Goal: Task Accomplishment & Management: Manage account settings

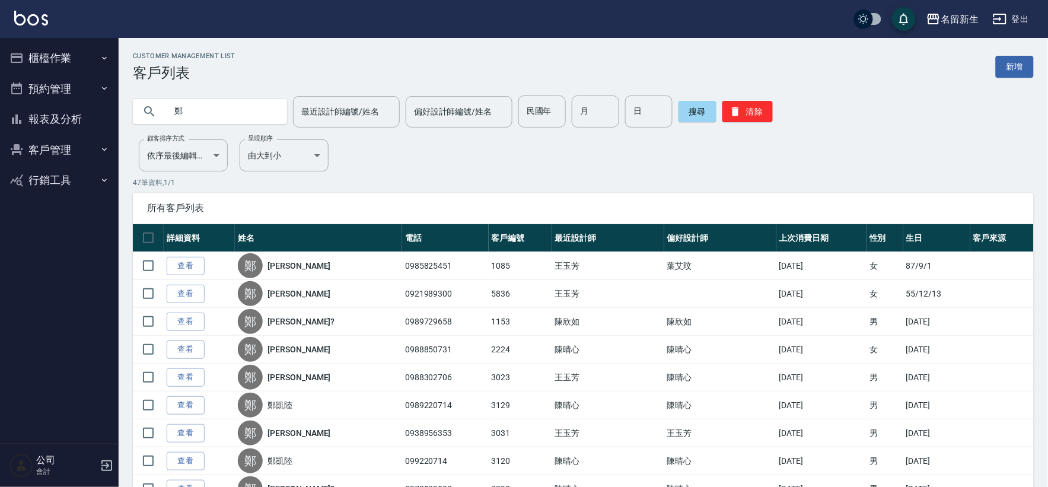
click at [256, 119] on input "鄭" at bounding box center [222, 112] width 112 height 32
type input "0970369166"
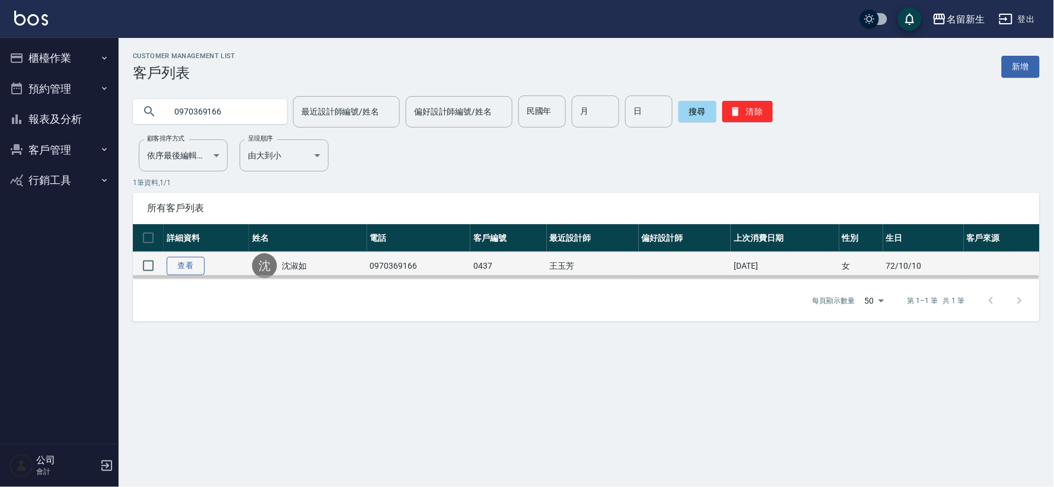
click at [189, 270] on link "查看" at bounding box center [186, 266] width 38 height 18
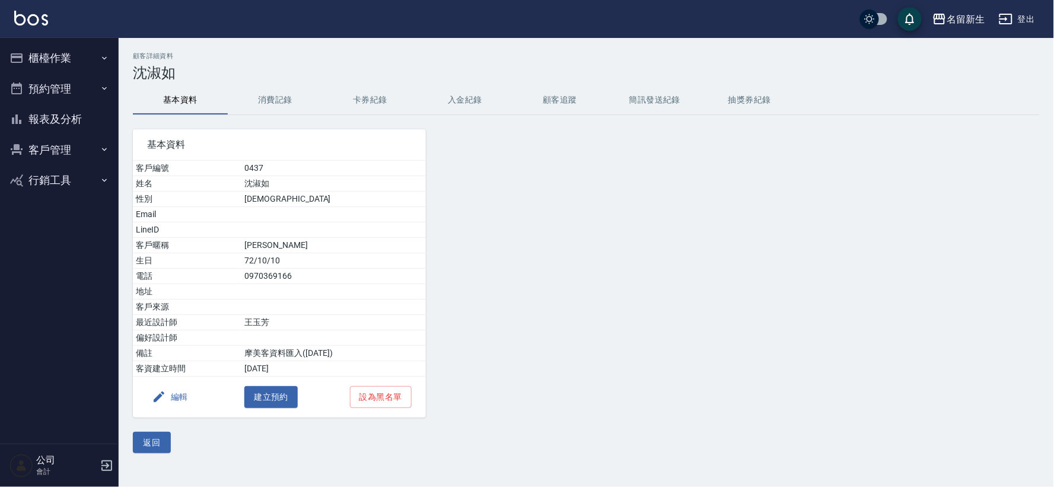
click at [286, 104] on button "消費記錄" at bounding box center [275, 100] width 95 height 28
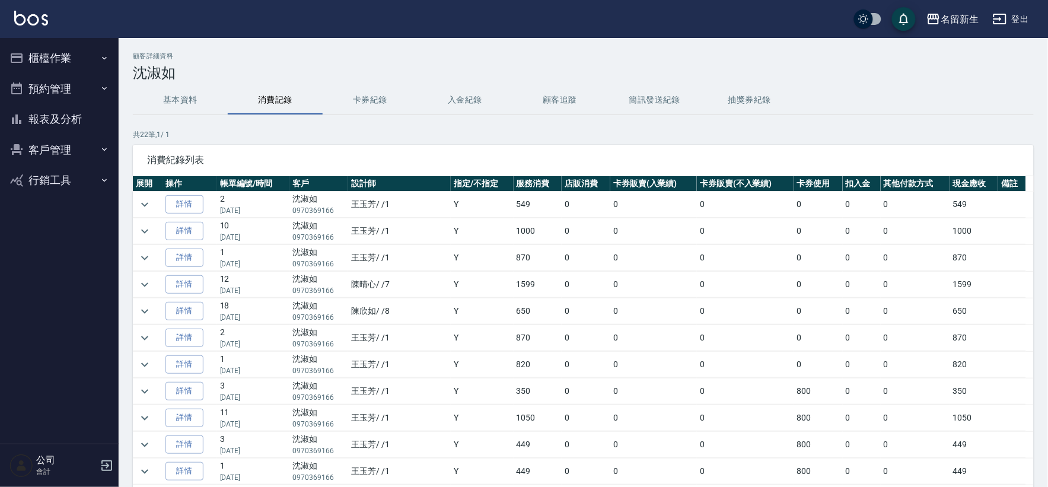
click at [192, 100] on button "基本資料" at bounding box center [180, 100] width 95 height 28
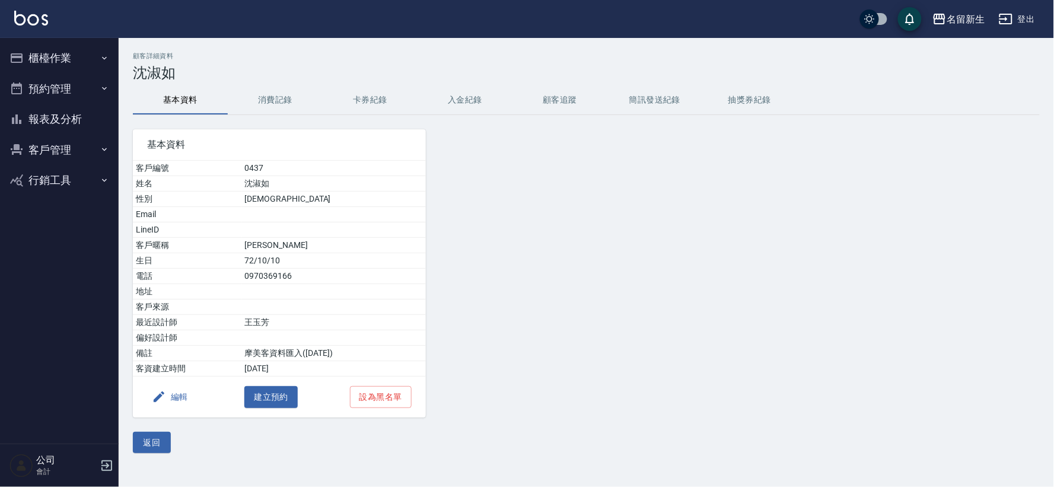
click at [192, 100] on button "基本資料" at bounding box center [180, 100] width 95 height 28
click at [15, 51] on icon "button" at bounding box center [16, 58] width 14 height 14
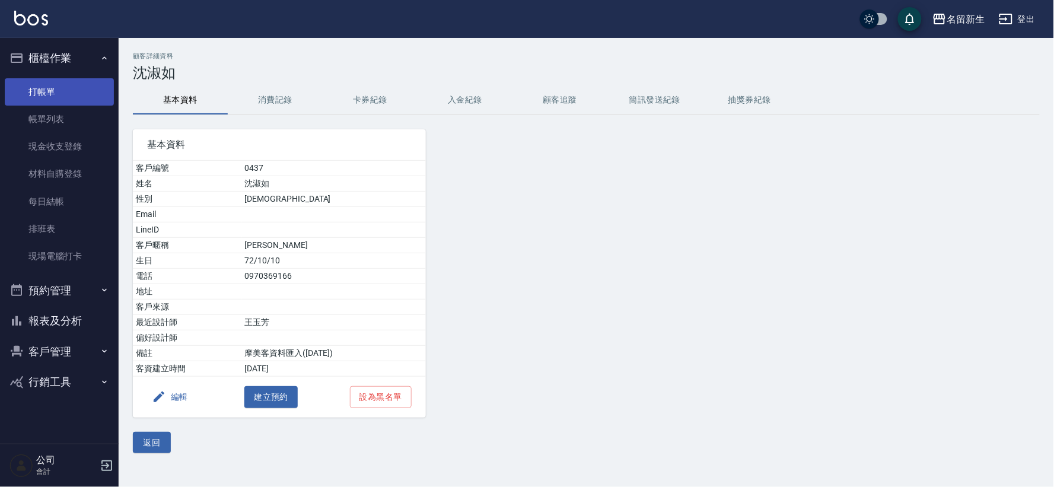
click at [39, 84] on link "打帳單" at bounding box center [59, 91] width 109 height 27
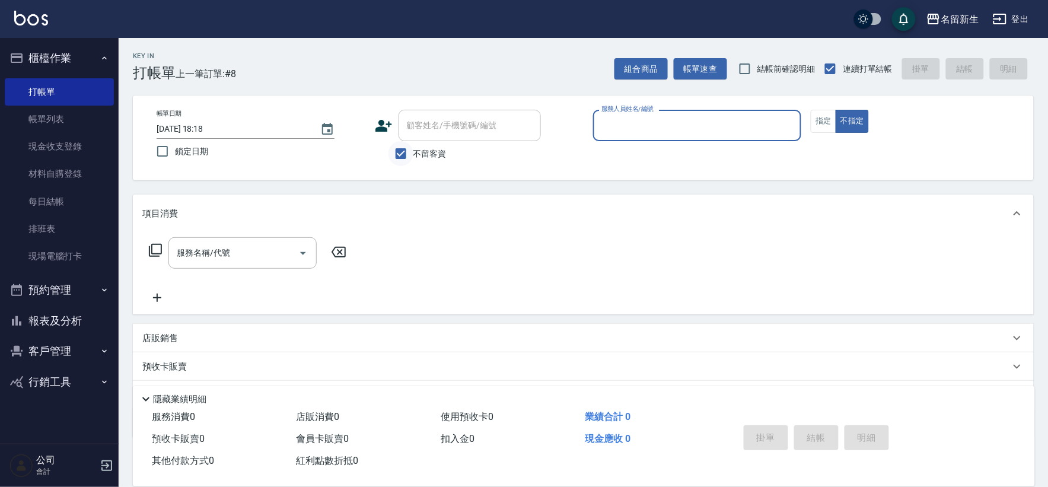
click at [413, 153] on input "不留客資" at bounding box center [401, 153] width 25 height 25
checkbox input "false"
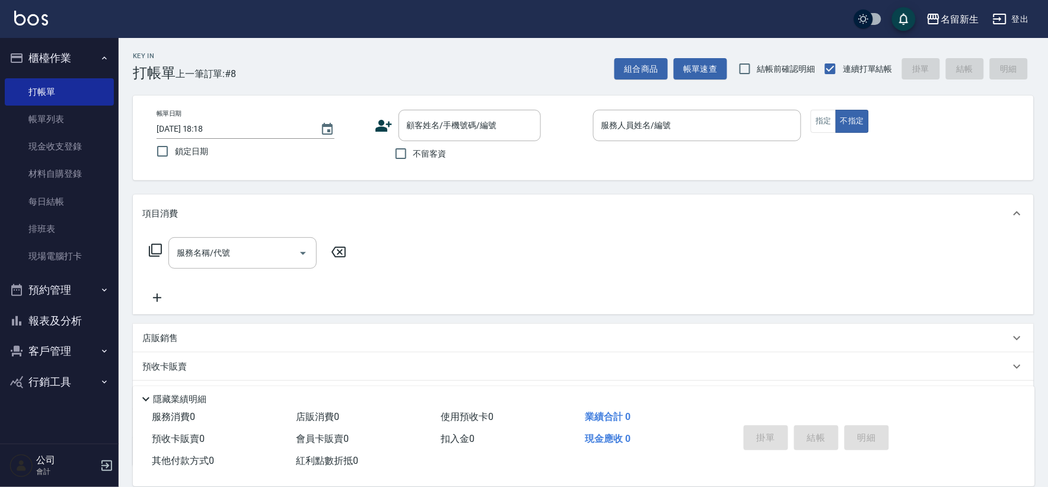
click at [394, 125] on div "顧客姓名/手機號碼/編號 顧客姓名/手機號碼/編號" at bounding box center [479, 125] width 209 height 31
click at [380, 121] on icon at bounding box center [384, 126] width 17 height 12
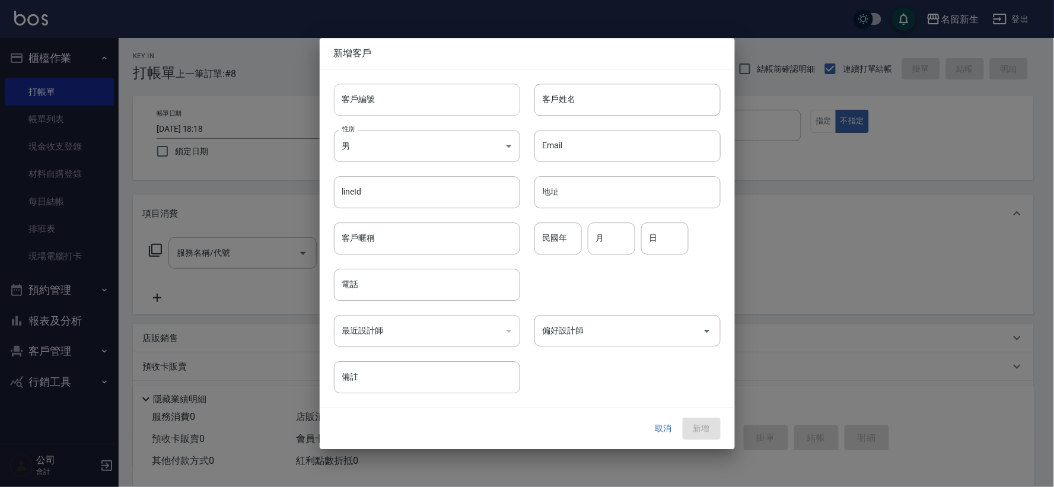
click at [395, 99] on input "客戶編號" at bounding box center [427, 100] width 186 height 32
type input "3517"
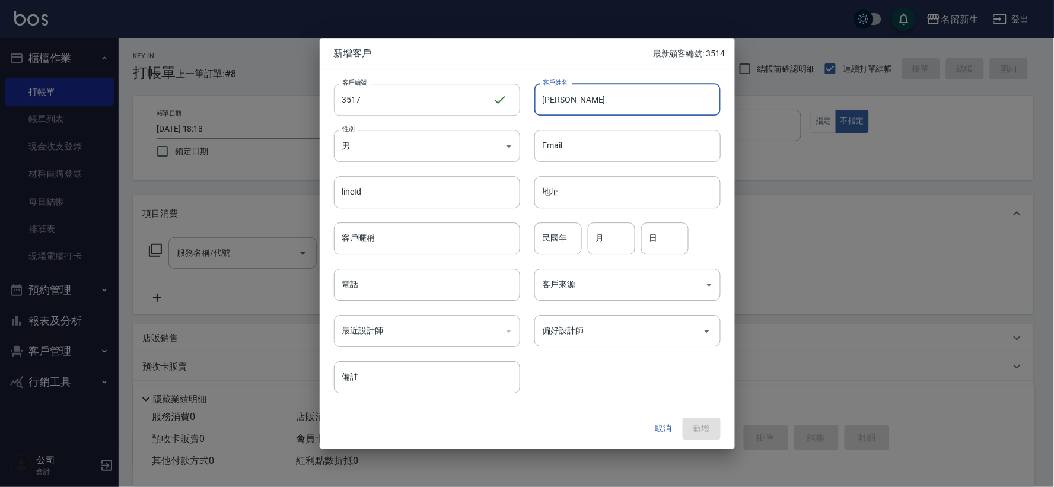
type input "[PERSON_NAME]"
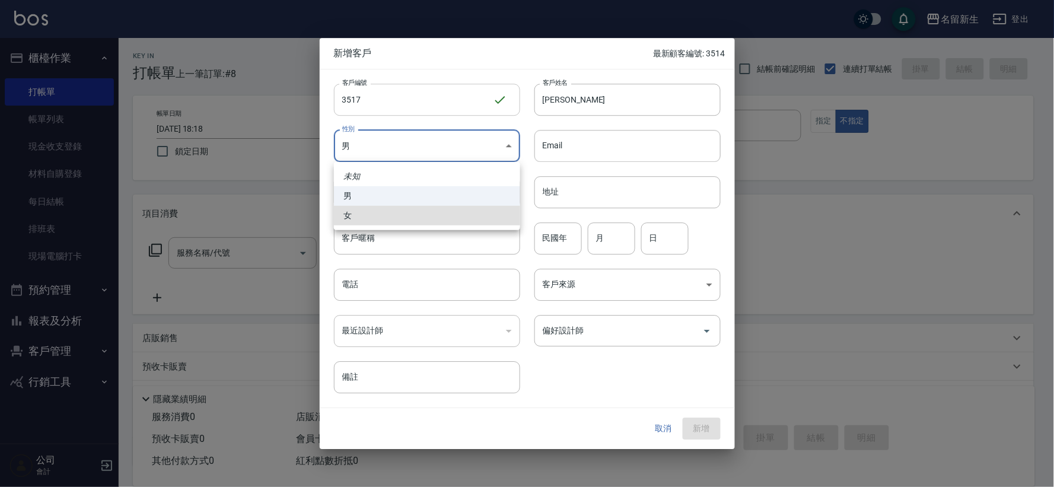
type input "[DEMOGRAPHIC_DATA]"
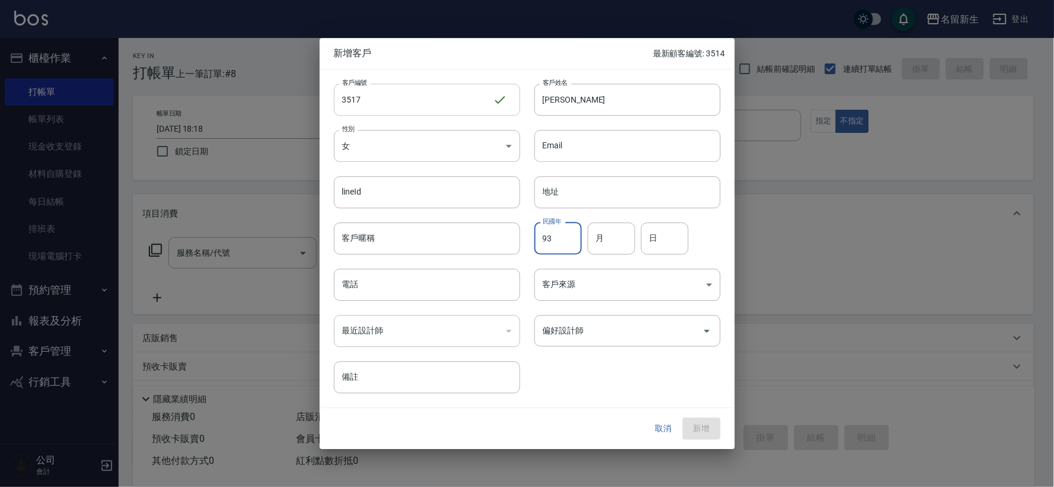
type input "93"
type input "08"
type input "21"
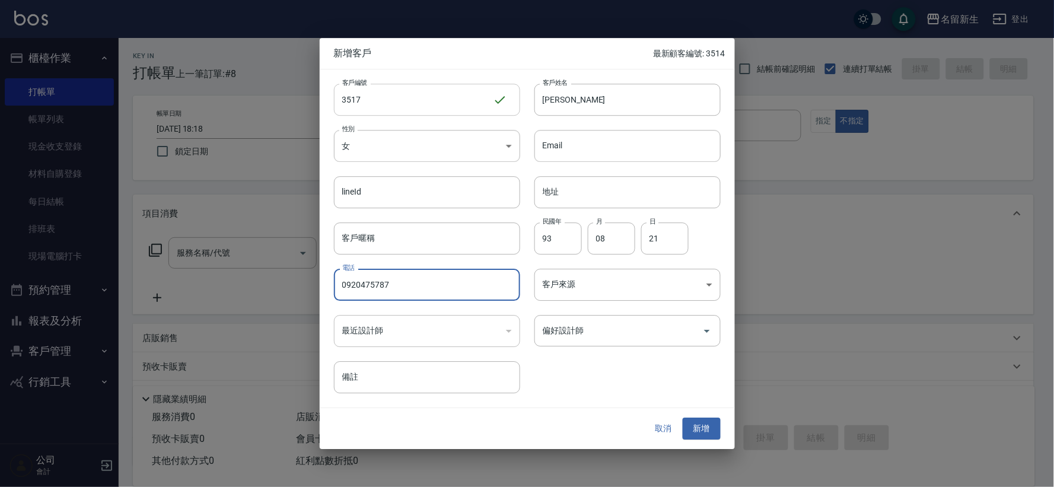
type input "0920475787"
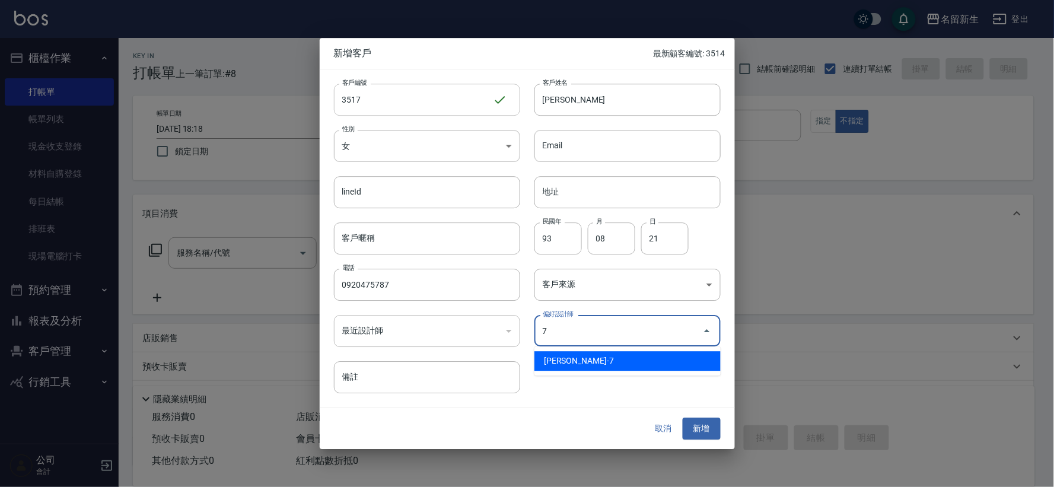
type input "陳晴心"
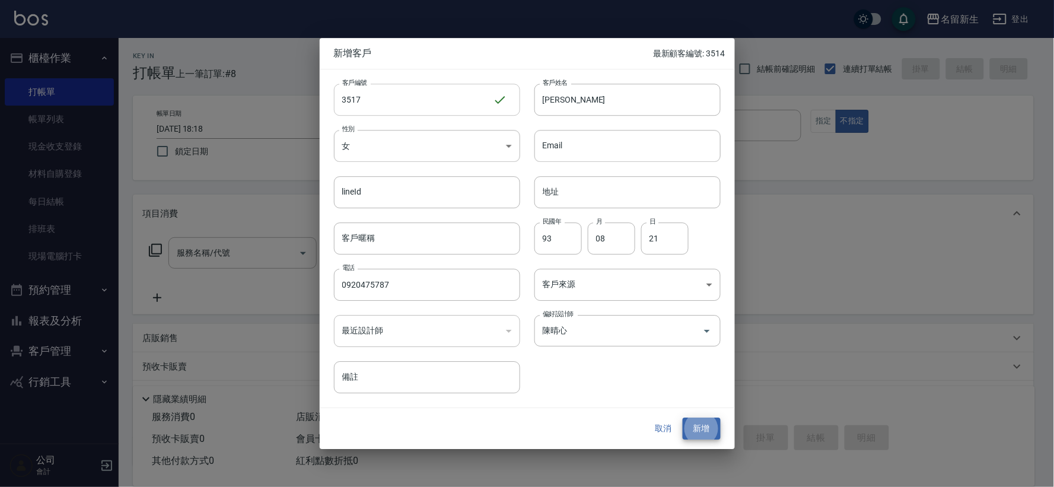
click at [683, 418] on button "新增" at bounding box center [702, 429] width 38 height 22
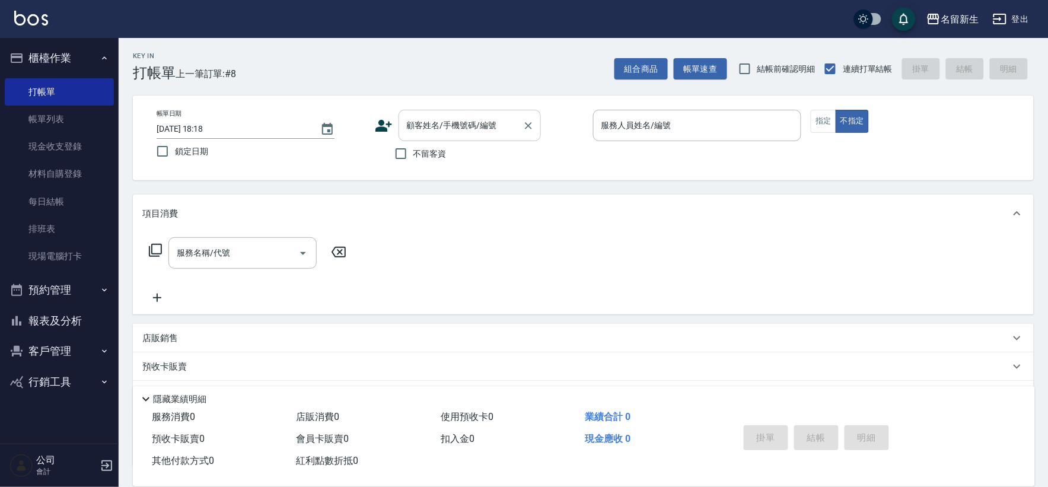
click at [399, 123] on div "顧客姓名/手機號碼/編號" at bounding box center [470, 125] width 142 height 31
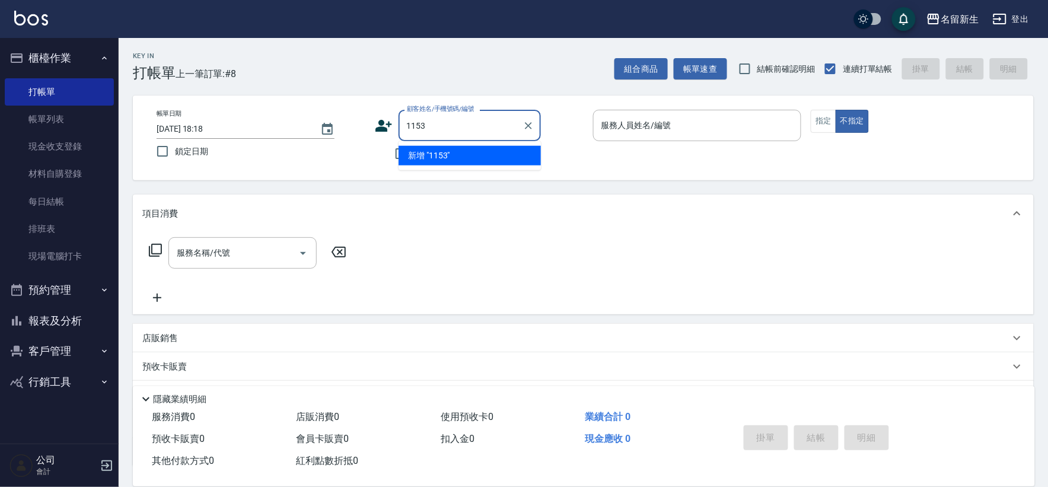
type input "1153"
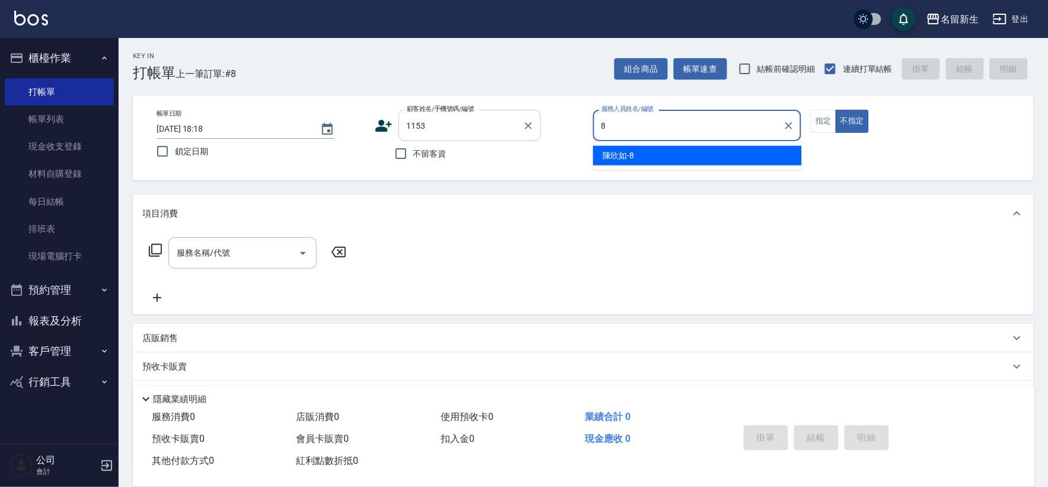
type input "8"
type button "false"
type input "[PERSON_NAME]-8"
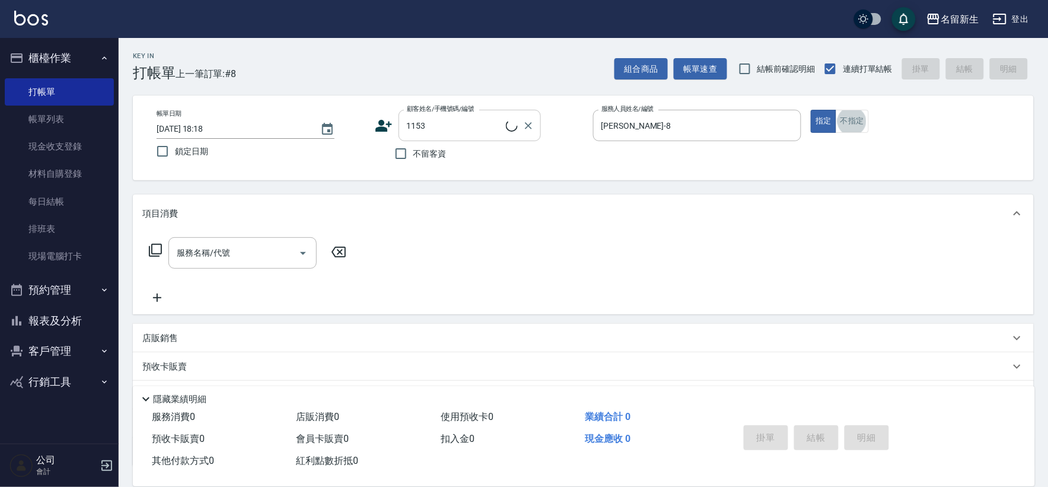
type input "[PERSON_NAME]?/0989729658/1153"
click at [792, 123] on icon "Clear" at bounding box center [789, 125] width 7 height 7
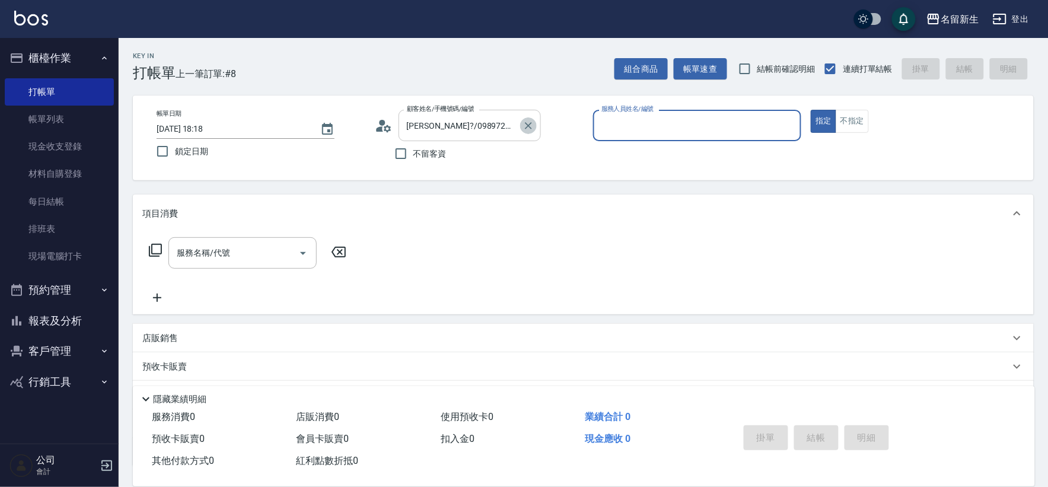
click at [524, 120] on icon "Clear" at bounding box center [529, 126] width 12 height 12
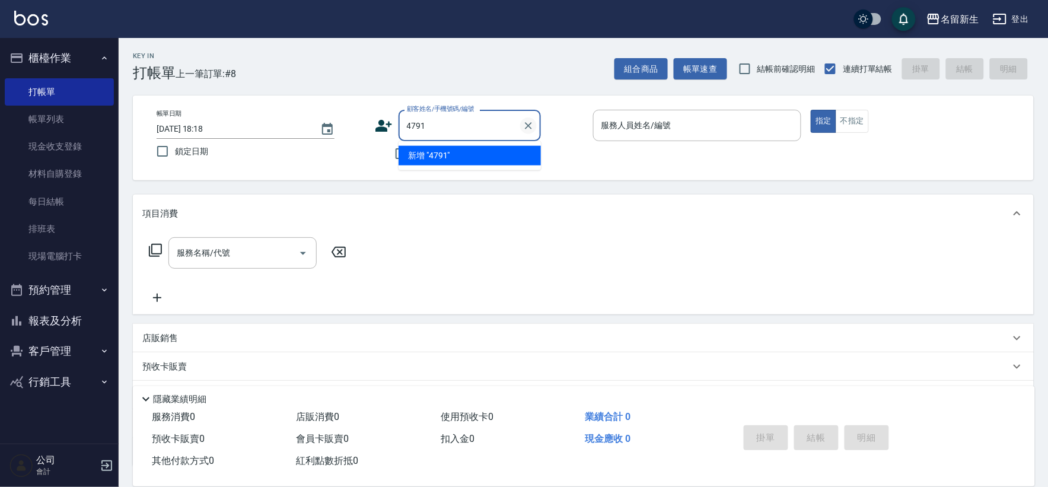
type input "4791"
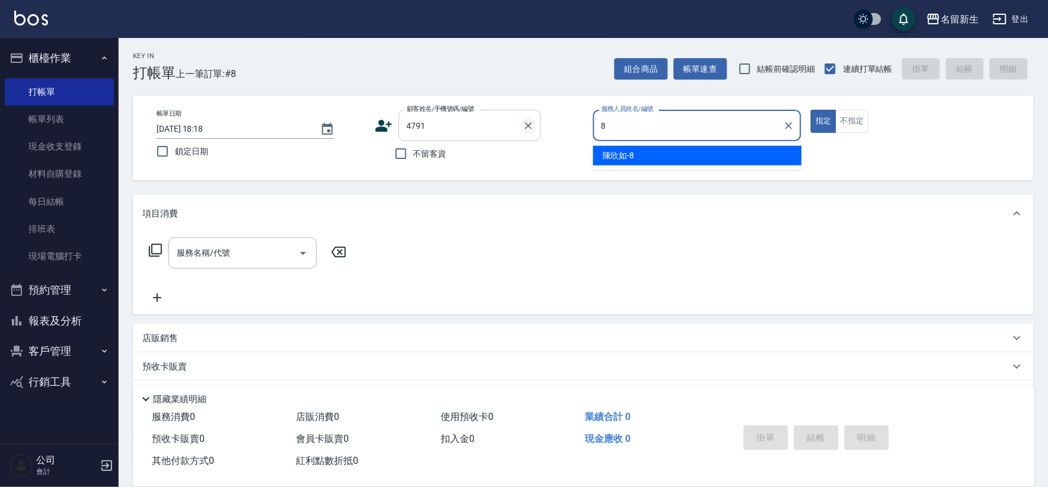
type input "8"
type button "true"
type input "林正裕/0932277945/4791"
type input "[PERSON_NAME]-8"
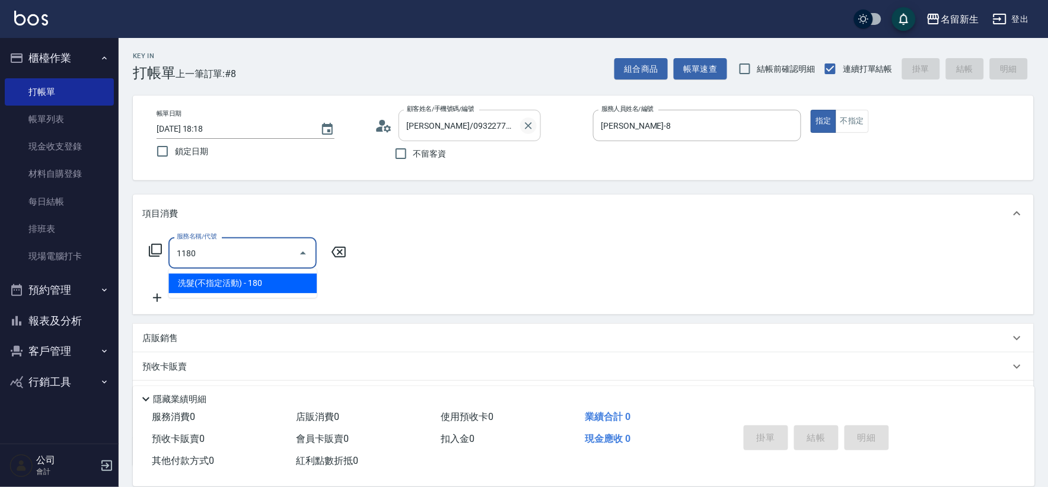
click at [524, 120] on icon "Clear" at bounding box center [529, 126] width 12 height 12
type input "1180"
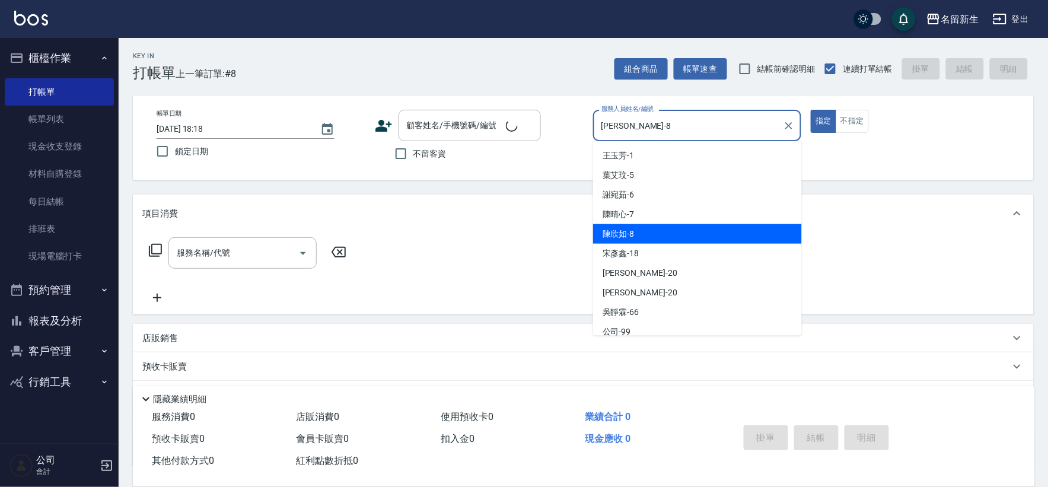
click at [777, 129] on input "[PERSON_NAME]-8" at bounding box center [689, 125] width 180 height 21
click at [792, 122] on icon "Clear" at bounding box center [789, 126] width 12 height 12
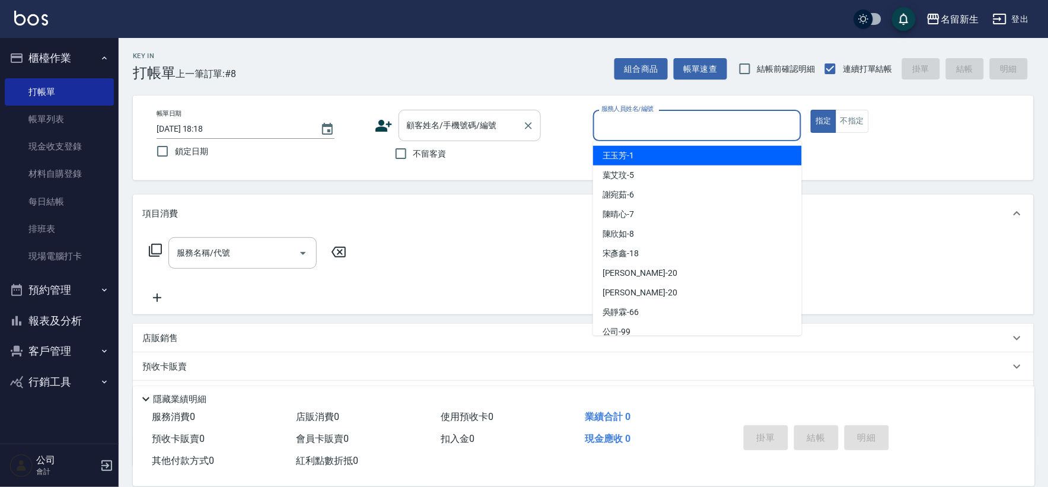
click at [493, 122] on div "顧客姓名/手機號碼/編號 顧客姓名/手機號碼/編號" at bounding box center [470, 125] width 142 height 31
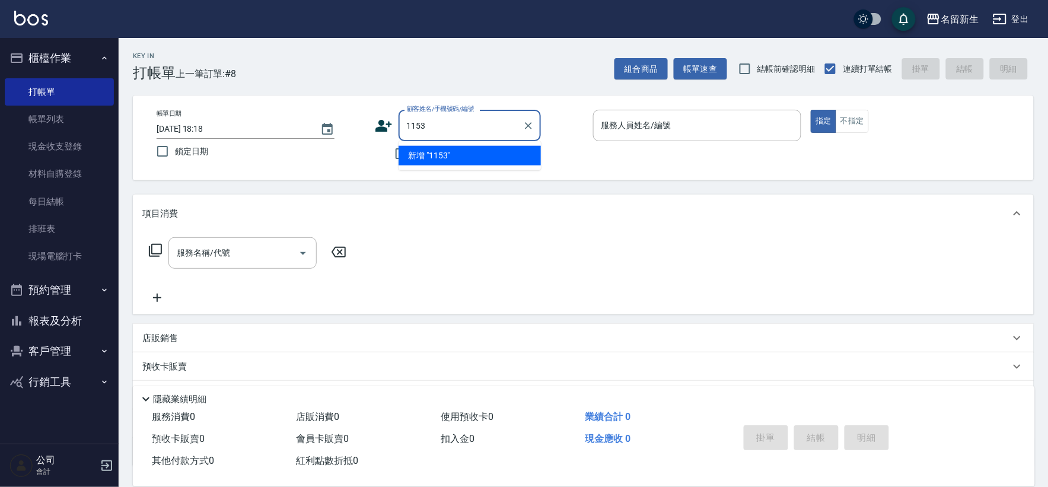
type input "1153"
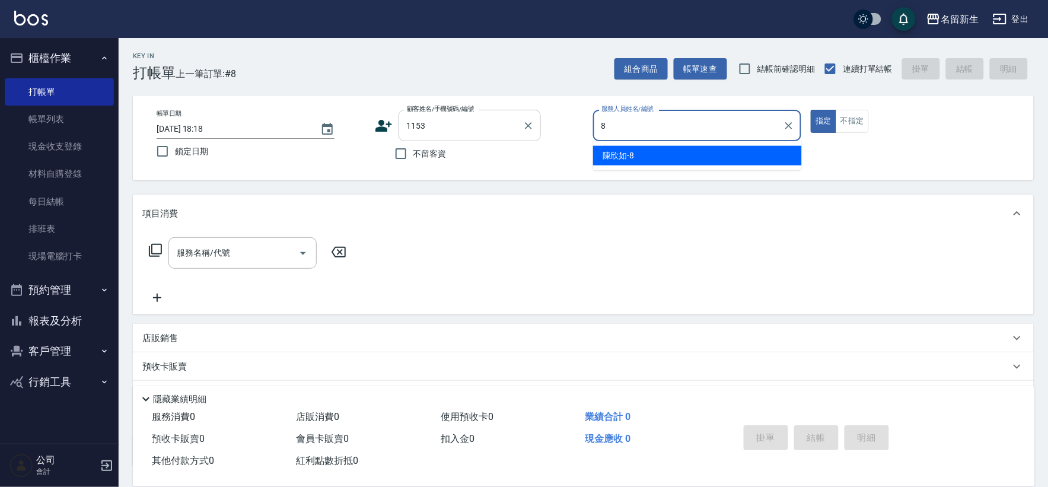
type input "[PERSON_NAME]-8"
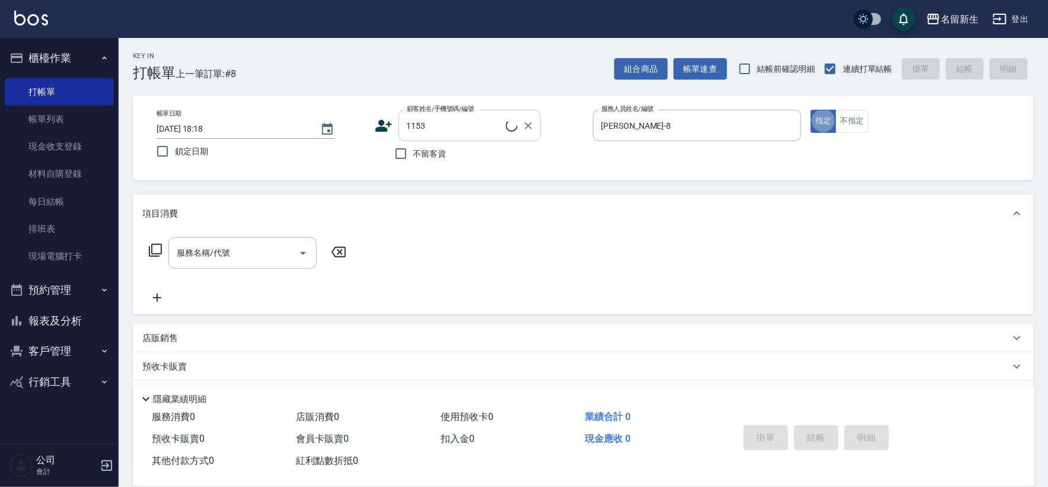
type input "[PERSON_NAME]?/0989729658/1153"
type input "剪髮(2250)"
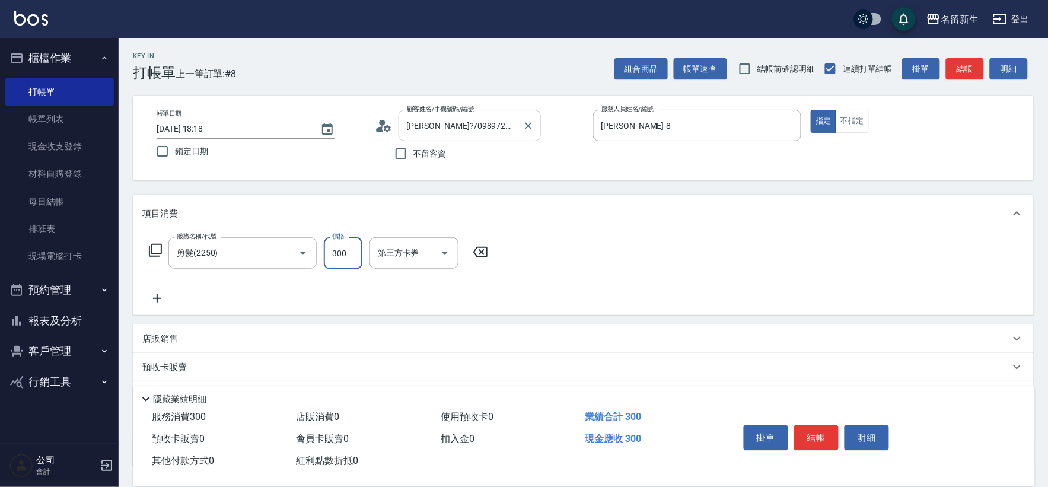
type input "300"
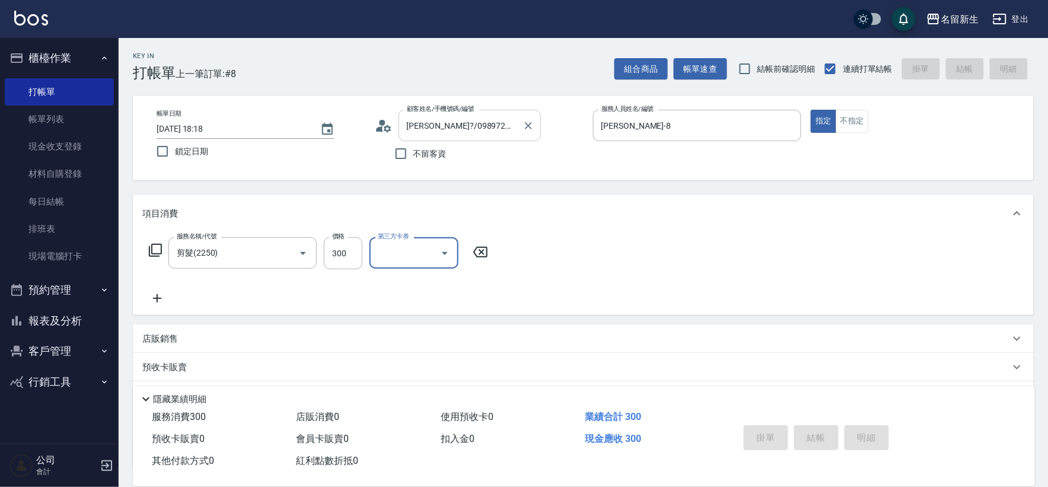
type input "2025/10/09 18:19"
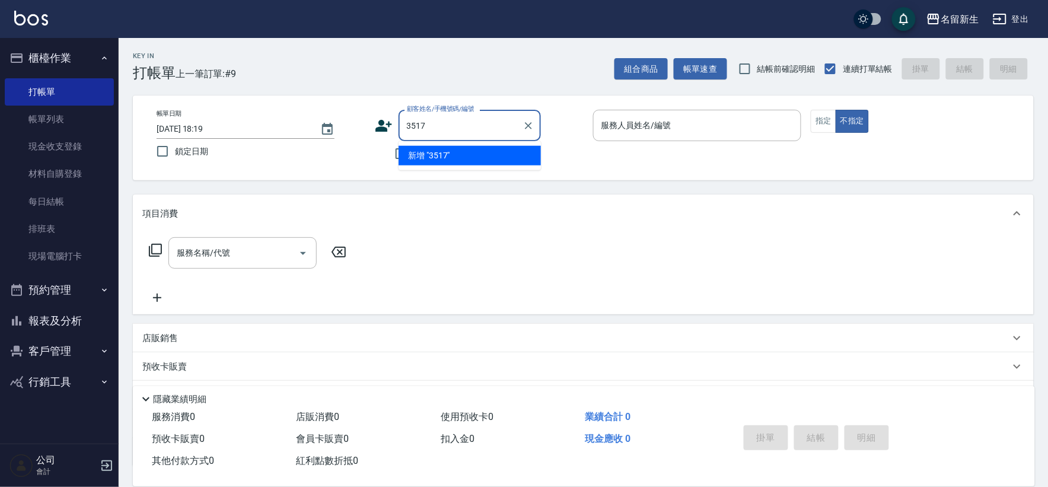
type input "3517"
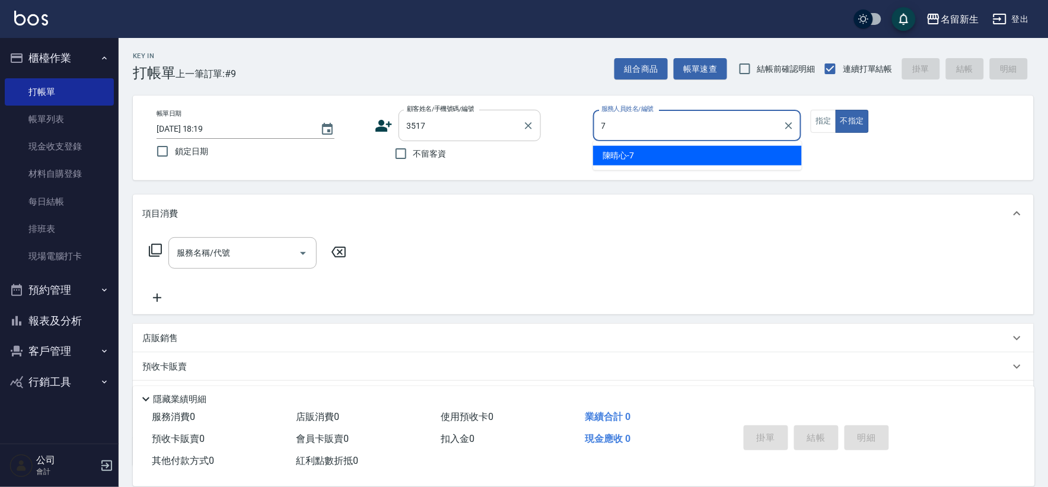
type input "[PERSON_NAME]-7"
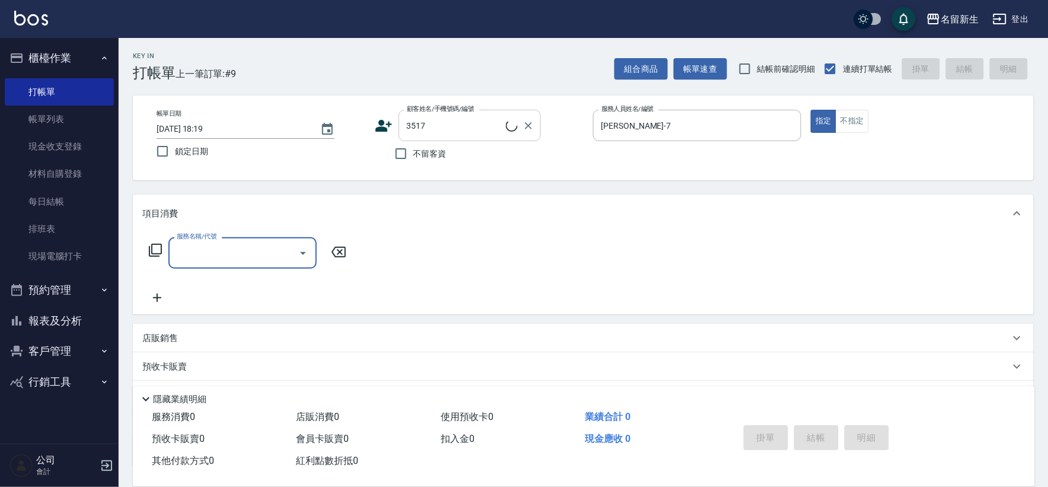
type input "4"
type input "[PERSON_NAME]/0920475787/3517"
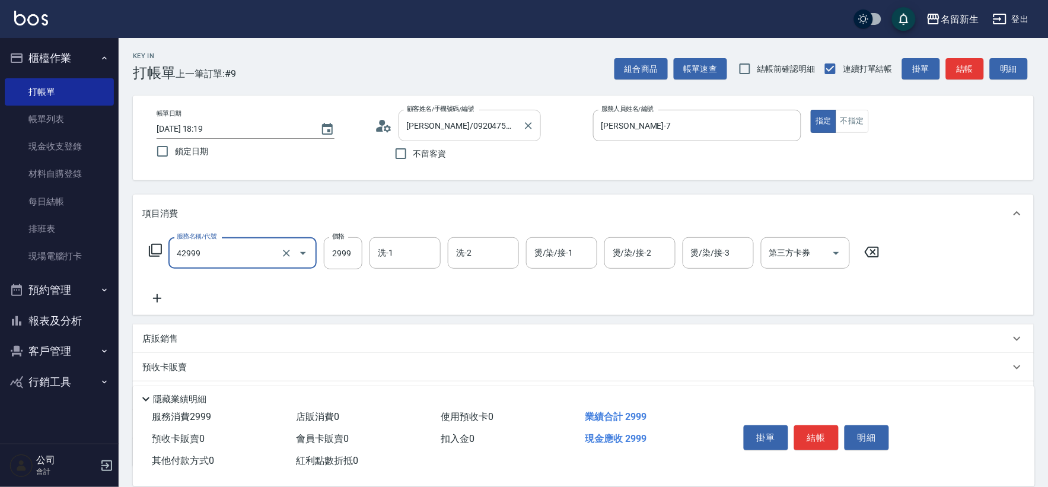
type input "漂染肩上2999以上(42999)"
type input "2500"
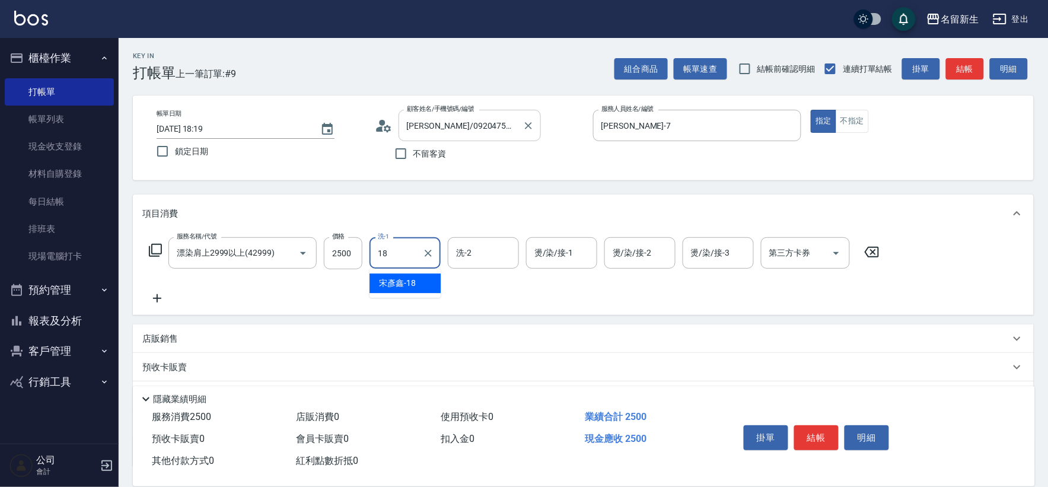
type input "[PERSON_NAME]-18"
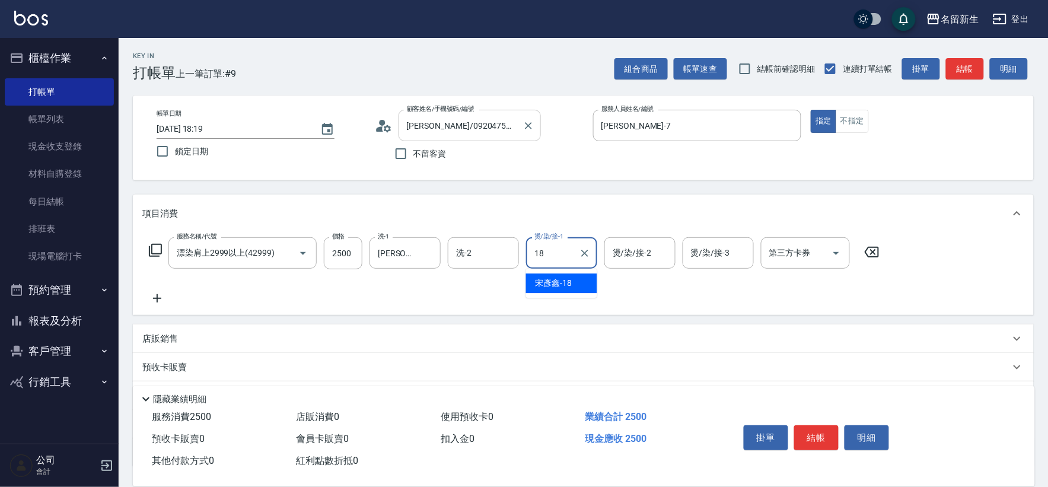
type input "[PERSON_NAME]-18"
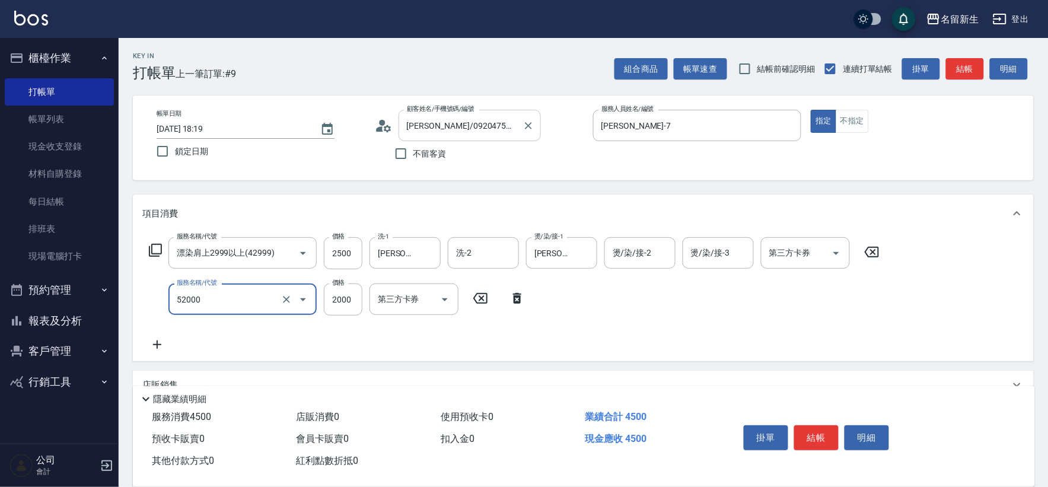
type input "原價1501~2000護髮(52000)"
type input "2400"
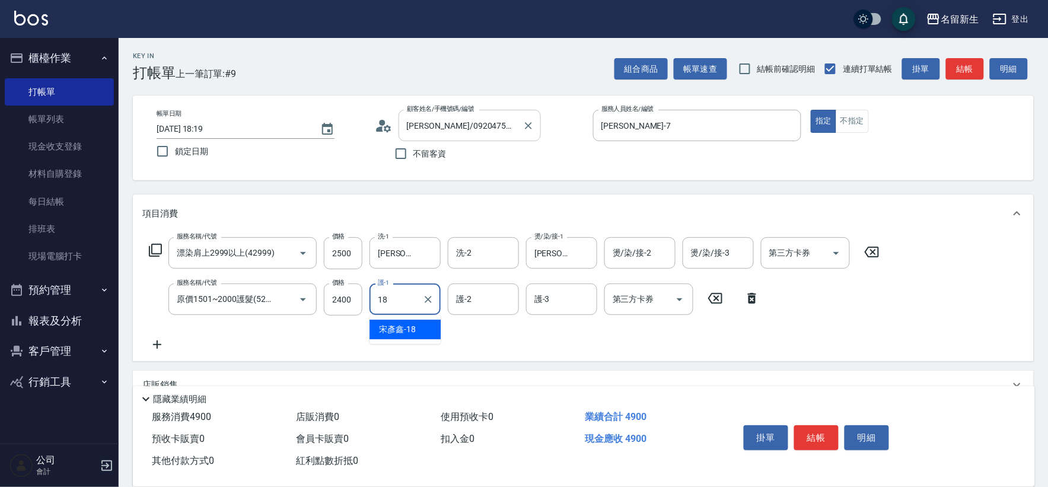
type input "[PERSON_NAME]-18"
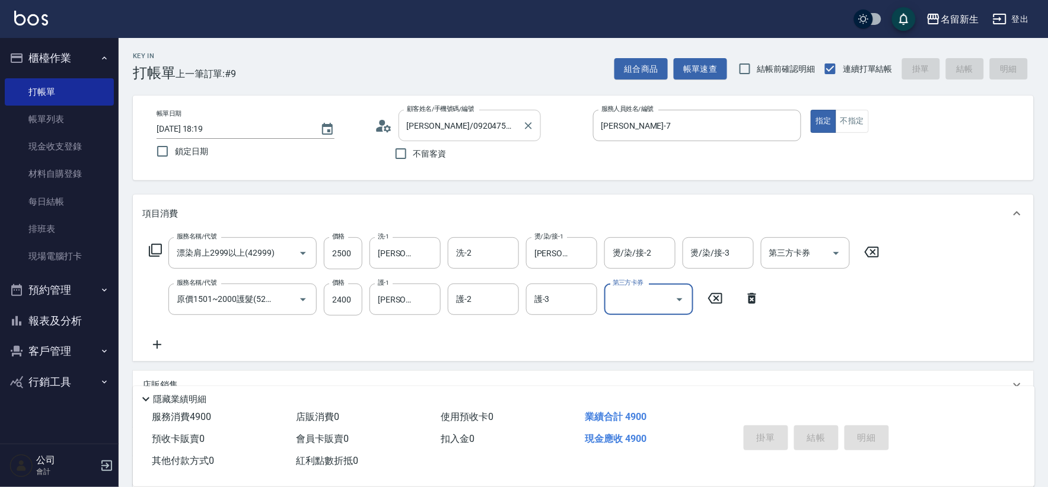
type input "2025/10/09 18:20"
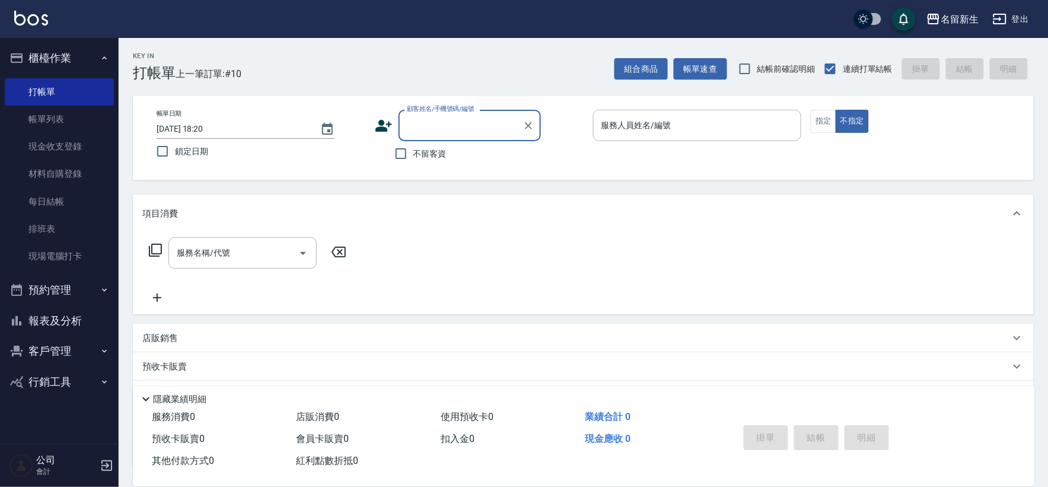
click at [418, 153] on span "不留客資" at bounding box center [430, 154] width 33 height 12
click at [414, 153] on input "不留客資" at bounding box center [401, 153] width 25 height 25
checkbox input "true"
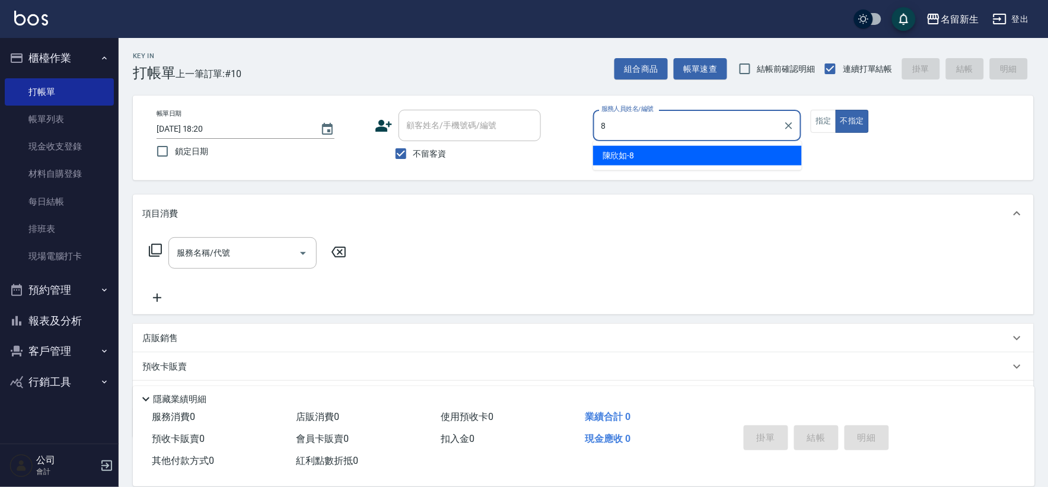
type input "[PERSON_NAME]-8"
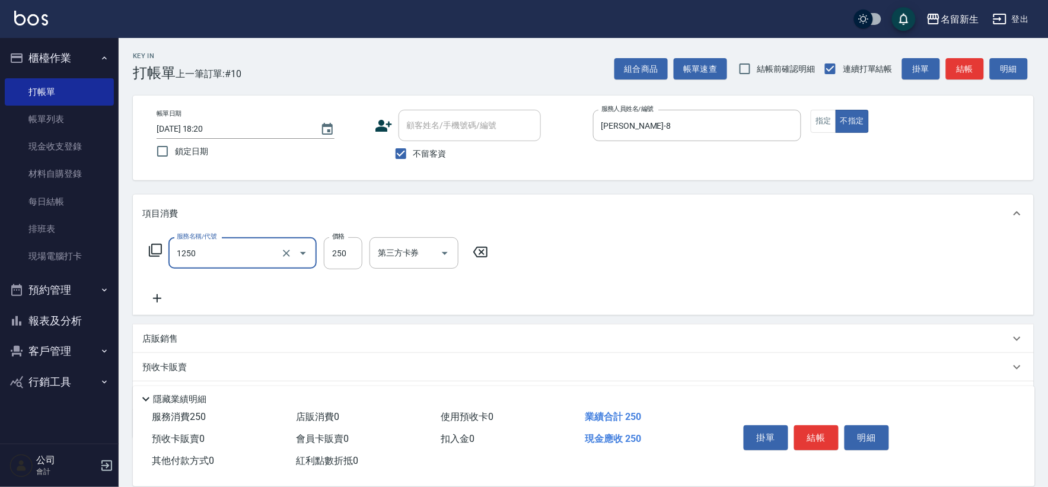
type input "洗髮250(1250)"
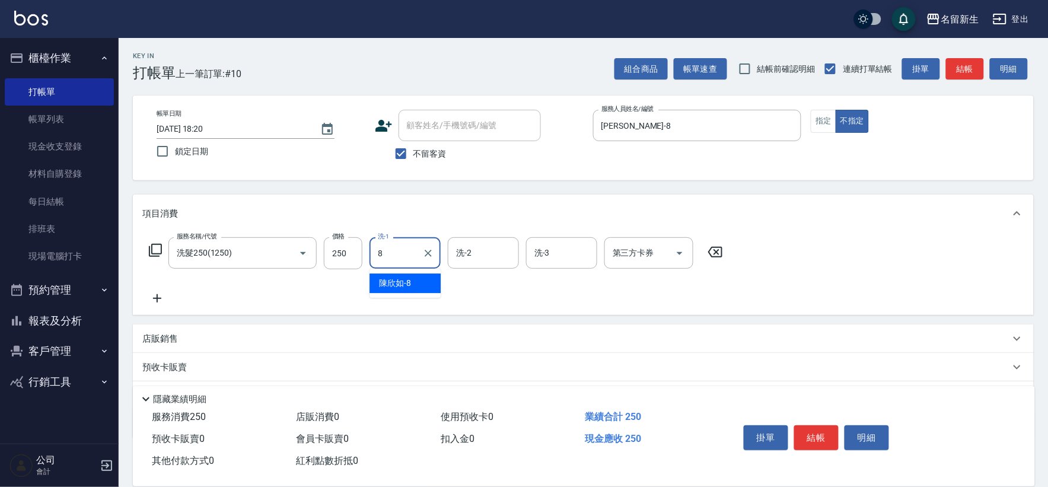
type input "[PERSON_NAME]-8"
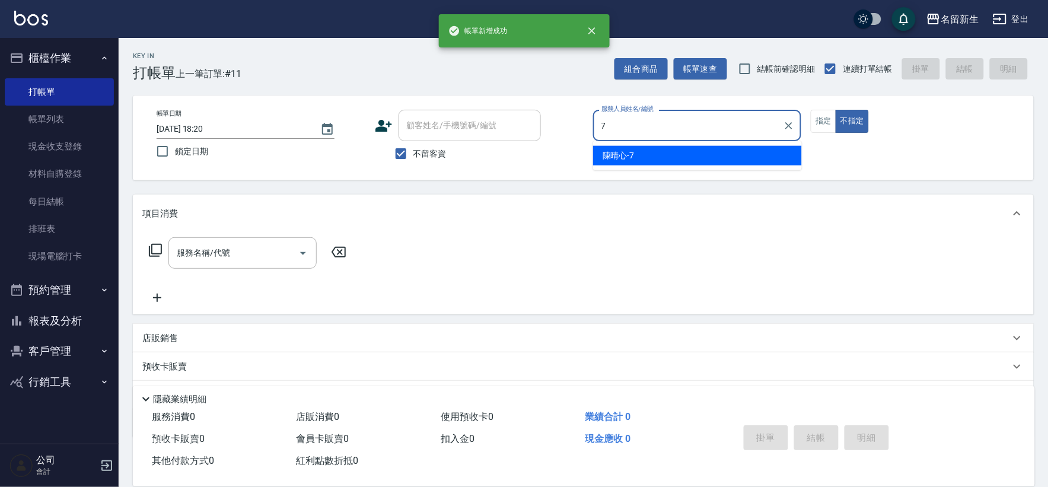
type input "[PERSON_NAME]-7"
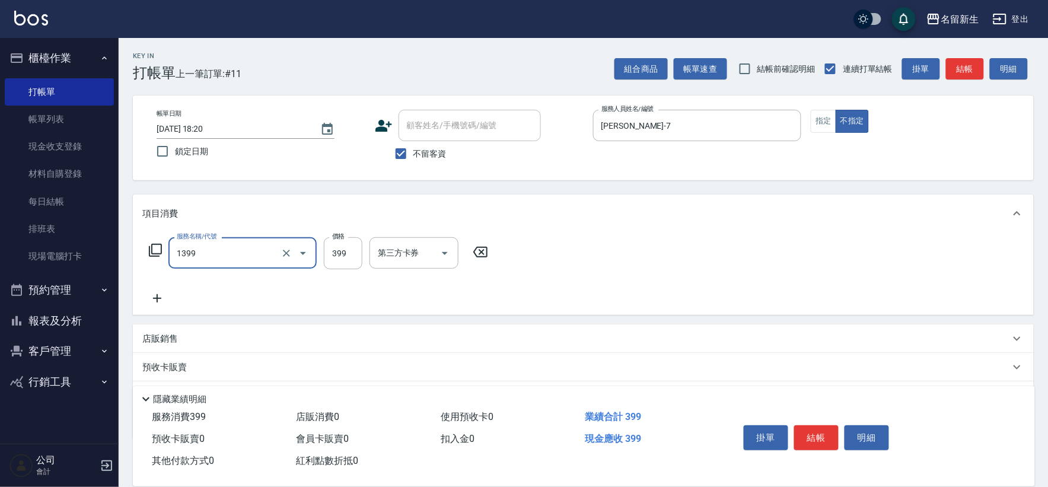
type input "健康洗髮(1399)"
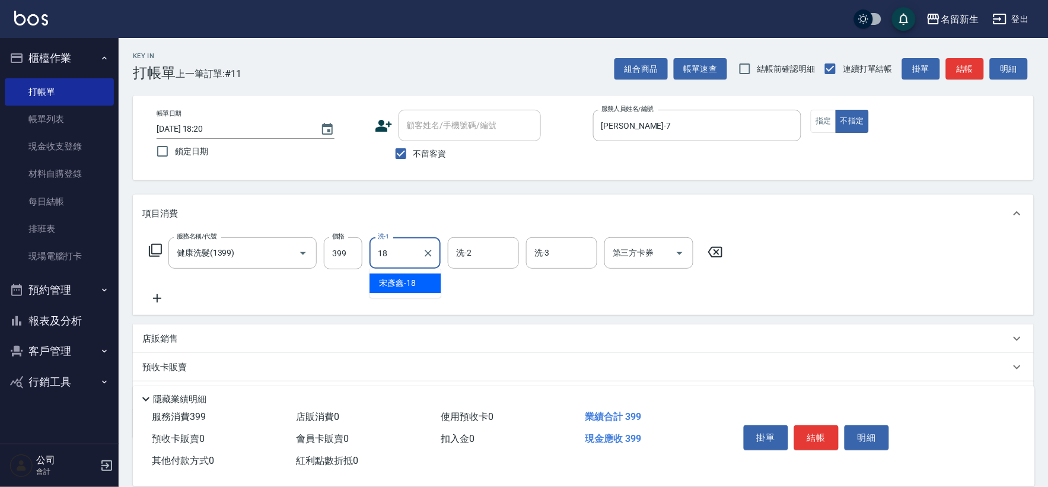
type input "[PERSON_NAME]-18"
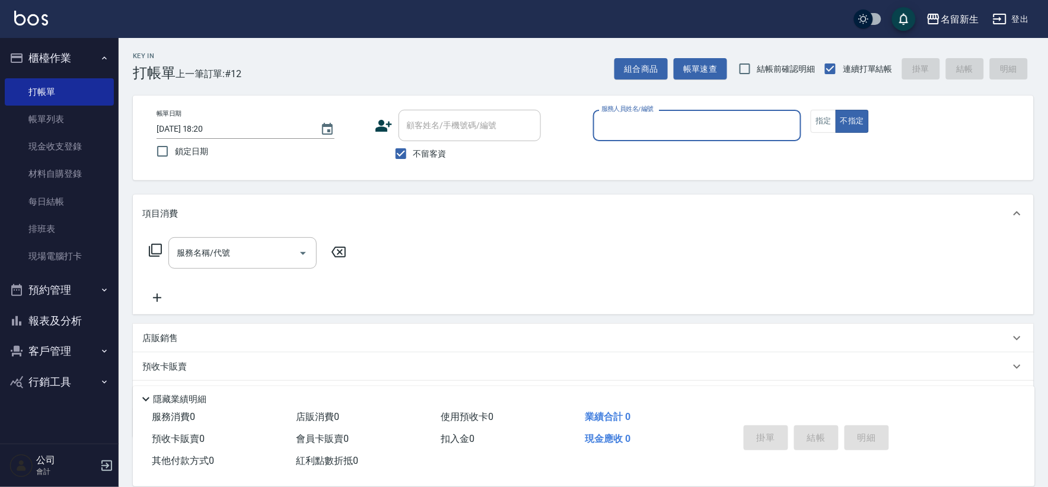
click at [60, 318] on button "報表及分析" at bounding box center [59, 321] width 109 height 31
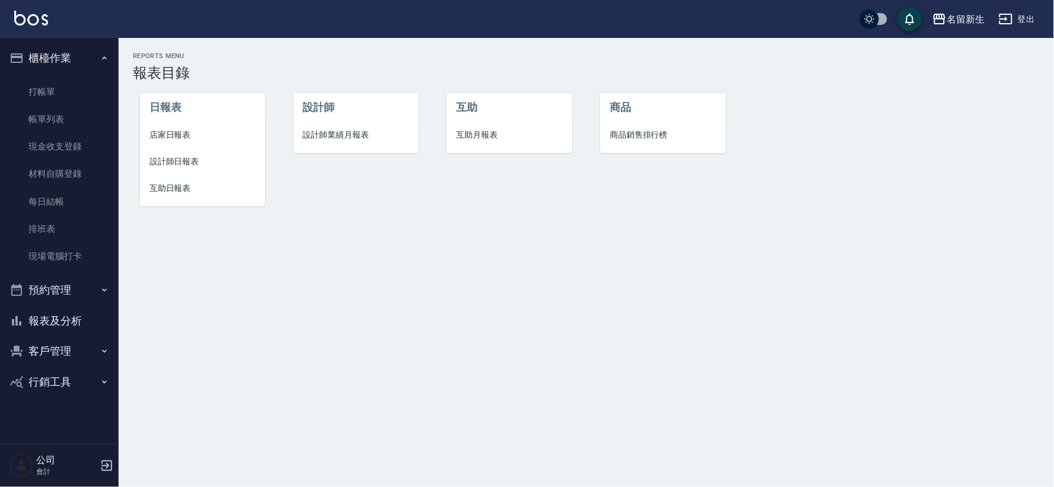
drag, startPoint x: 325, startPoint y: 137, endPoint x: 318, endPoint y: 147, distance: 11.9
click at [326, 137] on span "設計師業績月報表" at bounding box center [356, 135] width 106 height 12
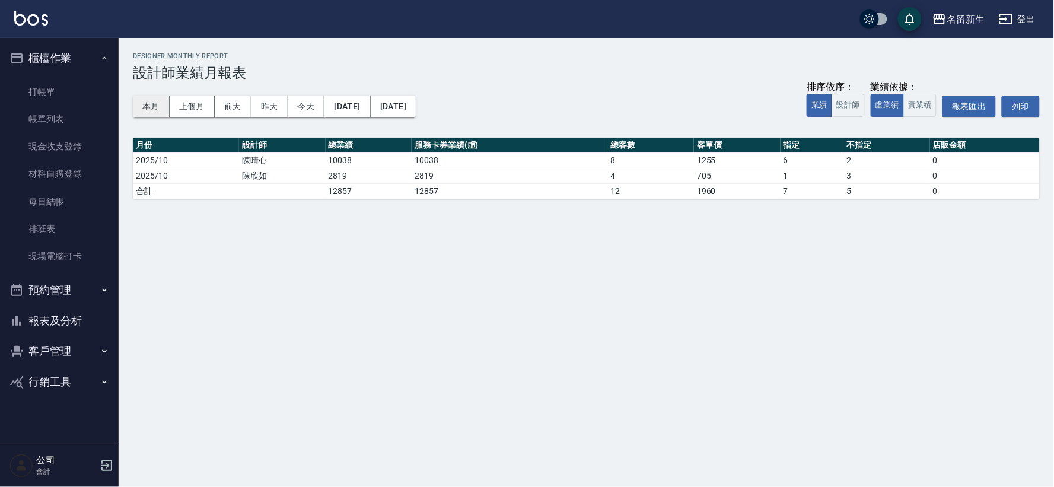
click at [157, 101] on button "本月" at bounding box center [151, 107] width 37 height 22
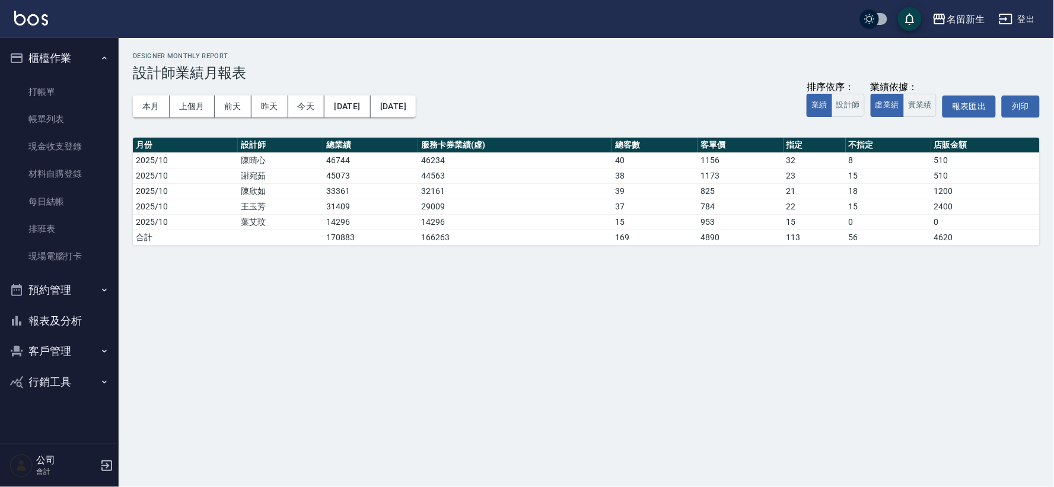
drag, startPoint x: 60, startPoint y: 313, endPoint x: 0, endPoint y: 367, distance: 80.3
click at [50, 325] on button "報表及分析" at bounding box center [59, 321] width 109 height 31
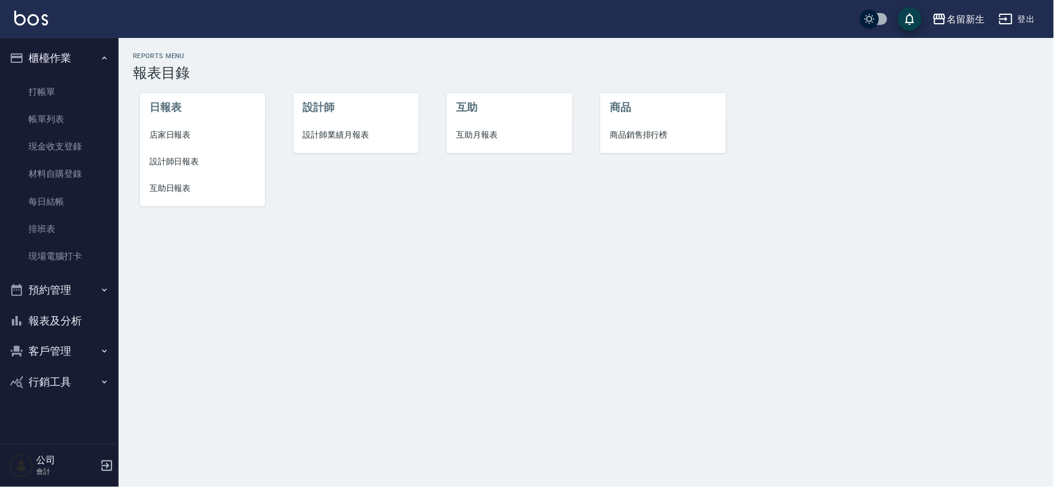
click at [58, 349] on button "客戶管理" at bounding box center [59, 351] width 109 height 31
click at [58, 403] on link "客資篩選匯出" at bounding box center [59, 412] width 109 height 27
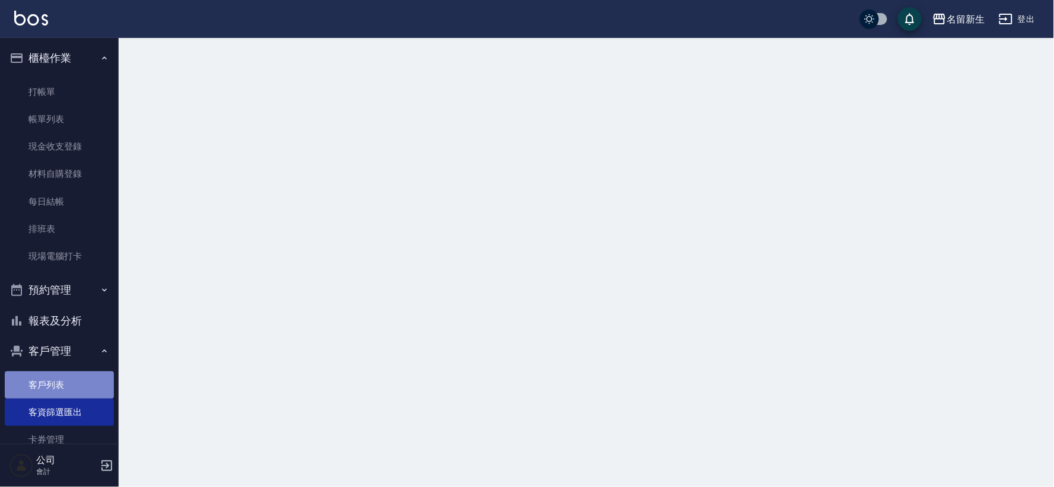
click at [60, 392] on link "客戶列表" at bounding box center [59, 384] width 109 height 27
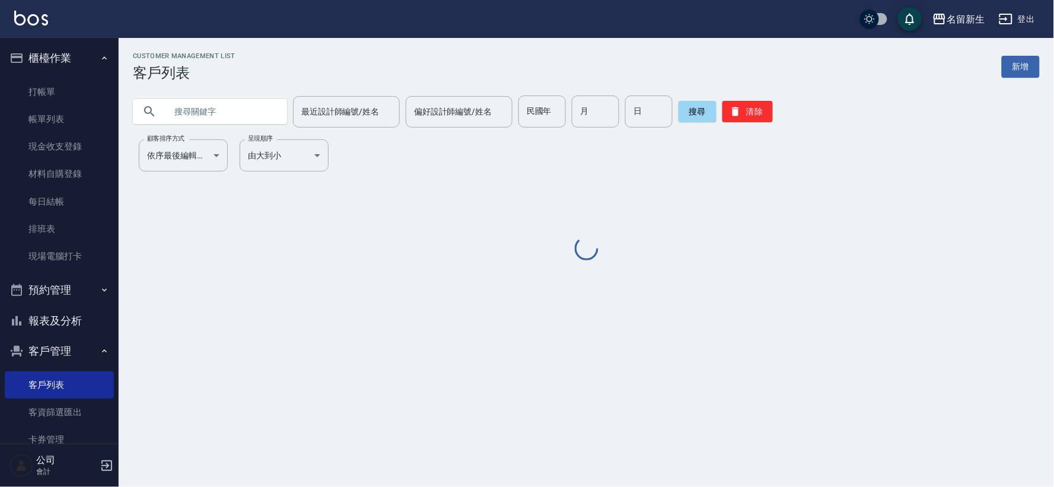
click at [252, 116] on input "text" at bounding box center [222, 112] width 112 height 32
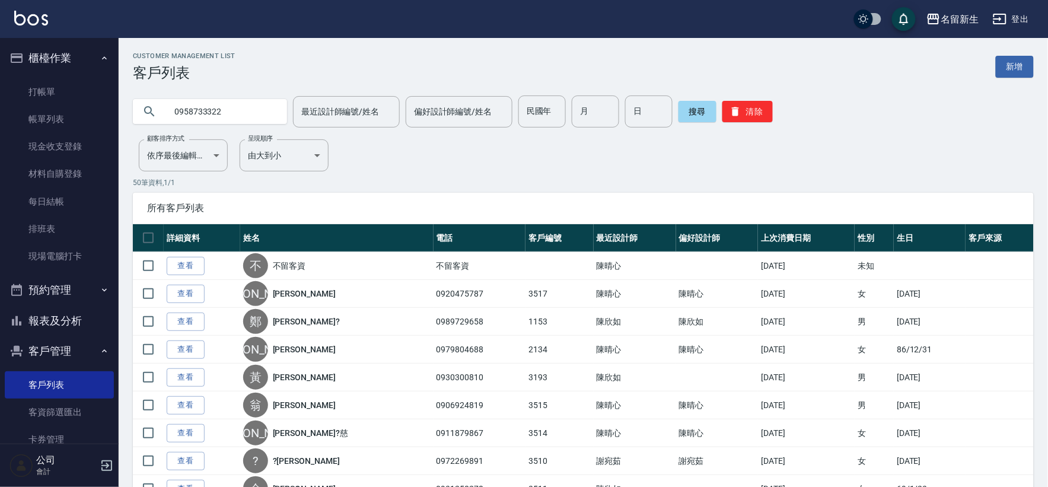
type input "0958733322"
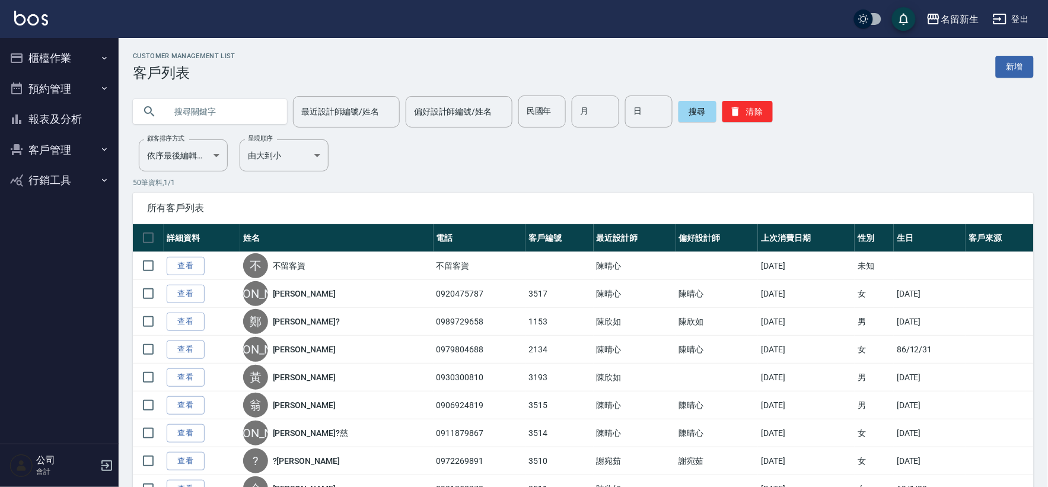
click at [253, 111] on input "text" at bounding box center [222, 112] width 112 height 32
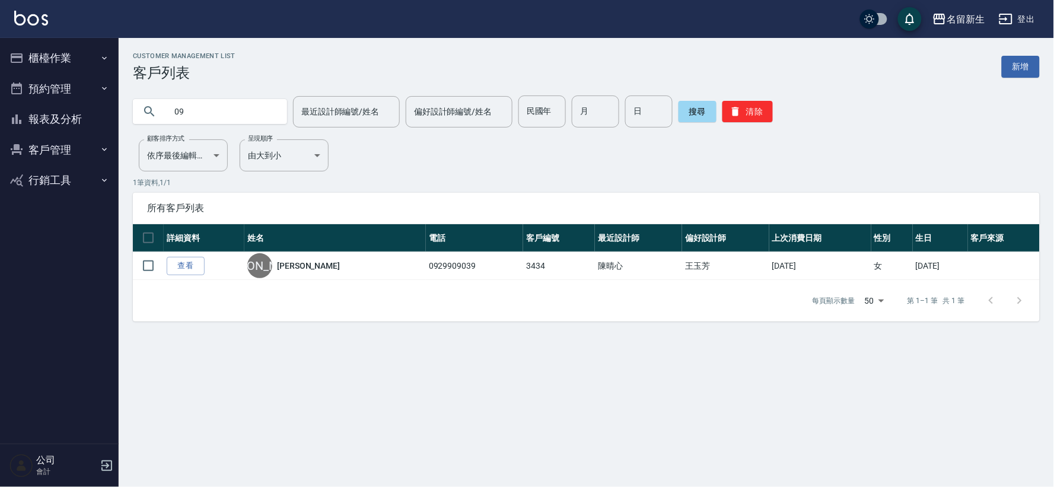
type input "0"
type input "0989997083"
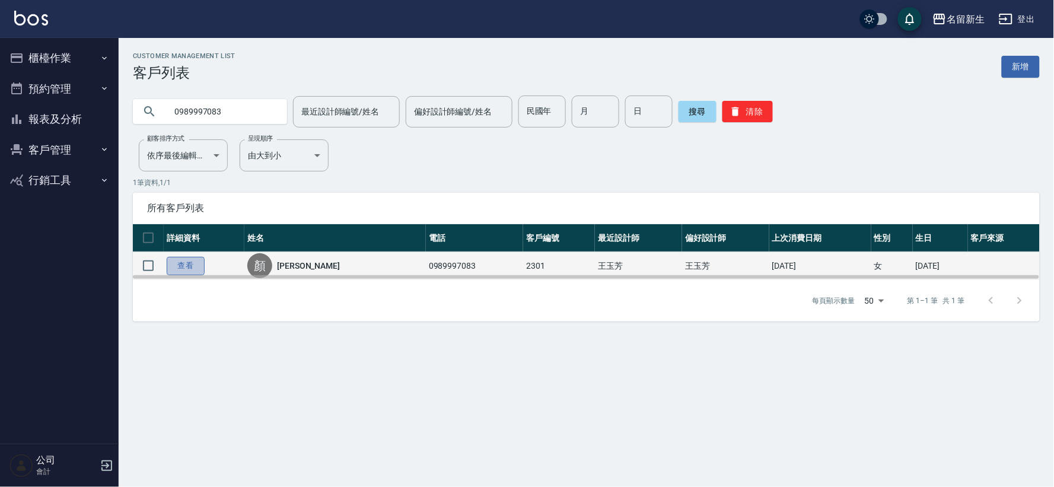
click at [194, 269] on link "查看" at bounding box center [186, 266] width 38 height 18
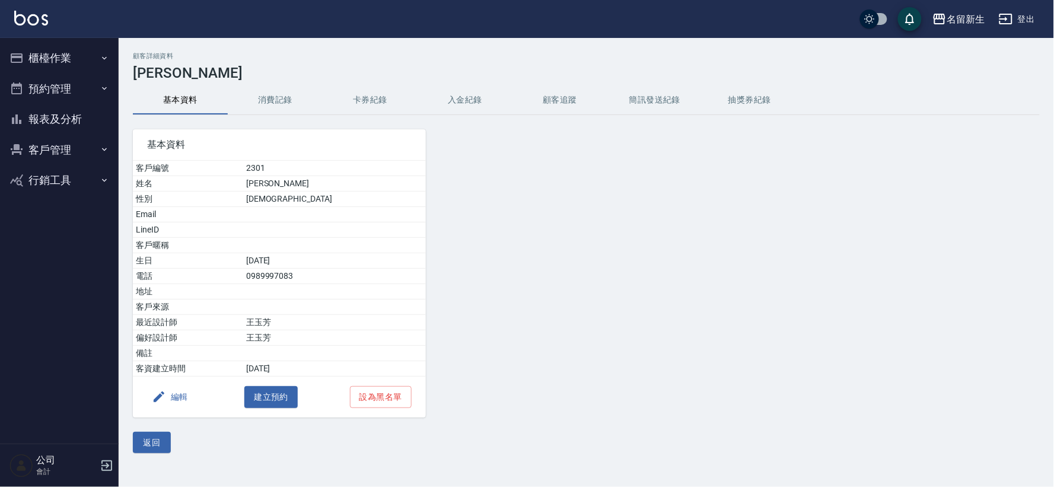
click at [258, 107] on button "消費記錄" at bounding box center [275, 100] width 95 height 28
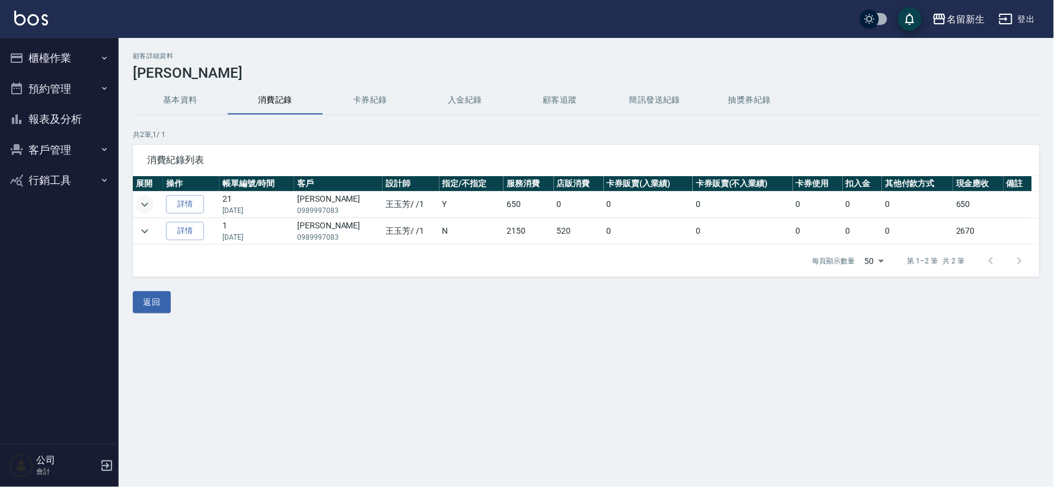
click at [144, 205] on icon "expand row" at bounding box center [144, 204] width 7 height 4
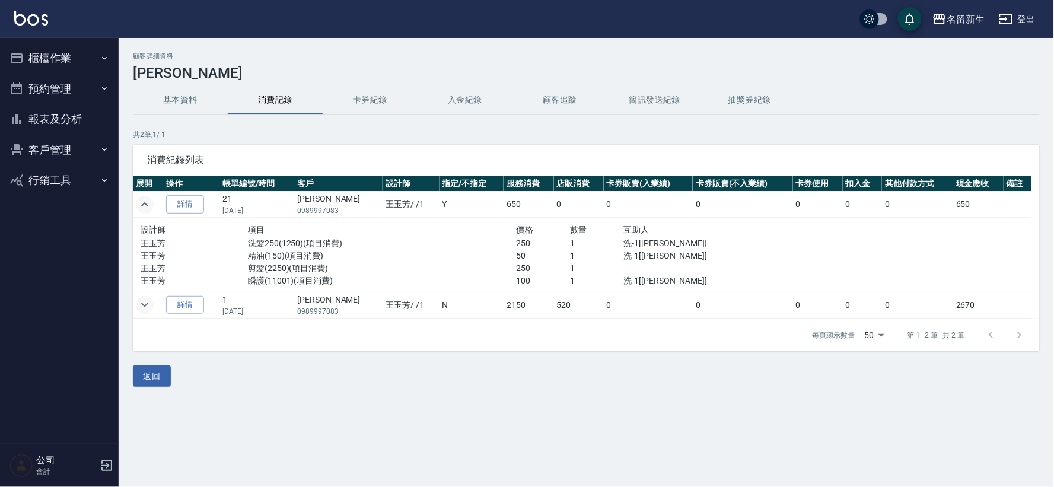
click at [145, 303] on icon "expand row" at bounding box center [145, 305] width 14 height 14
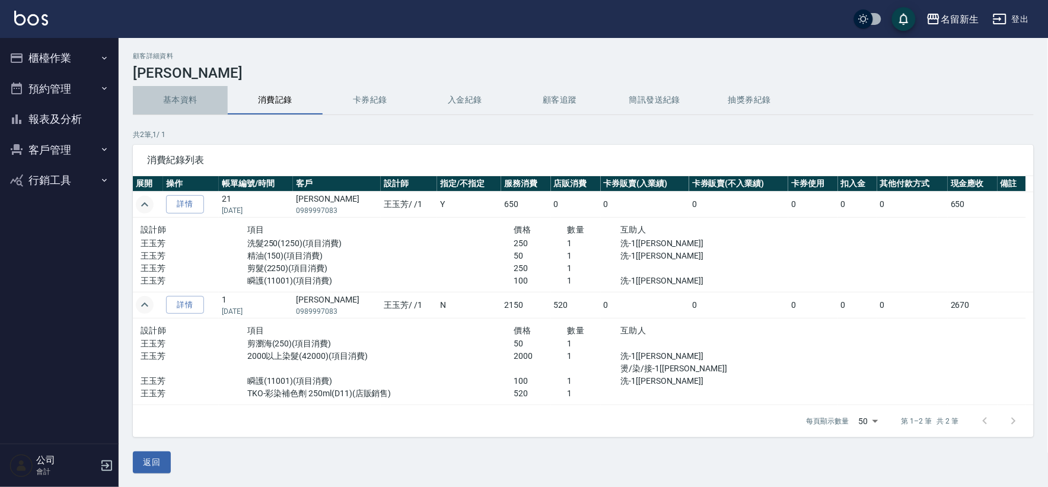
click at [184, 90] on button "基本資料" at bounding box center [180, 100] width 95 height 28
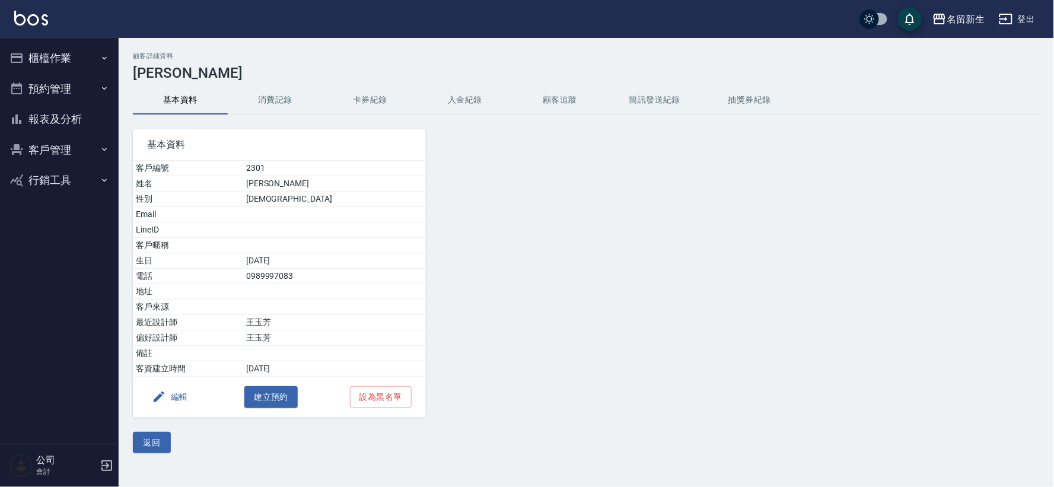
click at [78, 55] on button "櫃檯作業" at bounding box center [59, 58] width 109 height 31
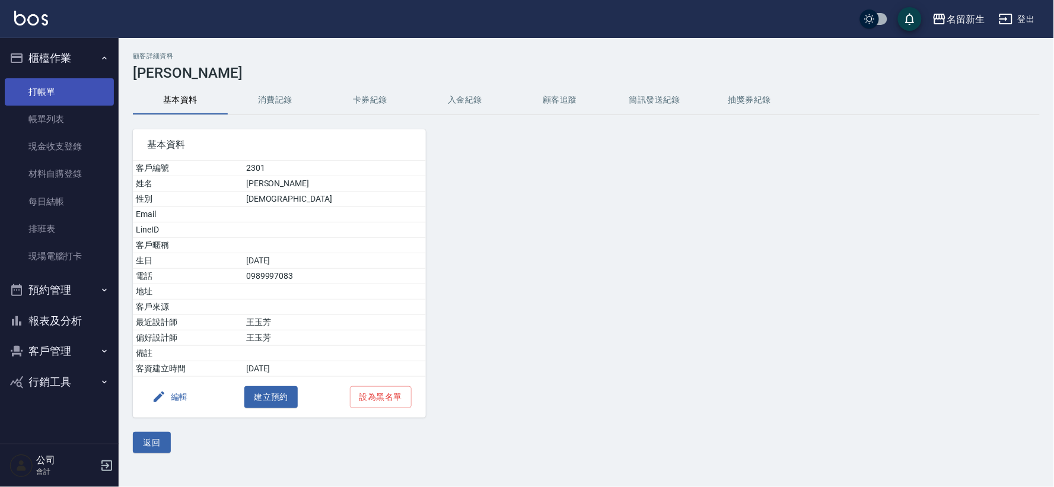
click at [85, 89] on link "打帳單" at bounding box center [59, 91] width 109 height 27
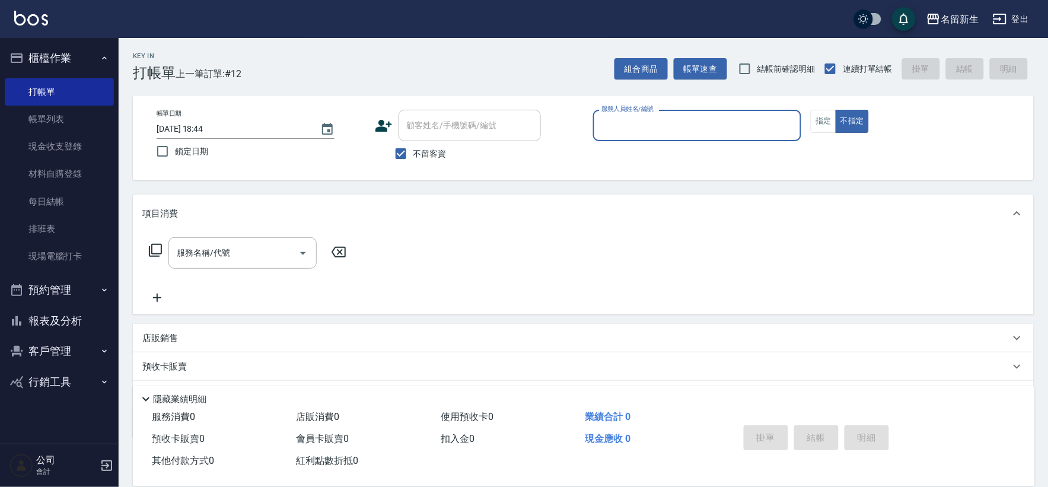
drag, startPoint x: 422, startPoint y: 157, endPoint x: 453, endPoint y: 122, distance: 46.3
click at [422, 157] on span "不留客資" at bounding box center [430, 154] width 33 height 12
click at [414, 157] on input "不留客資" at bounding box center [401, 153] width 25 height 25
checkbox input "false"
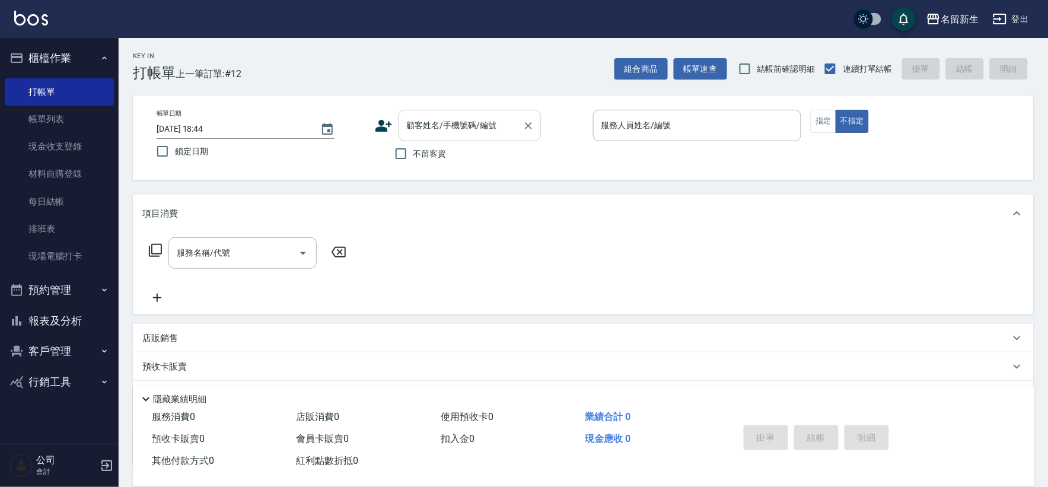
click at [453, 122] on div "顧客姓名/手機號碼/編號 顧客姓名/手機號碼/編號" at bounding box center [470, 125] width 142 height 31
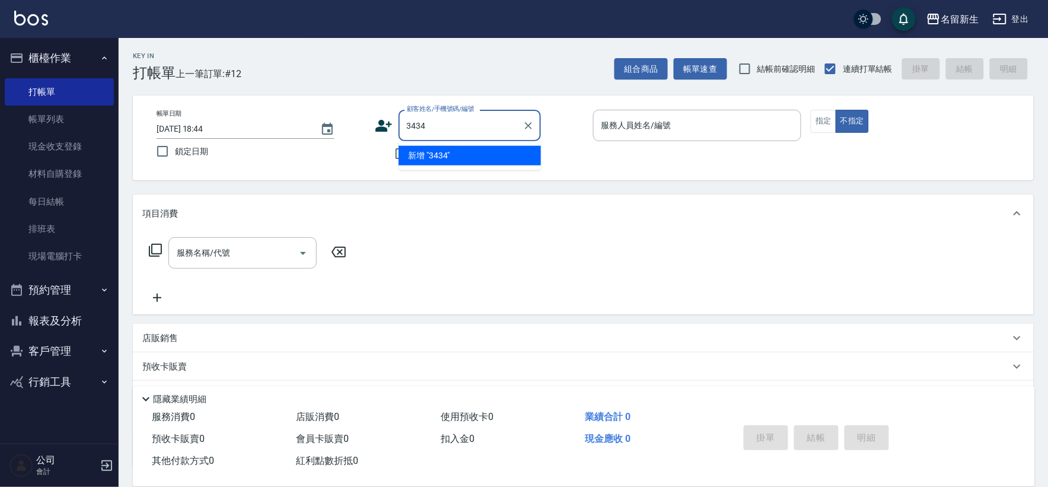
type input "3434"
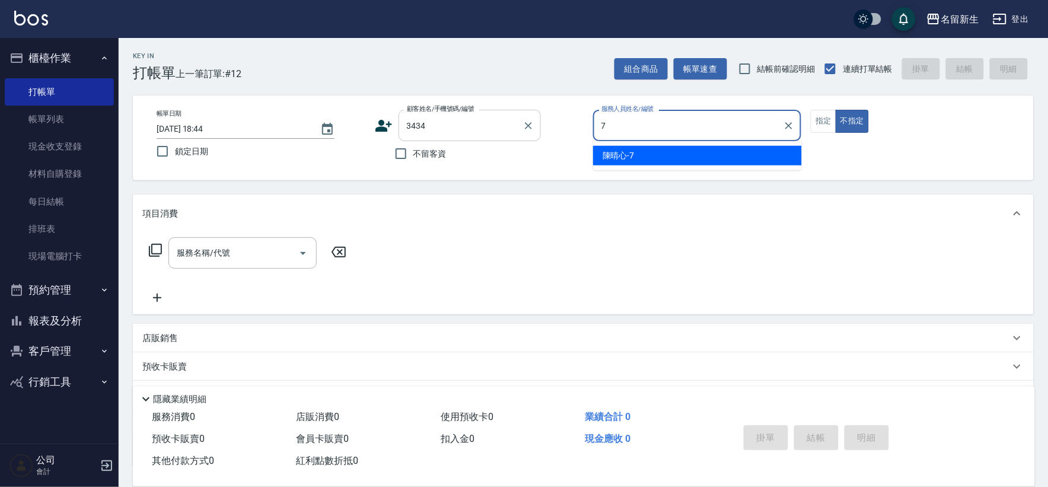
type input "7"
type button "false"
type input "[PERSON_NAME]-7"
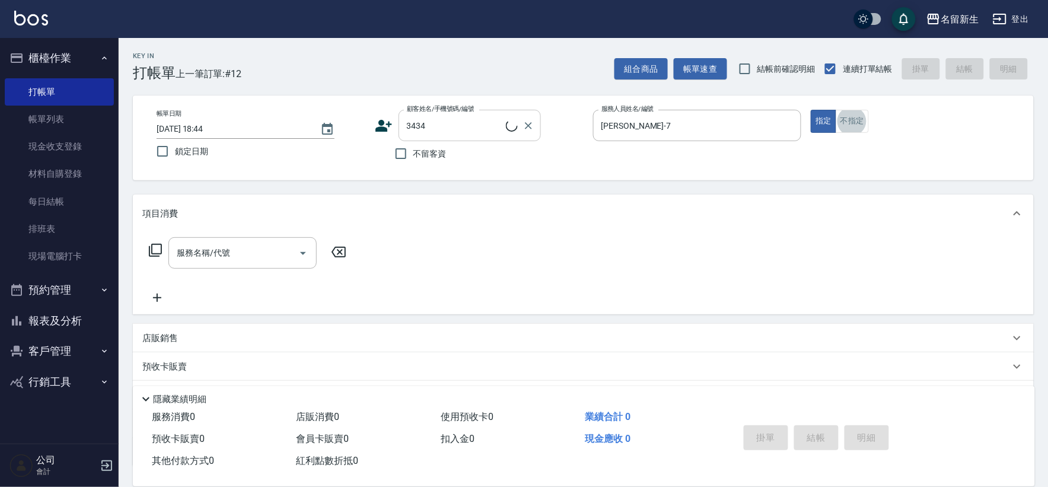
type input "[PERSON_NAME]/0929909039/3434"
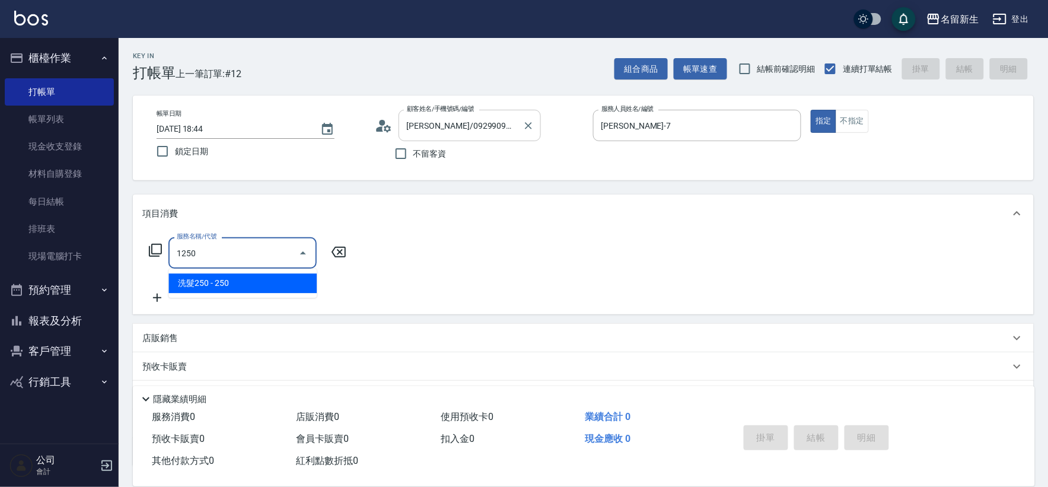
type input "洗髮250(1250)"
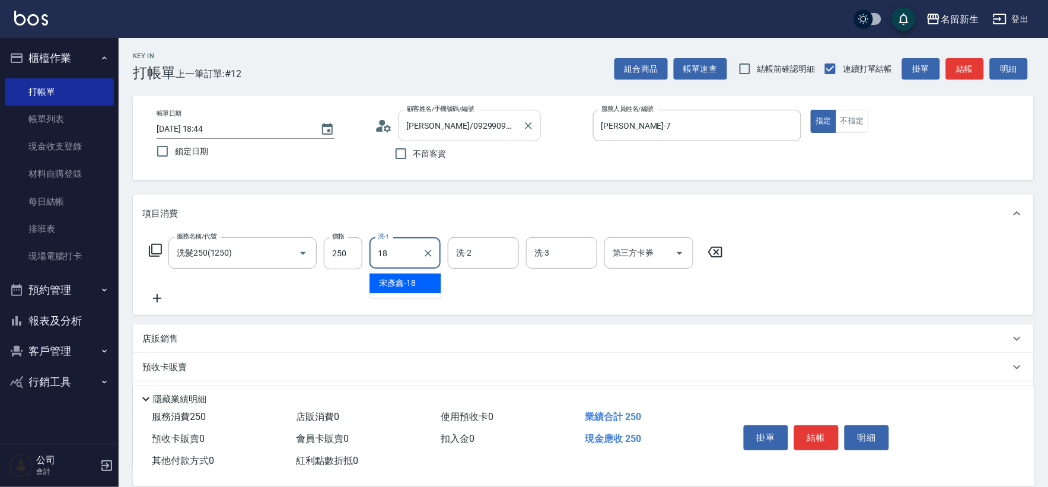
type input "[PERSON_NAME]-18"
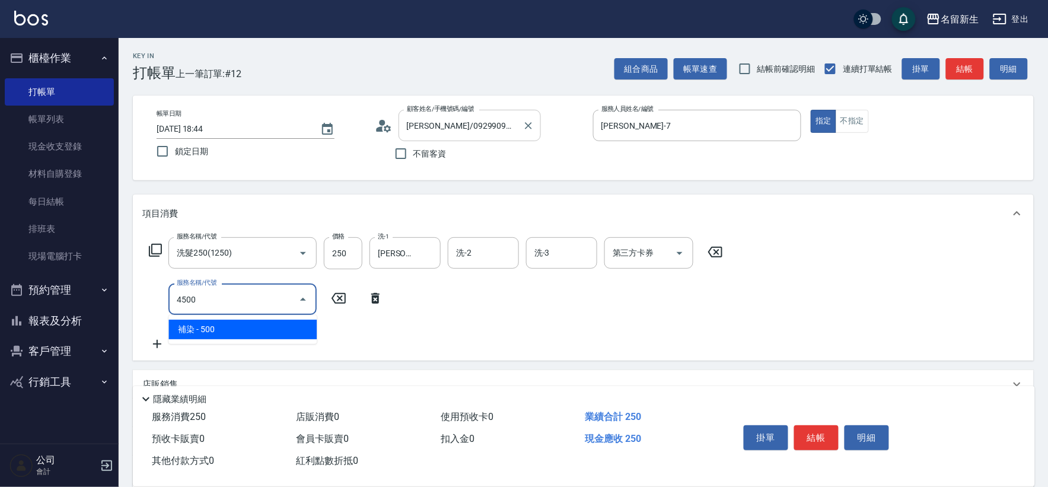
type input "補染(4500)"
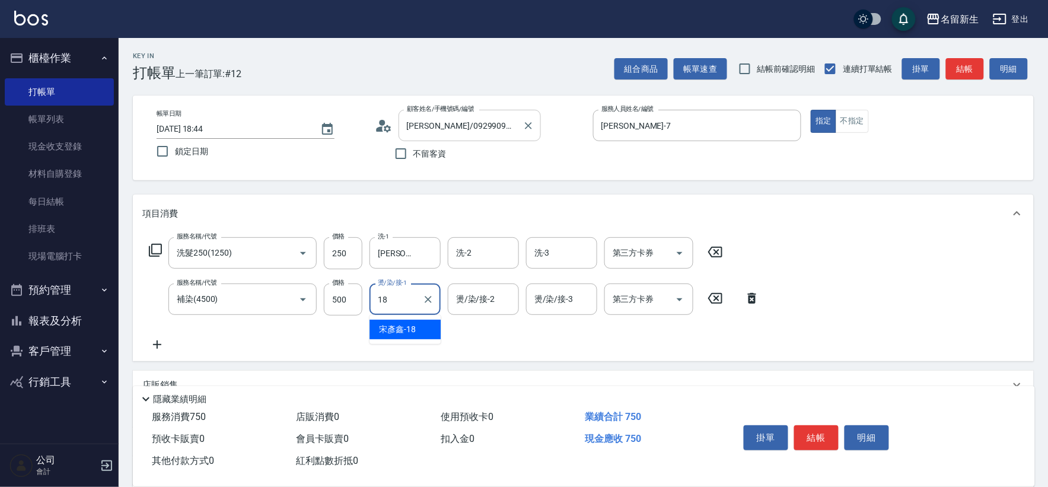
type input "[PERSON_NAME]-18"
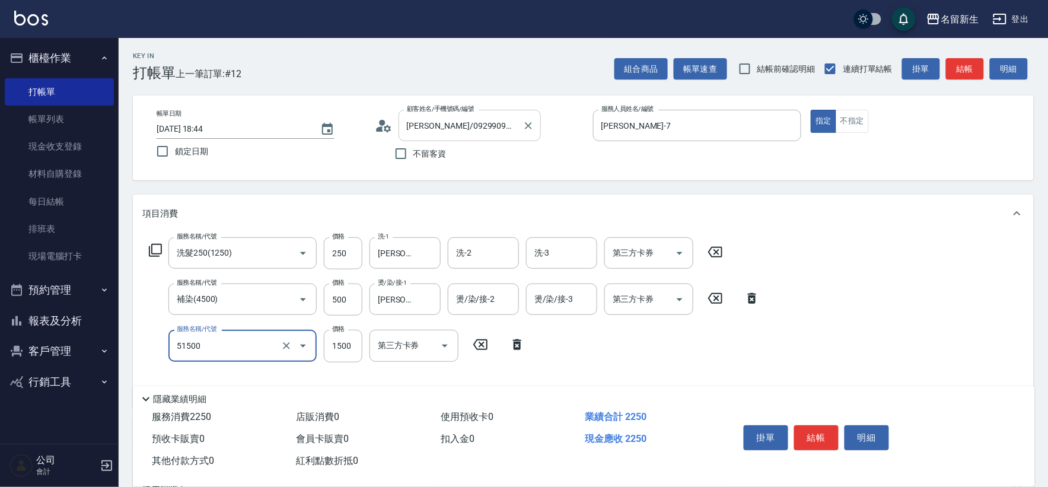
type input "原價1201~1500護髮(51500)"
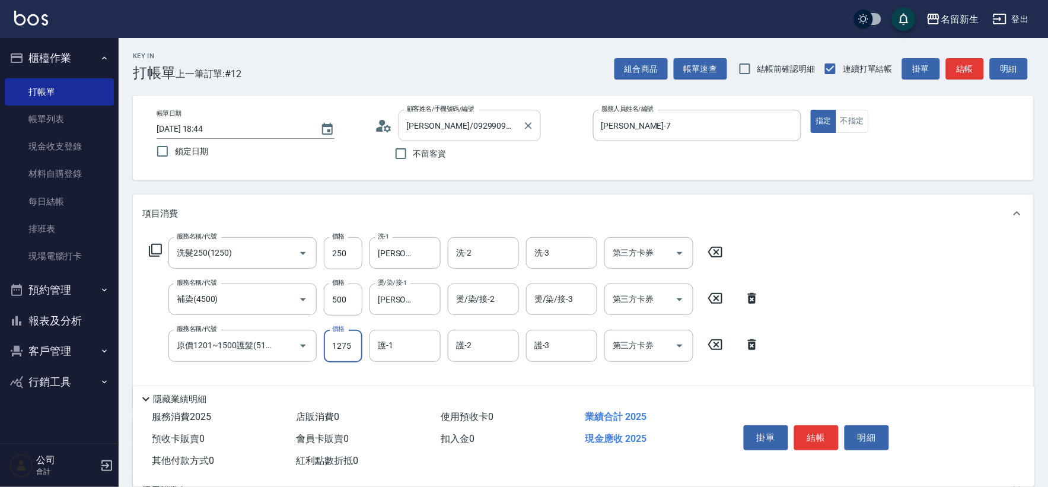
type input "1275"
type input "[PERSON_NAME]-18"
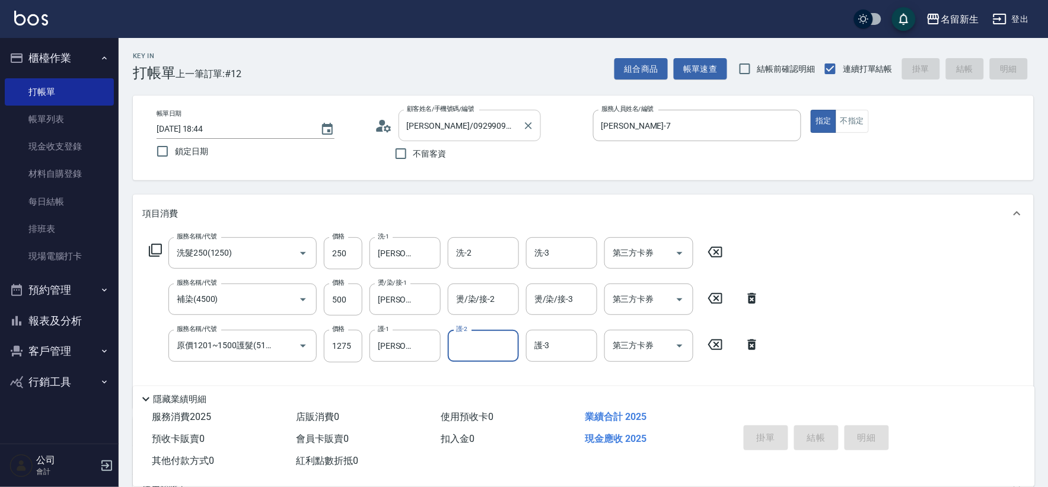
type input "[DATE] 18:45"
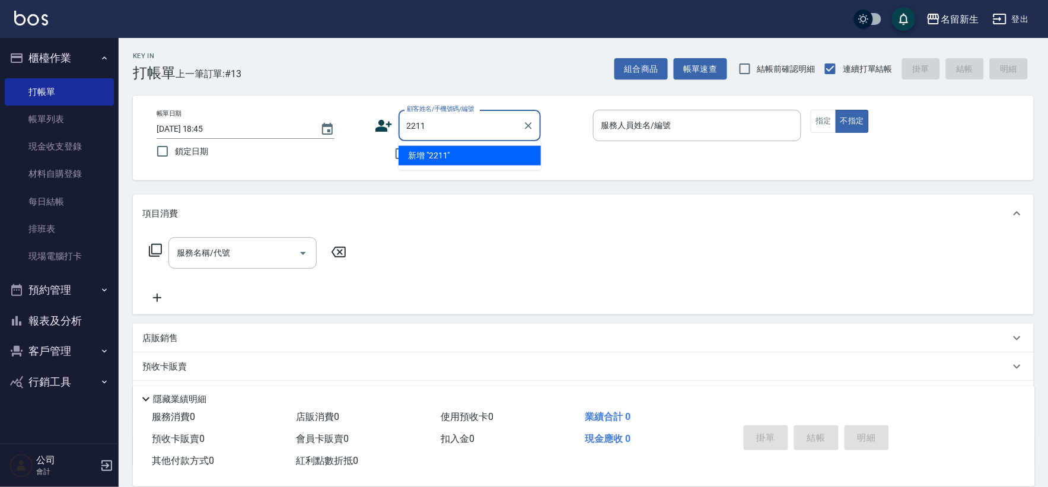
type input "2211"
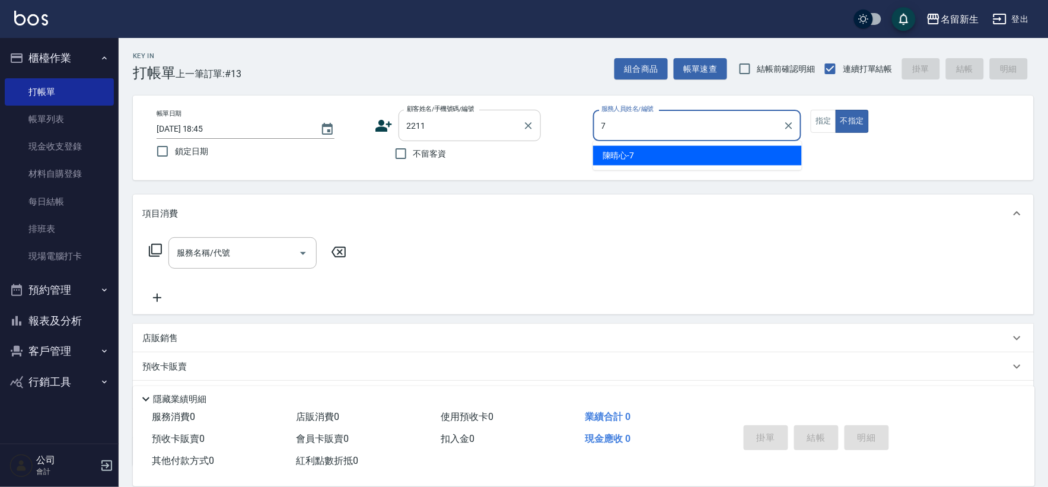
type input "[PERSON_NAME]-7"
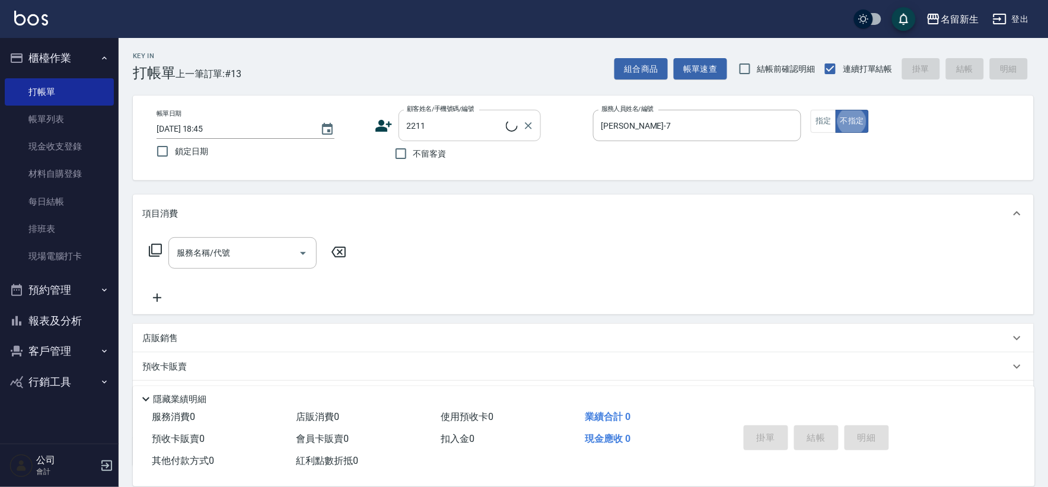
type input "[PERSON_NAME]/0958733322/2211"
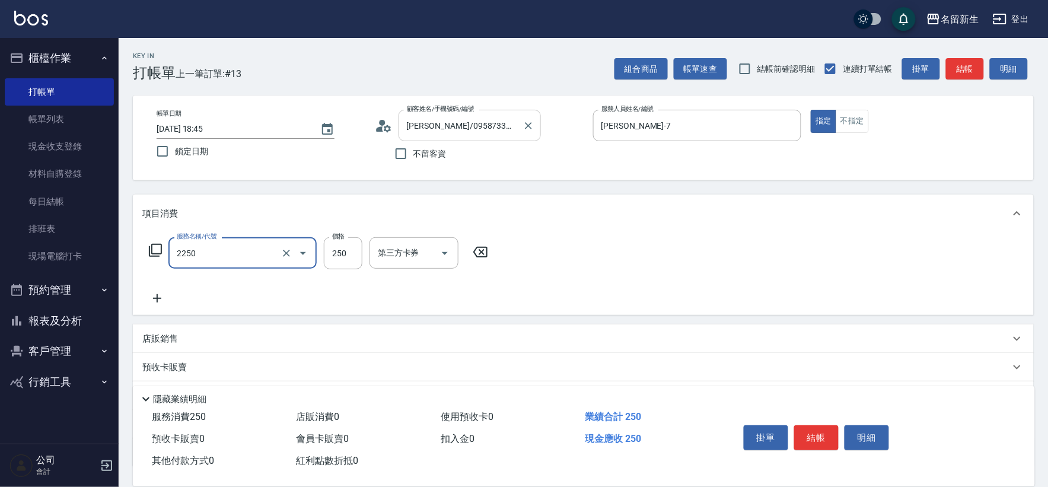
type input "剪髮(2250)"
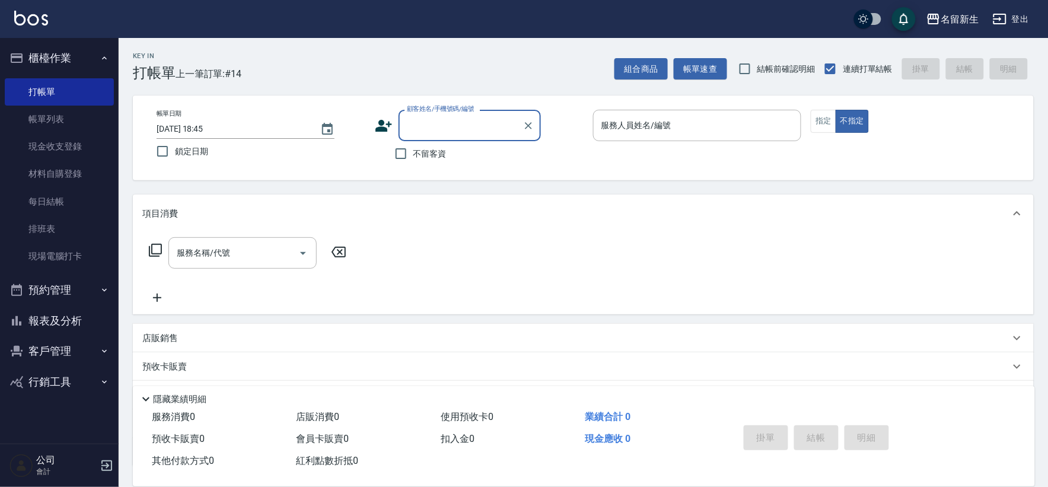
click at [372, 120] on div "帳單日期 [DATE] 18:45 鎖定日期 顧客姓名/手機號碼/編號 顧客姓名/手機號碼/編號 不留客資 服務人員姓名/編號 服務人員姓名/編號 指定 不指定" at bounding box center [583, 138] width 873 height 56
click at [384, 117] on icon at bounding box center [384, 126] width 18 height 18
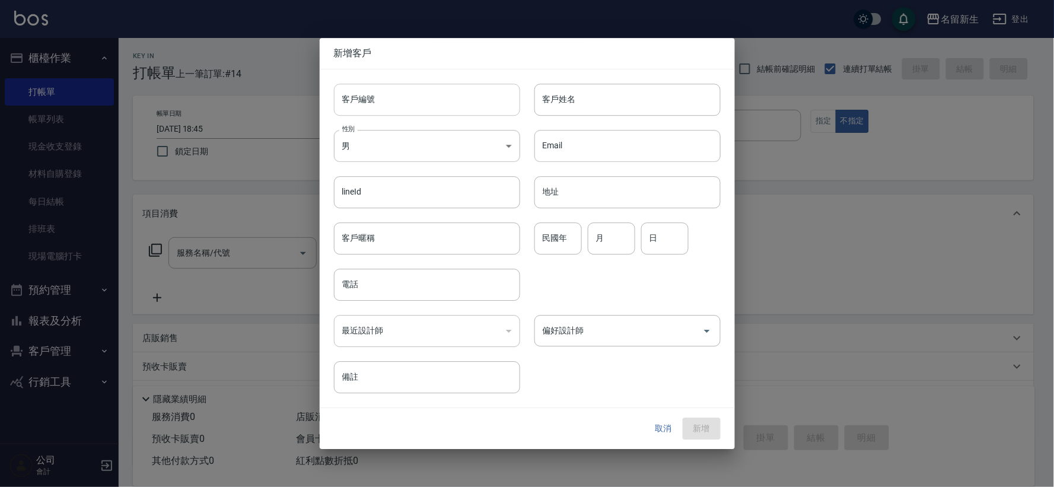
drag, startPoint x: 384, startPoint y: 117, endPoint x: 398, endPoint y: 108, distance: 17.1
click at [398, 108] on input "客戶編號" at bounding box center [427, 100] width 186 height 32
type input "3516"
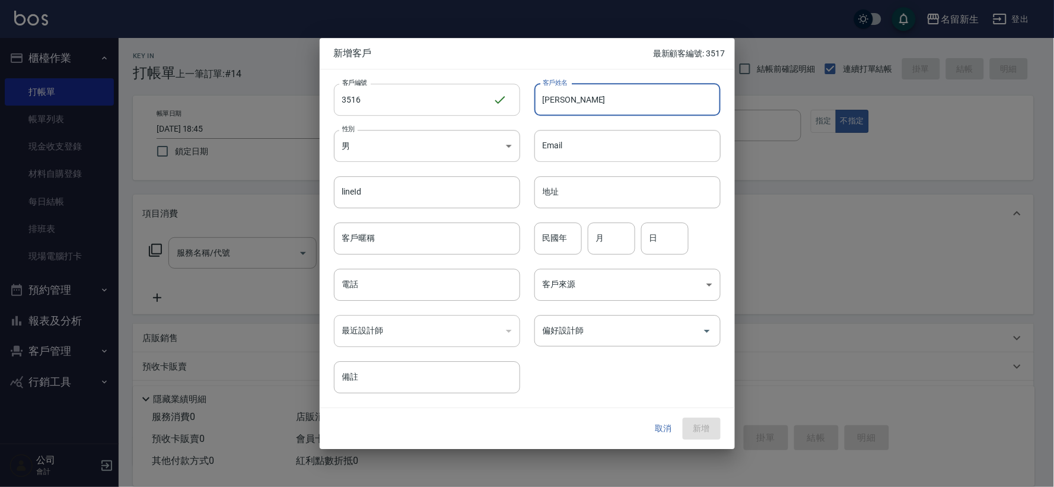
type input "[PERSON_NAME]"
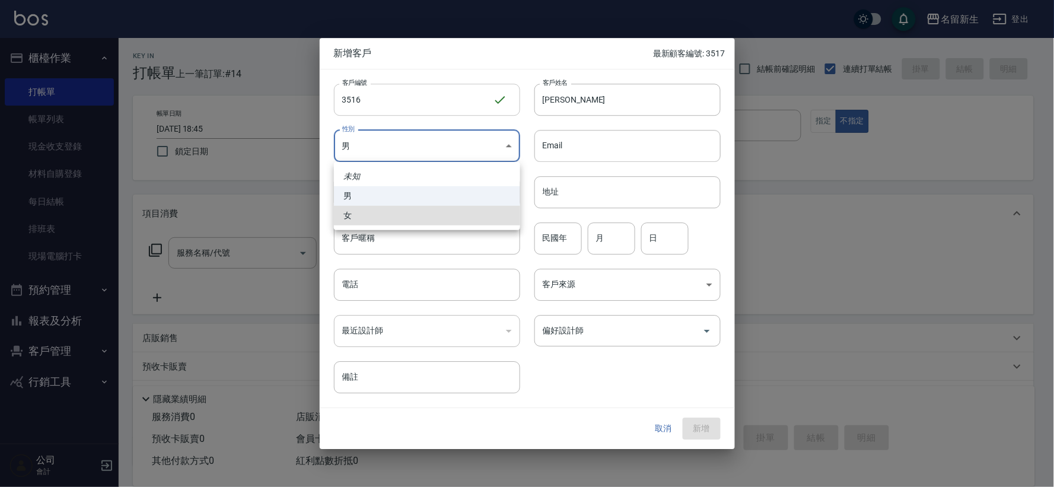
type input "[DEMOGRAPHIC_DATA]"
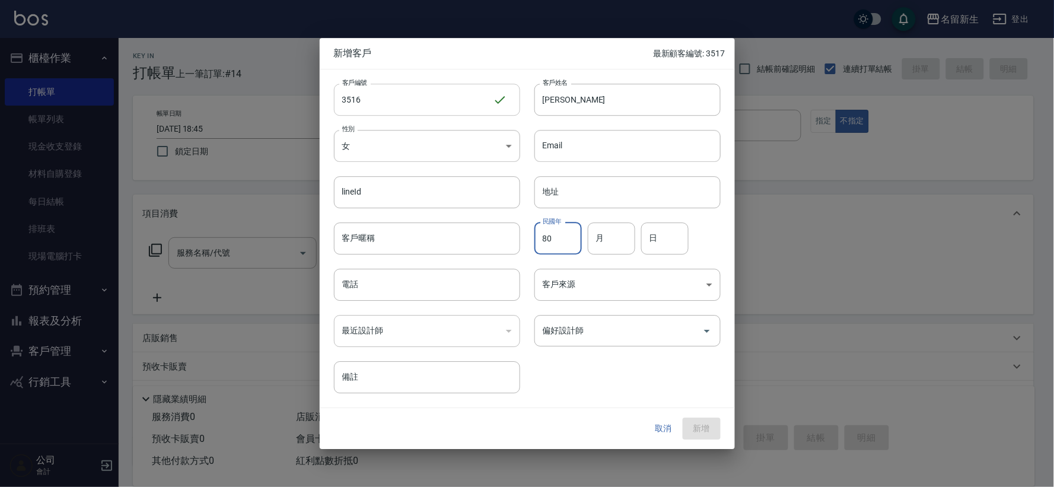
type input "80"
type input "04"
type input "10"
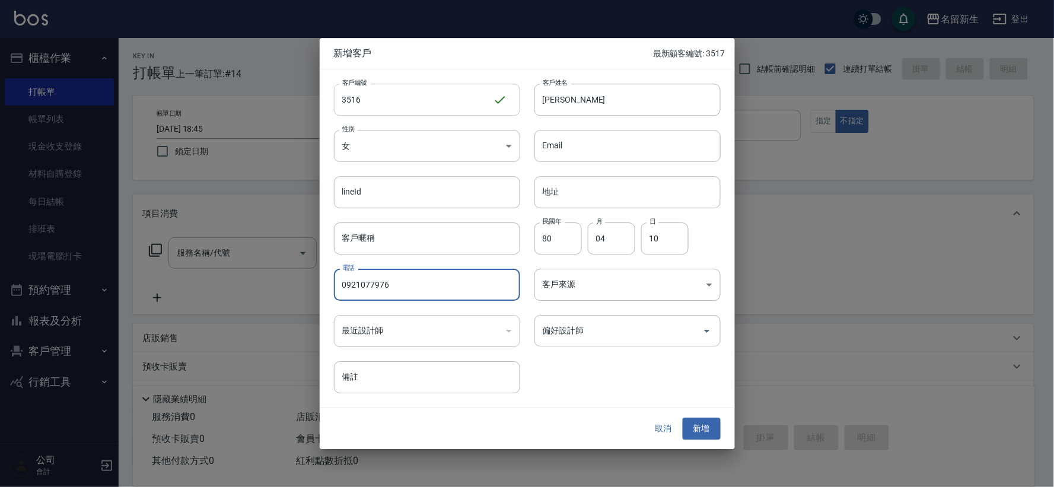
type input "0921077976"
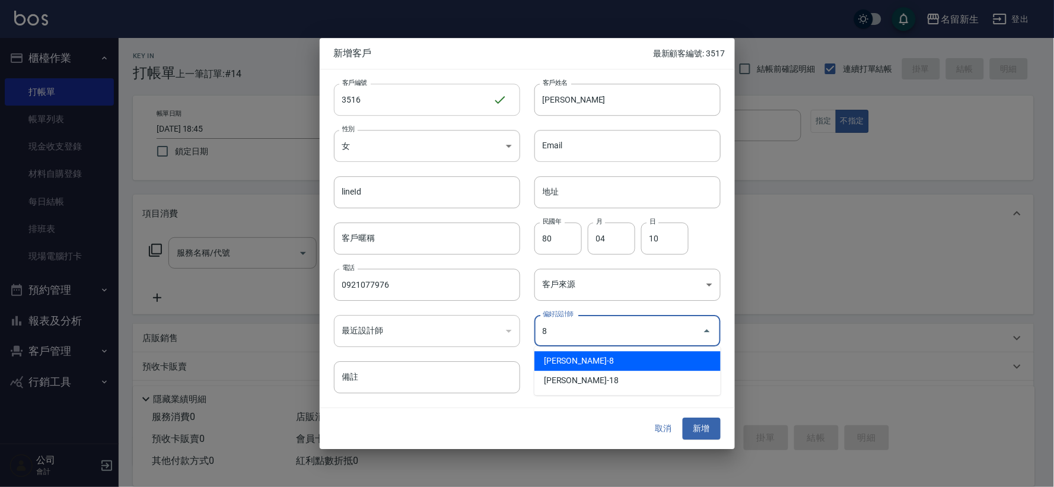
type input "陳欣如"
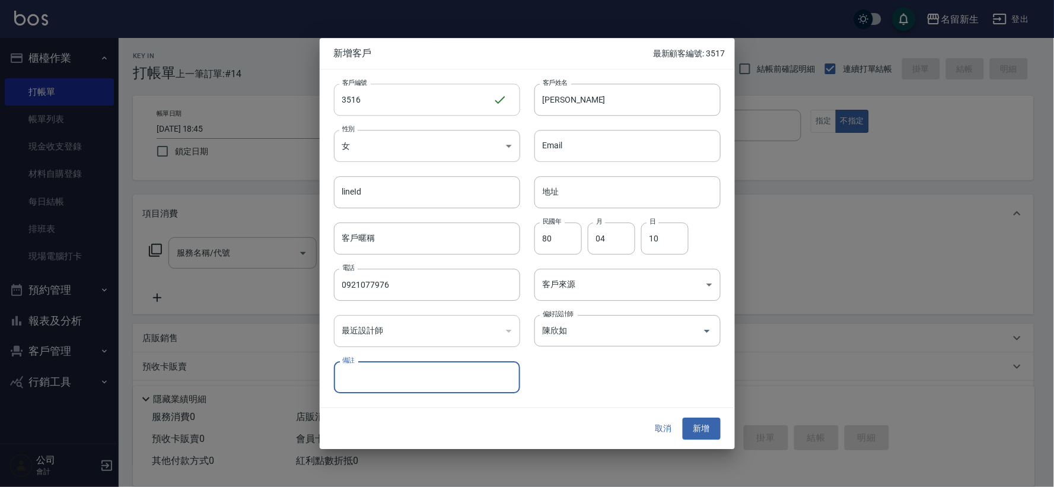
click at [683, 418] on button "新增" at bounding box center [702, 429] width 38 height 22
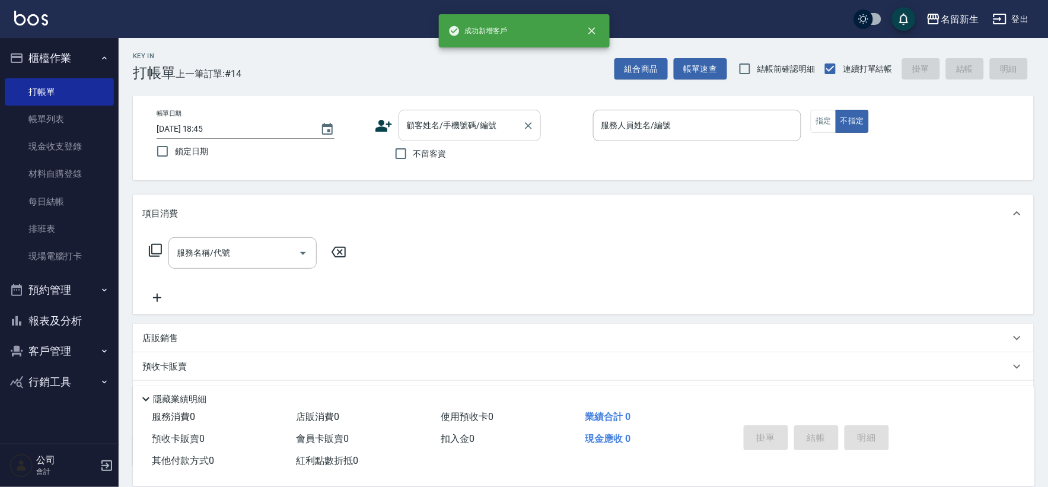
click at [449, 126] on input "顧客姓名/手機號碼/編號" at bounding box center [461, 125] width 114 height 21
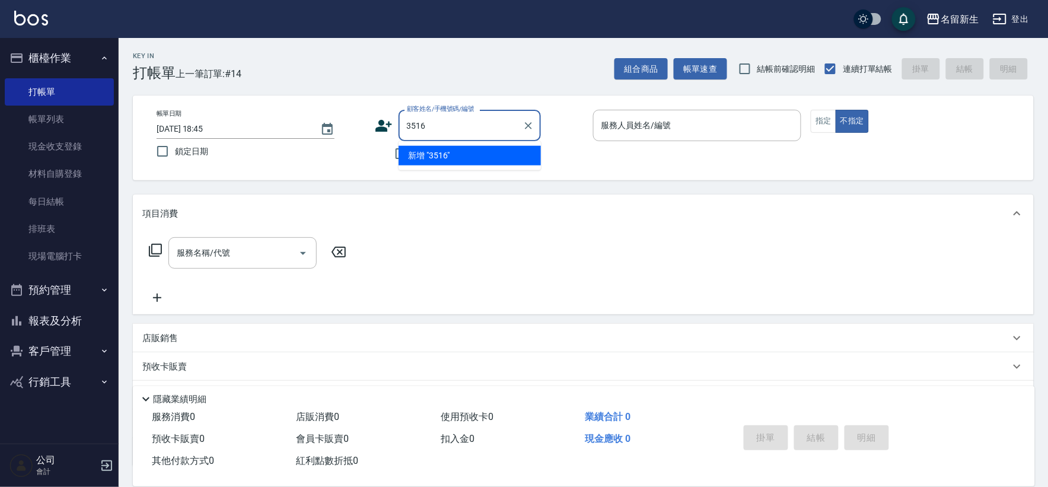
type input "3516"
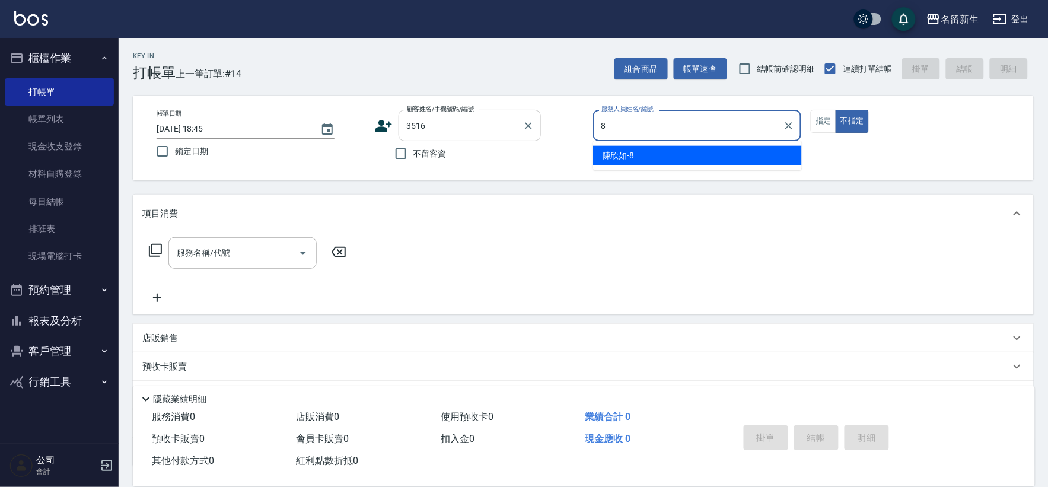
type input "[PERSON_NAME]-8"
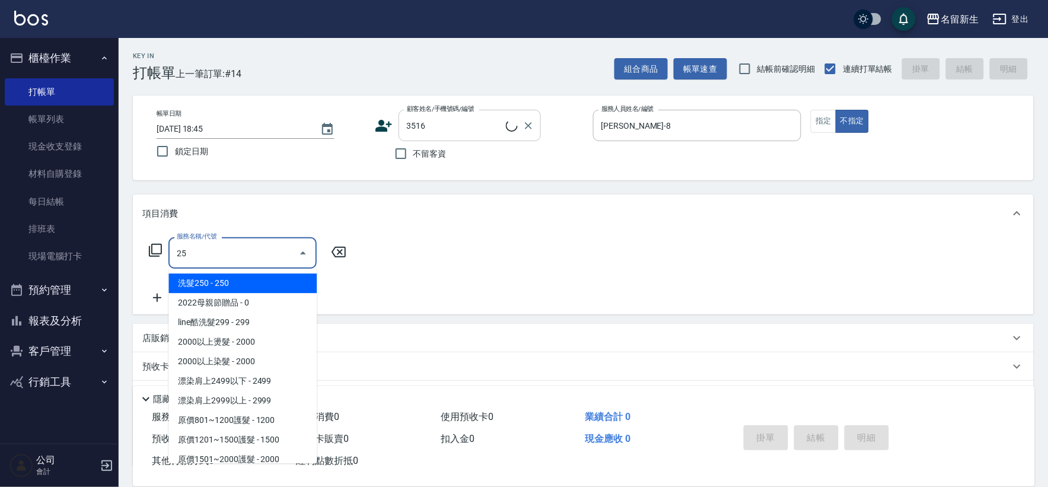
type input "250"
type input "[PERSON_NAME]/0921077976/3516"
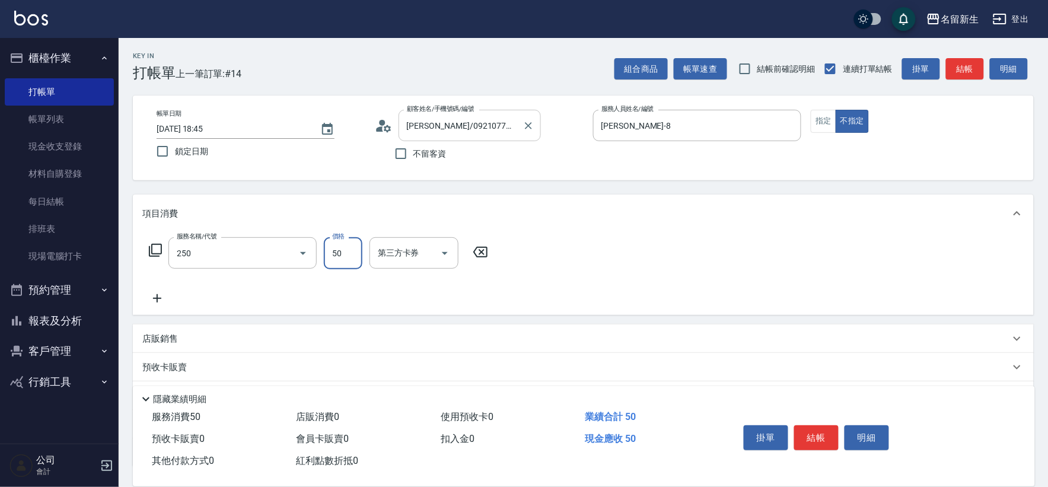
type input "剪瀏海(250)"
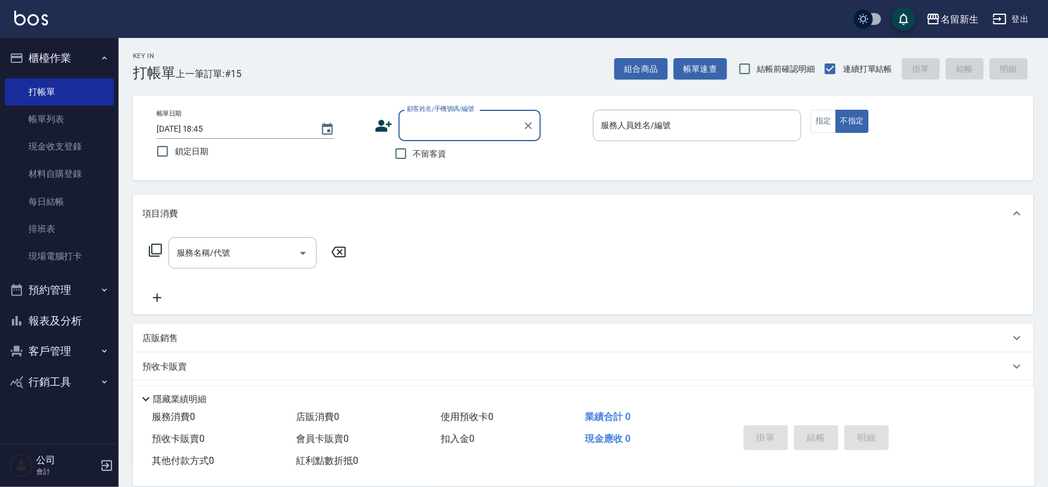
click at [40, 342] on button "客戶管理" at bounding box center [59, 351] width 109 height 31
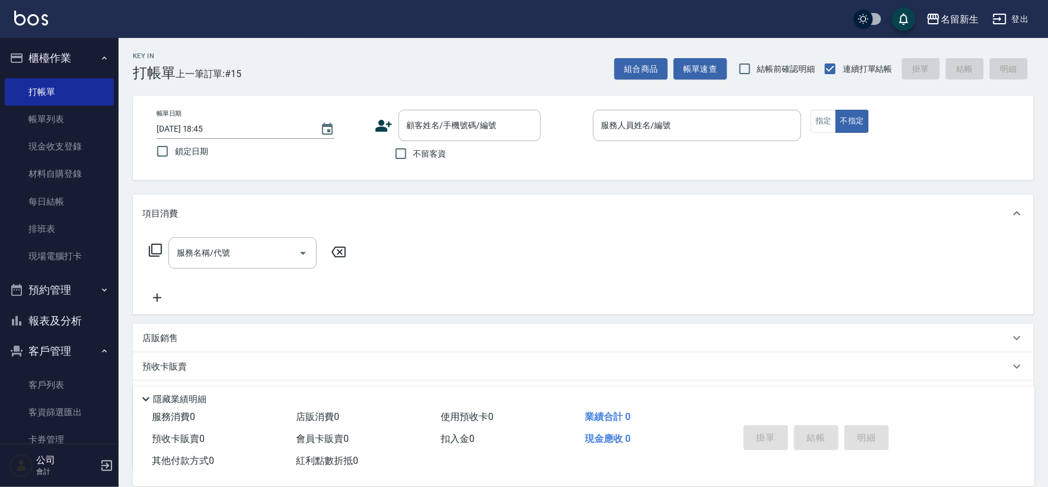
click at [63, 325] on button "報表及分析" at bounding box center [59, 321] width 109 height 31
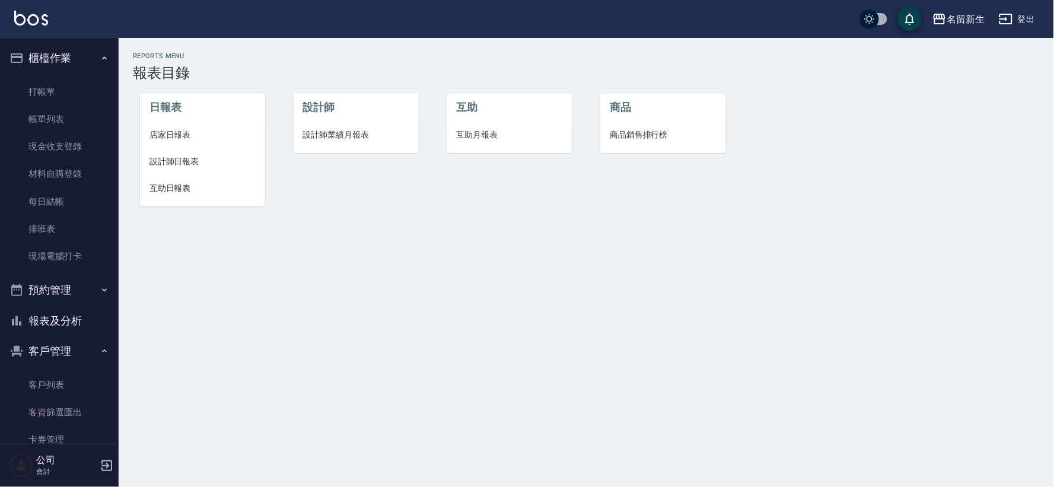
click at [353, 131] on span "設計師業績月報表" at bounding box center [356, 135] width 106 height 12
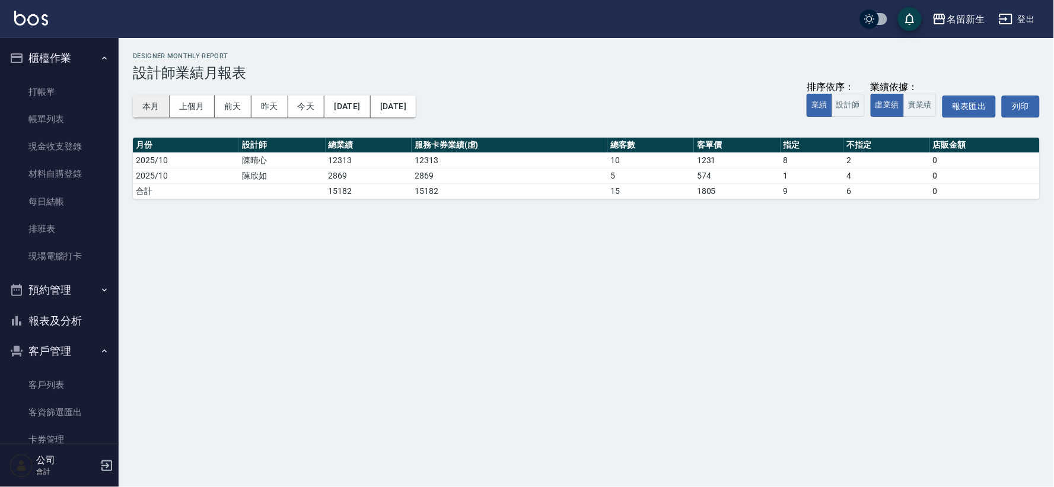
click at [142, 104] on button "本月" at bounding box center [151, 107] width 37 height 22
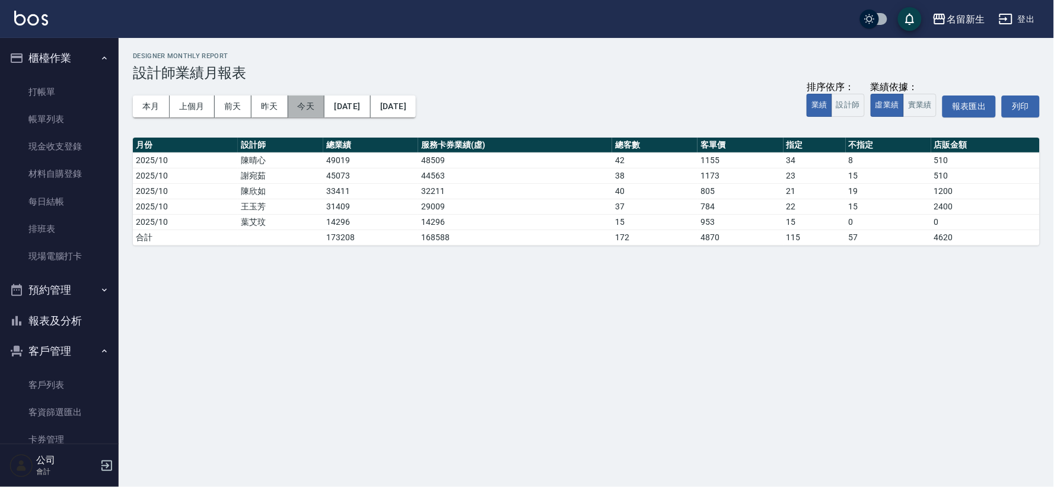
click at [316, 111] on button "今天" at bounding box center [306, 107] width 37 height 22
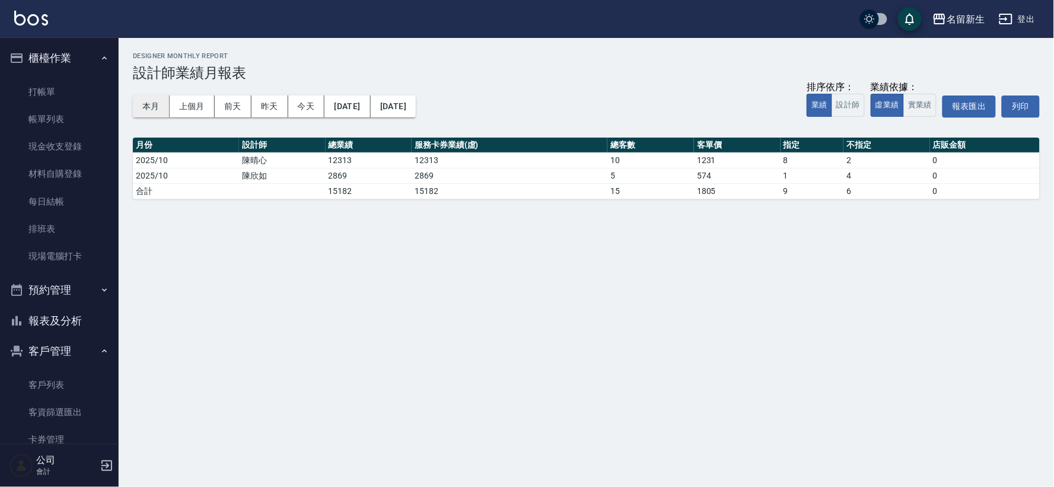
click at [163, 107] on button "本月" at bounding box center [151, 107] width 37 height 22
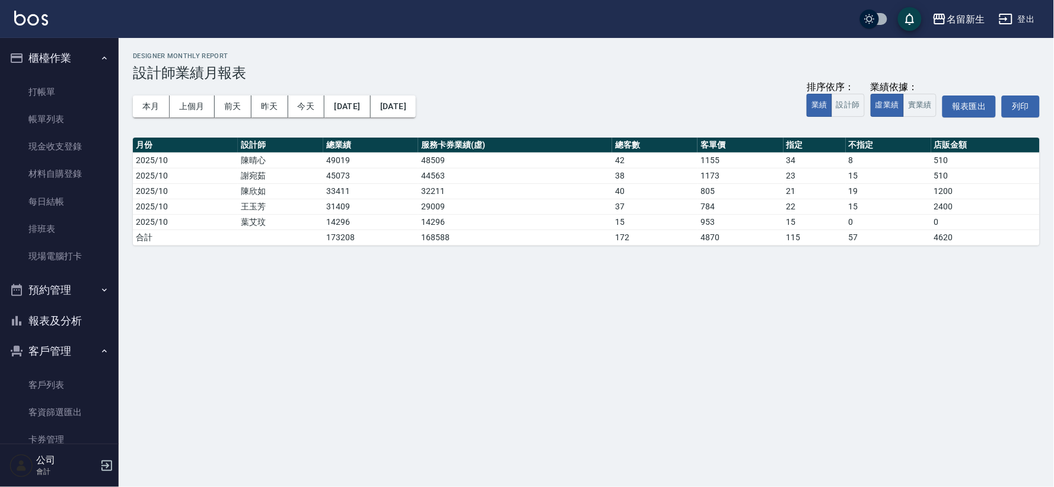
click at [79, 319] on button "報表及分析" at bounding box center [59, 321] width 109 height 31
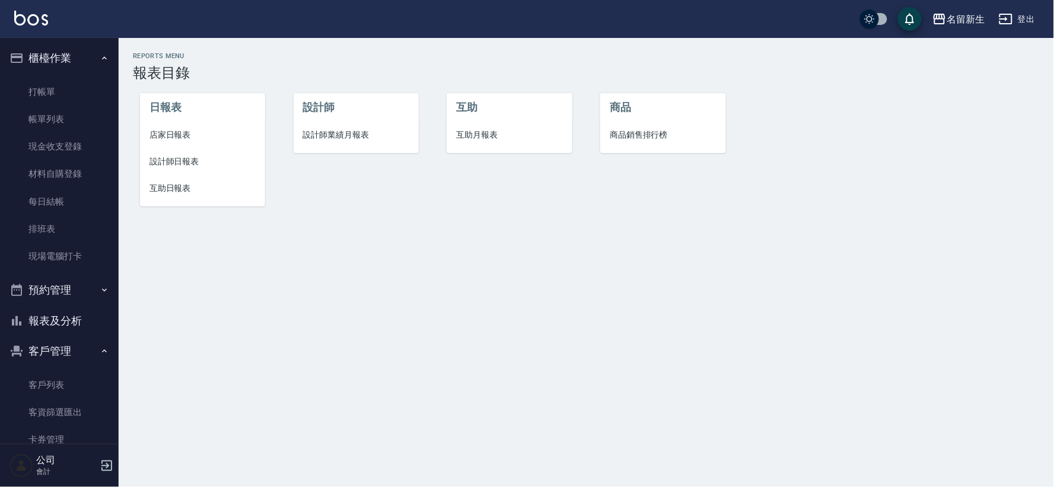
click at [170, 148] on li "設計師日報表" at bounding box center [202, 161] width 125 height 27
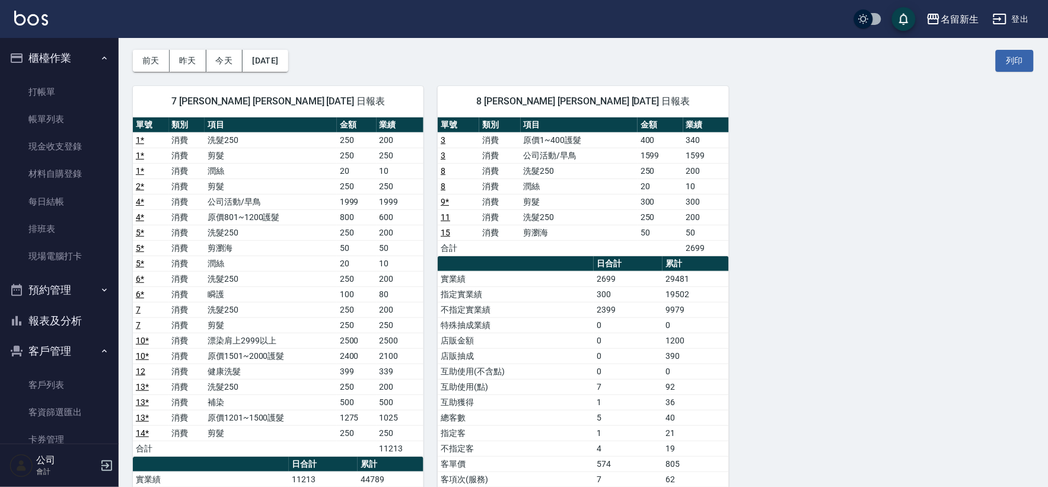
scroll to position [66, 0]
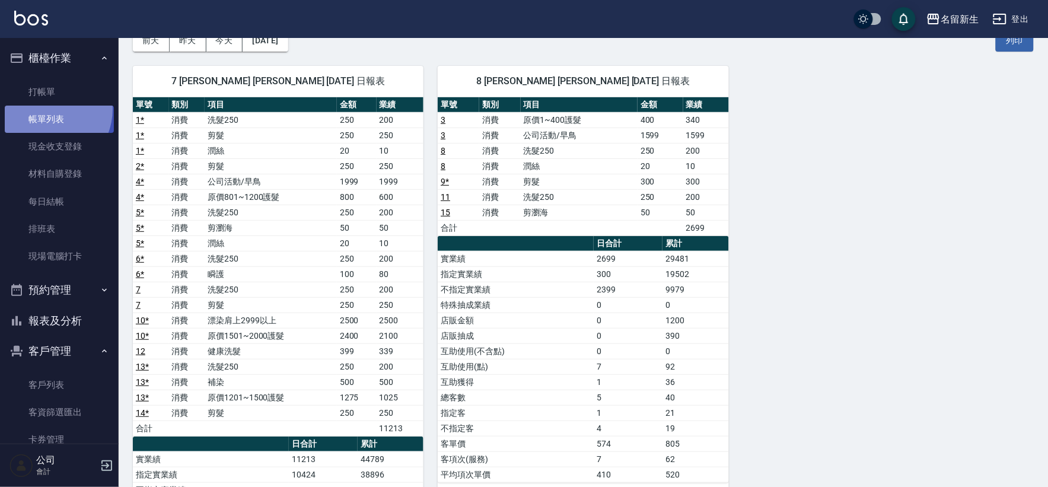
click at [44, 109] on link "帳單列表" at bounding box center [59, 119] width 109 height 27
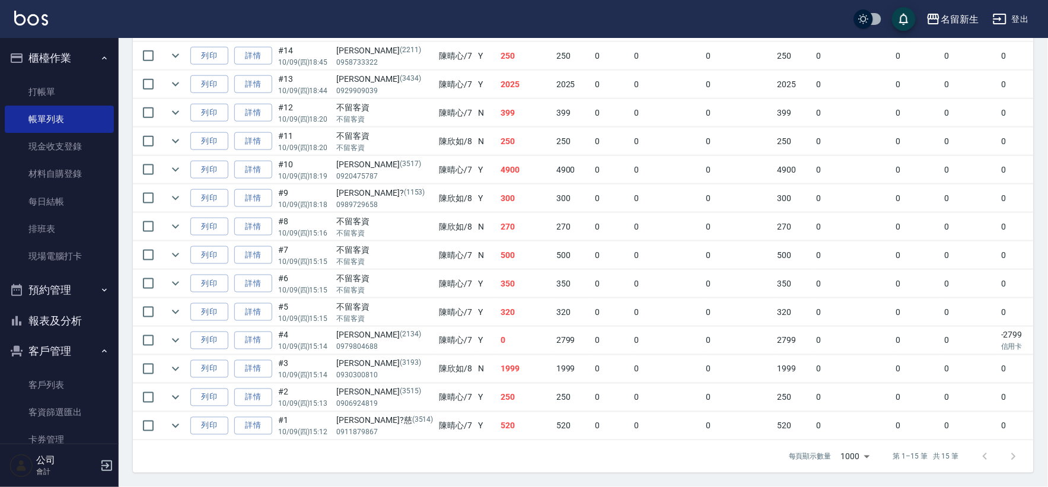
scroll to position [355, 0]
click at [239, 247] on link "詳情" at bounding box center [253, 255] width 38 height 18
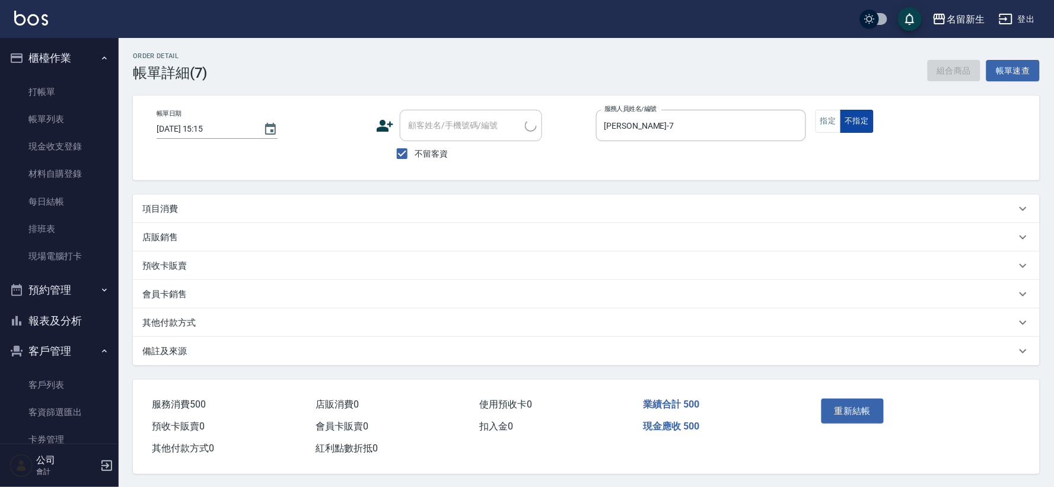
type input "[DATE] 15:15"
checkbox input "true"
type input "[PERSON_NAME]-7"
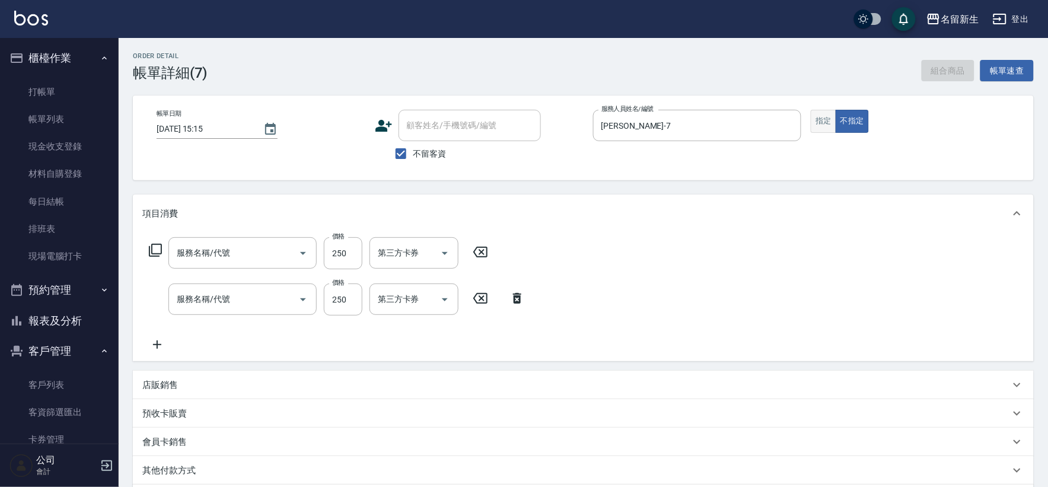
type input "剪髮(2250)"
type input "洗髮250(1250)"
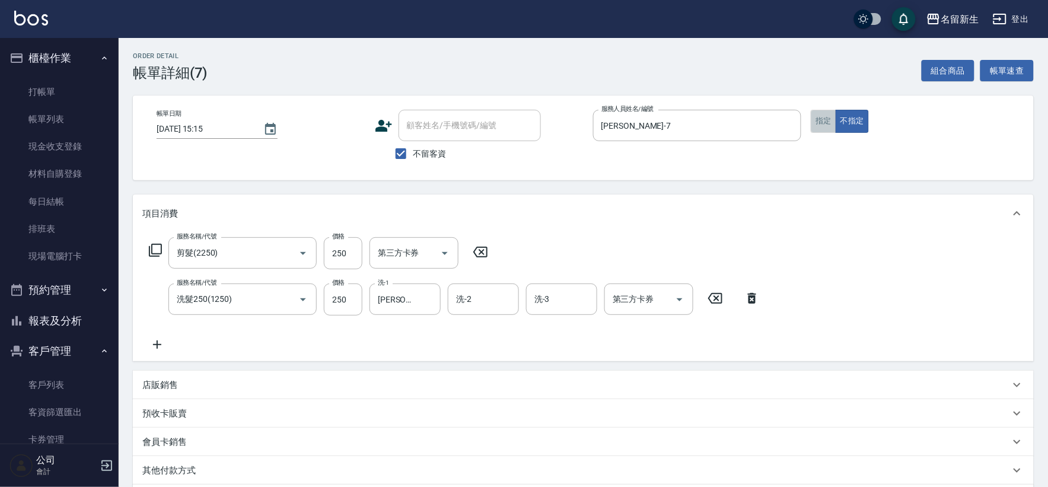
click at [829, 126] on button "指定" at bounding box center [824, 121] width 26 height 23
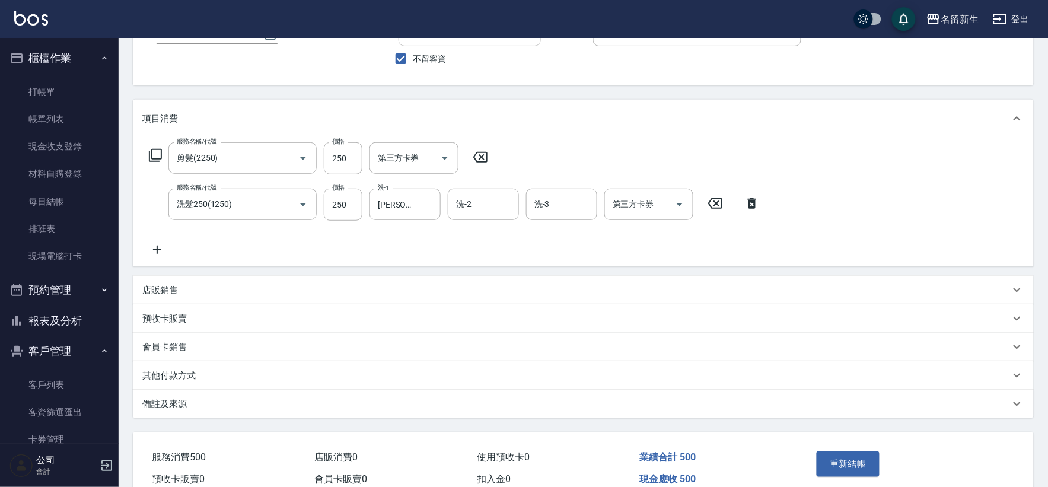
scroll to position [152, 0]
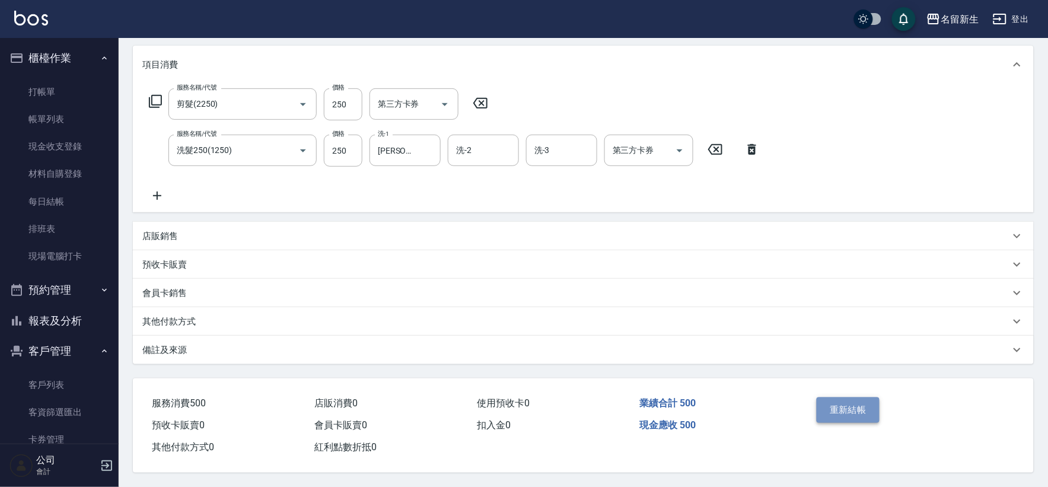
click at [847, 398] on button "重新結帳" at bounding box center [848, 410] width 63 height 25
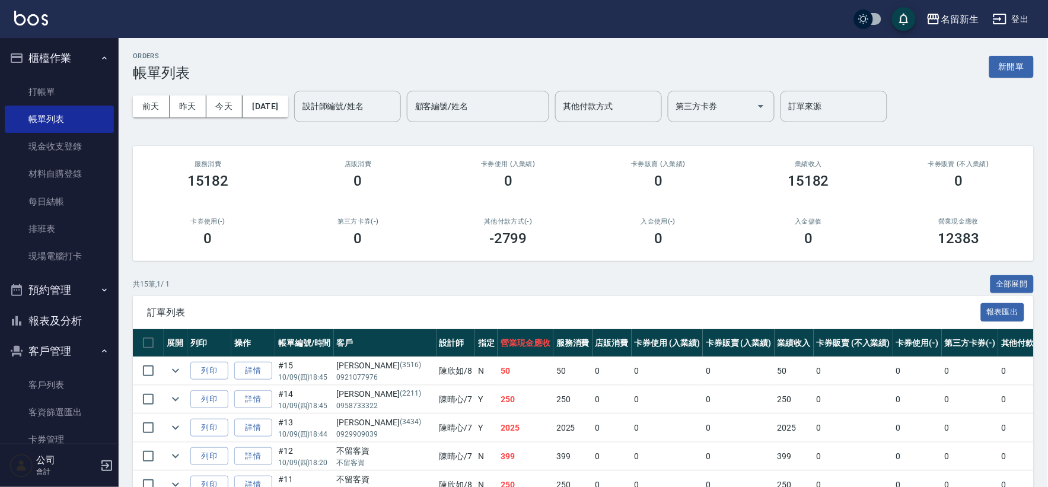
click at [76, 311] on button "報表及分析" at bounding box center [59, 321] width 109 height 31
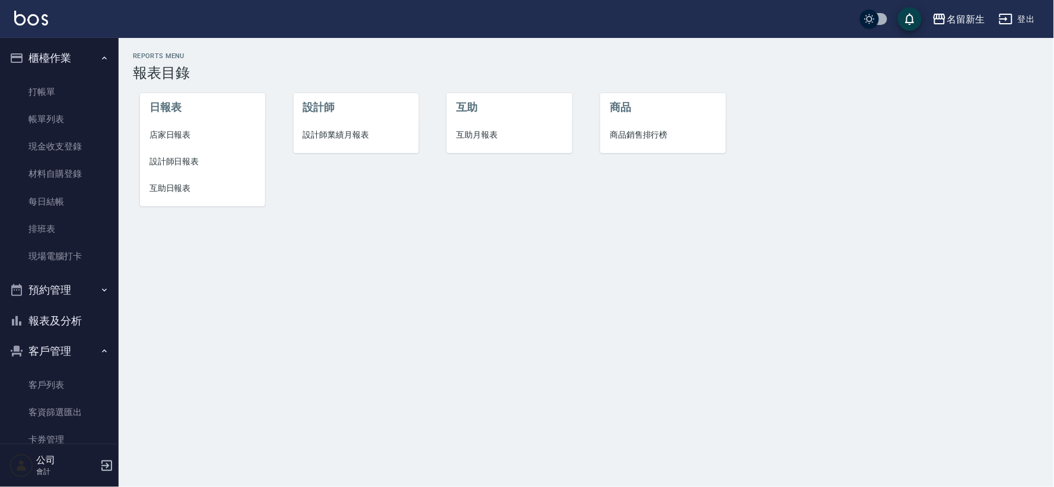
click at [200, 161] on span "設計師日報表" at bounding box center [203, 161] width 106 height 12
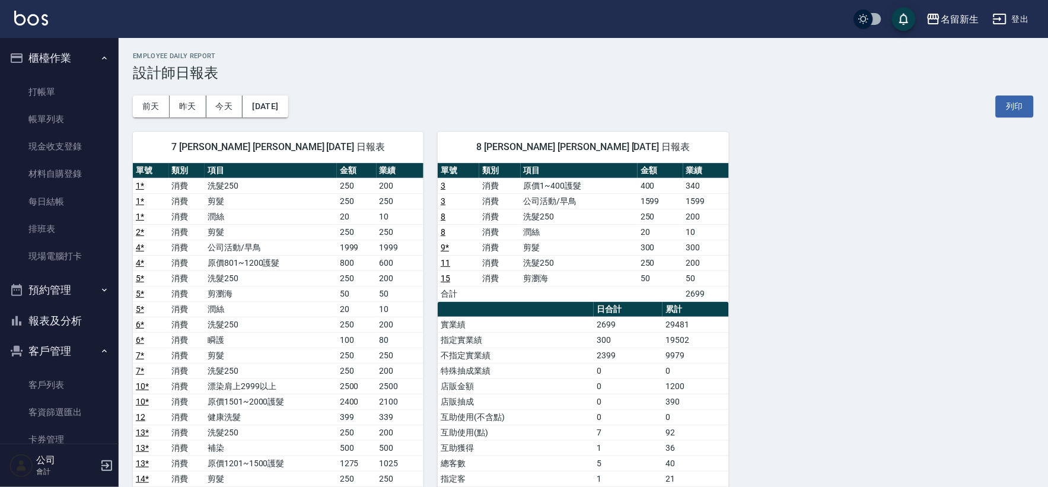
click at [61, 324] on button "報表及分析" at bounding box center [59, 321] width 109 height 31
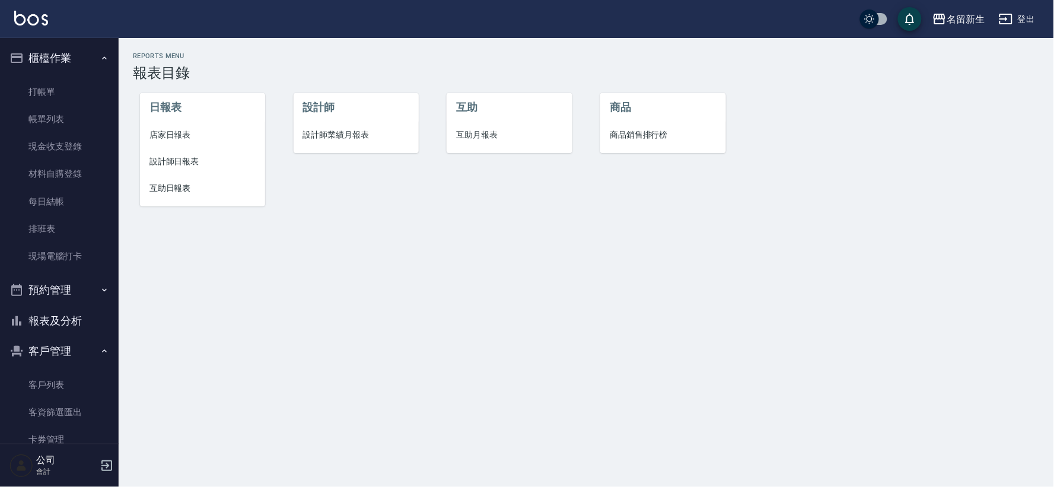
click at [186, 133] on span "店家日報表" at bounding box center [203, 135] width 106 height 12
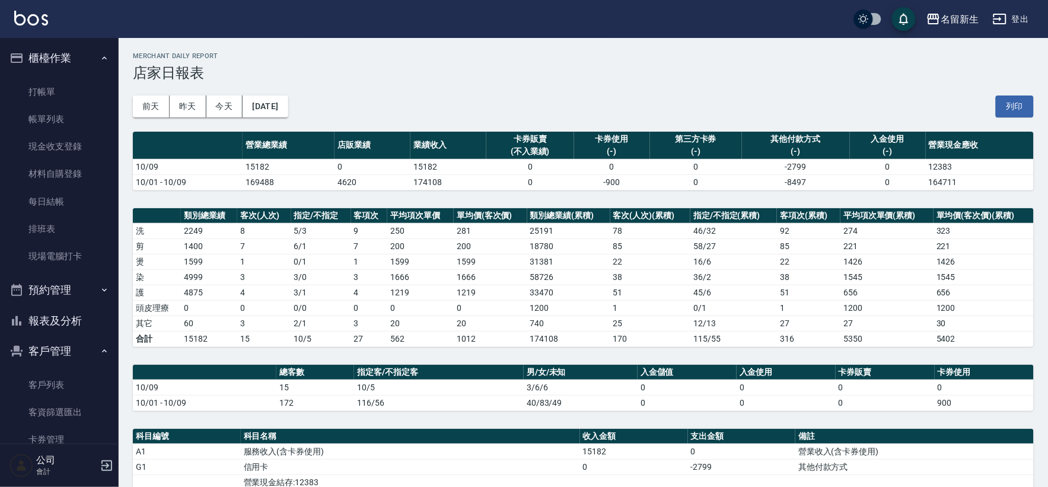
click at [61, 323] on button "報表及分析" at bounding box center [59, 321] width 109 height 31
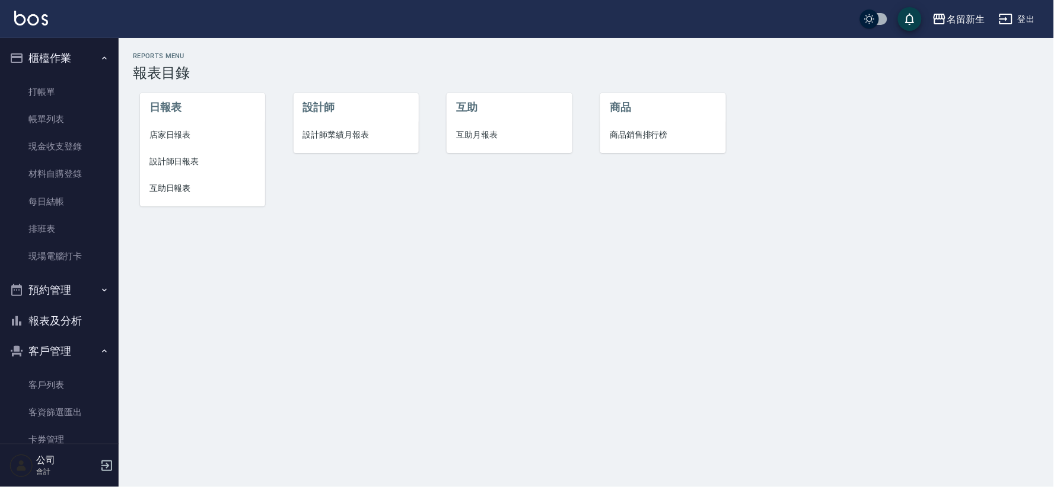
click at [178, 187] on span "互助日報表" at bounding box center [203, 188] width 106 height 12
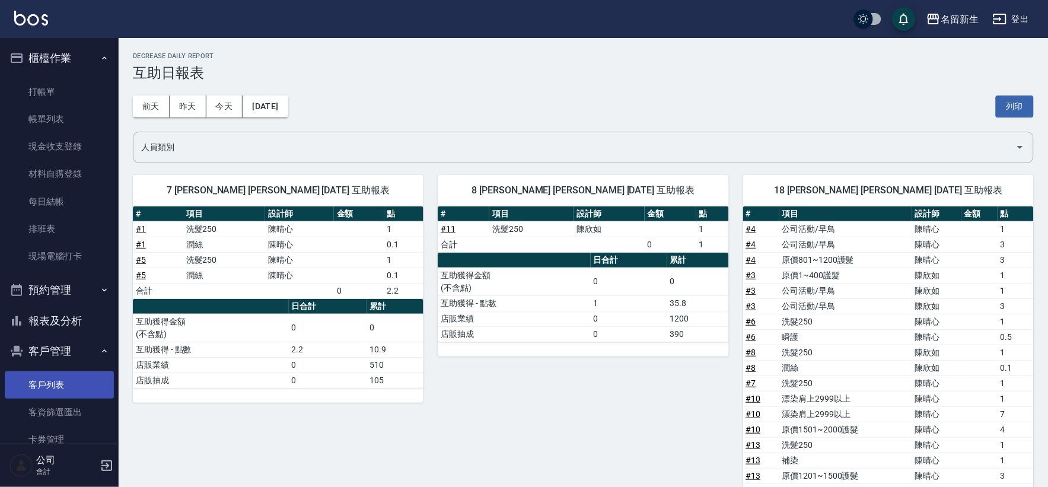
click at [68, 373] on link "客戶列表" at bounding box center [59, 384] width 109 height 27
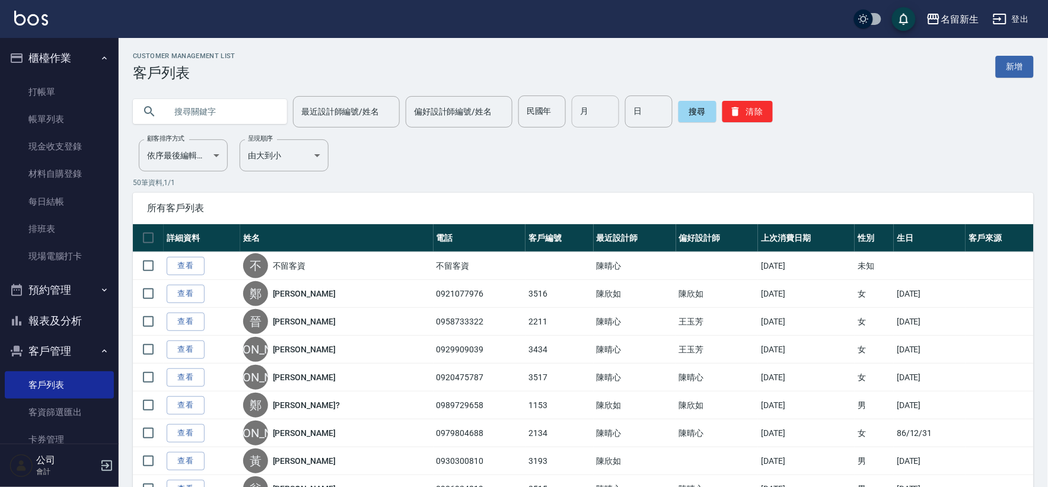
click at [598, 110] on input "月" at bounding box center [595, 112] width 47 height 32
type input "09"
type input "16"
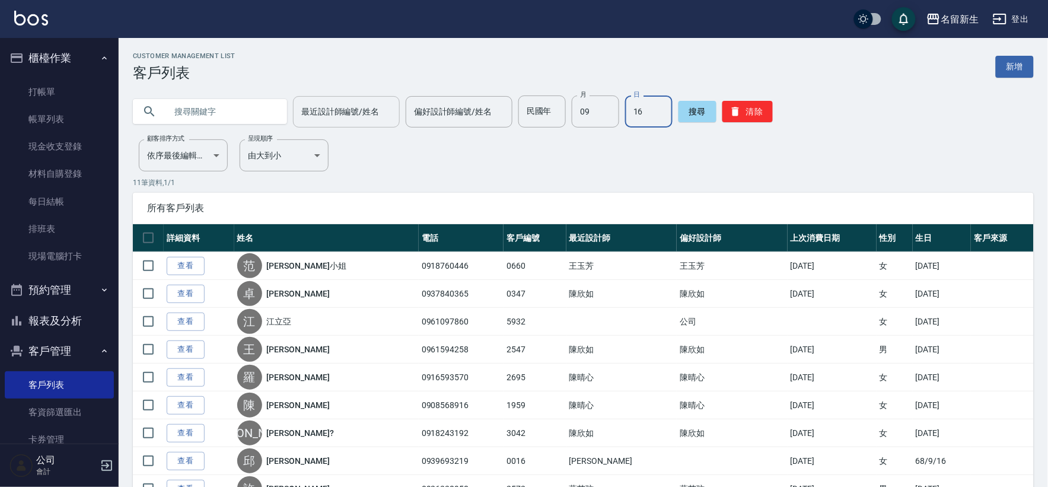
click at [342, 116] on input "最近設計師編號/姓名" at bounding box center [346, 111] width 96 height 21
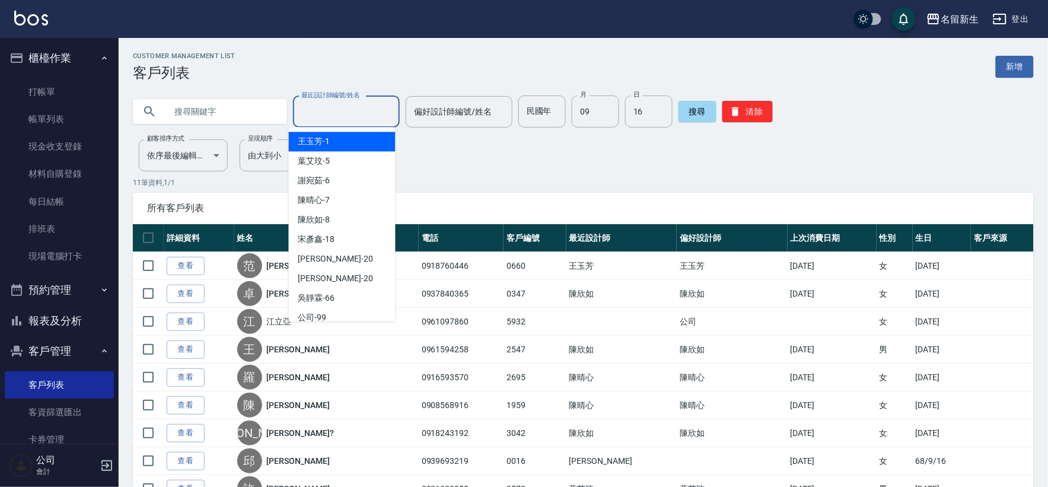
click at [271, 107] on input "text" at bounding box center [222, 112] width 112 height 32
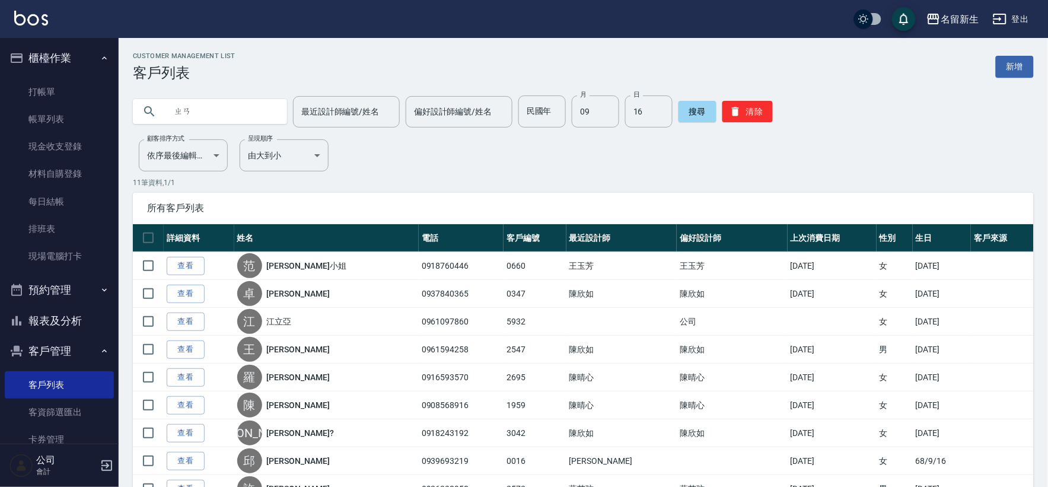
type input "ㄓ"
type input "范"
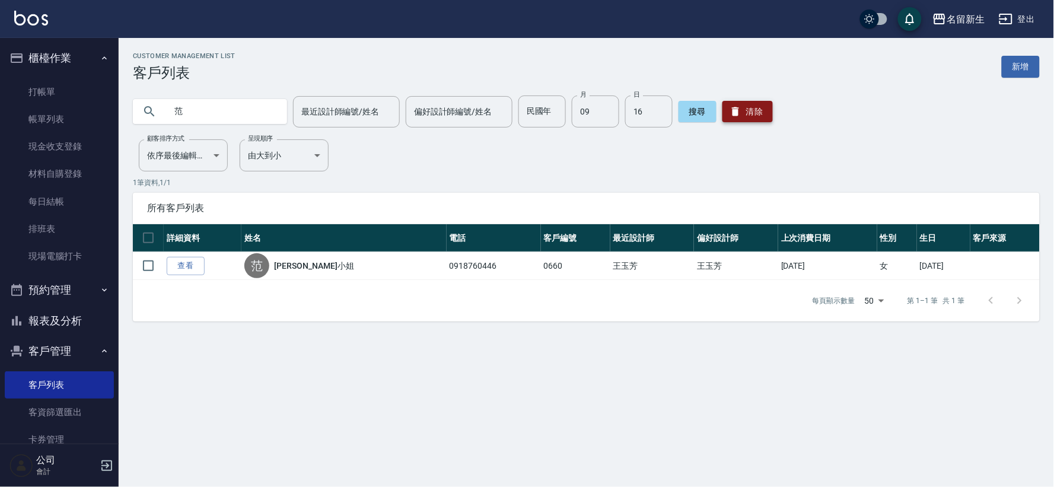
click at [749, 111] on button "清除" at bounding box center [748, 111] width 50 height 21
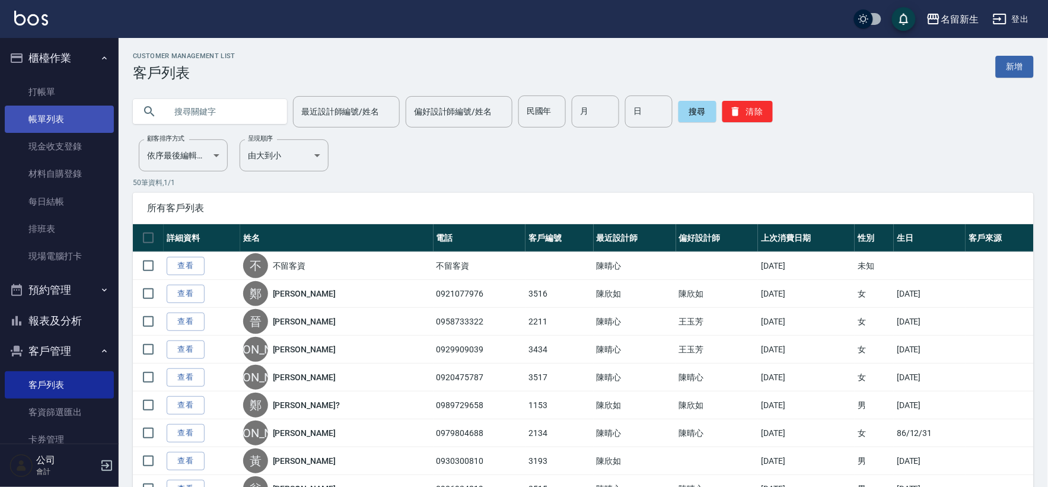
click at [77, 113] on link "帳單列表" at bounding box center [59, 119] width 109 height 27
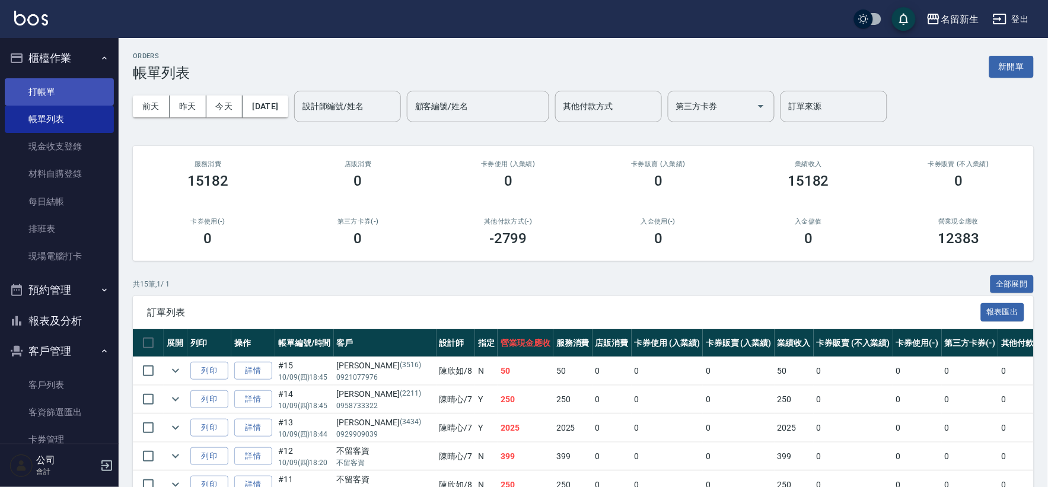
click at [73, 97] on link "打帳單" at bounding box center [59, 91] width 109 height 27
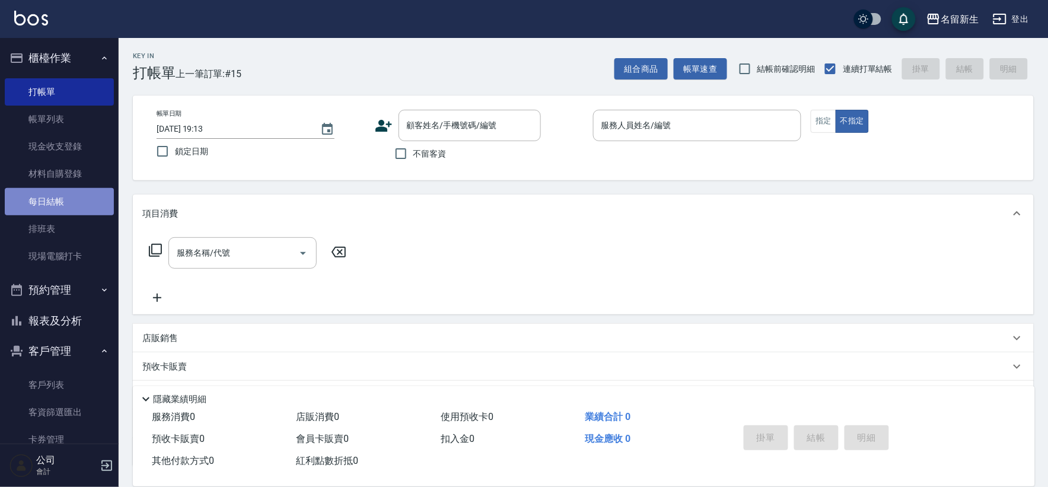
click at [61, 196] on link "每日結帳" at bounding box center [59, 201] width 109 height 27
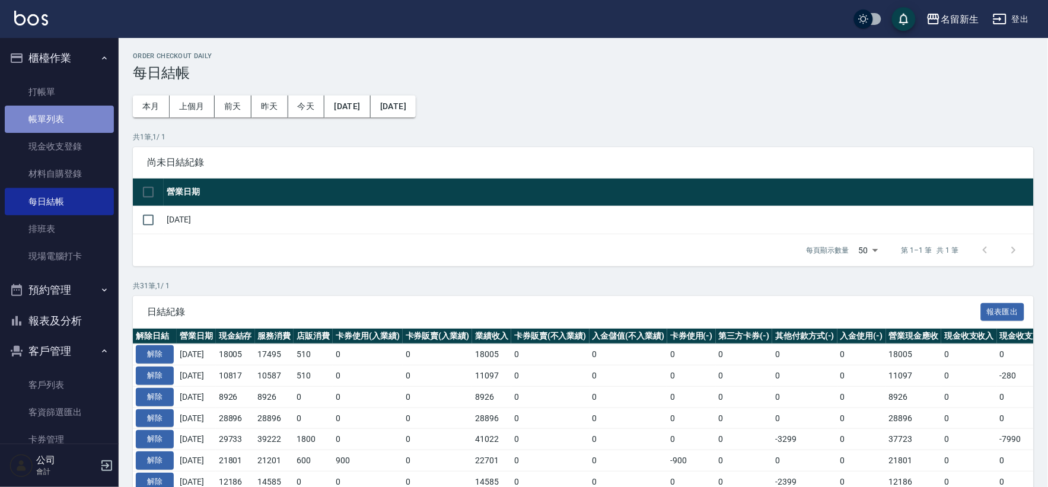
click at [69, 122] on link "帳單列表" at bounding box center [59, 119] width 109 height 27
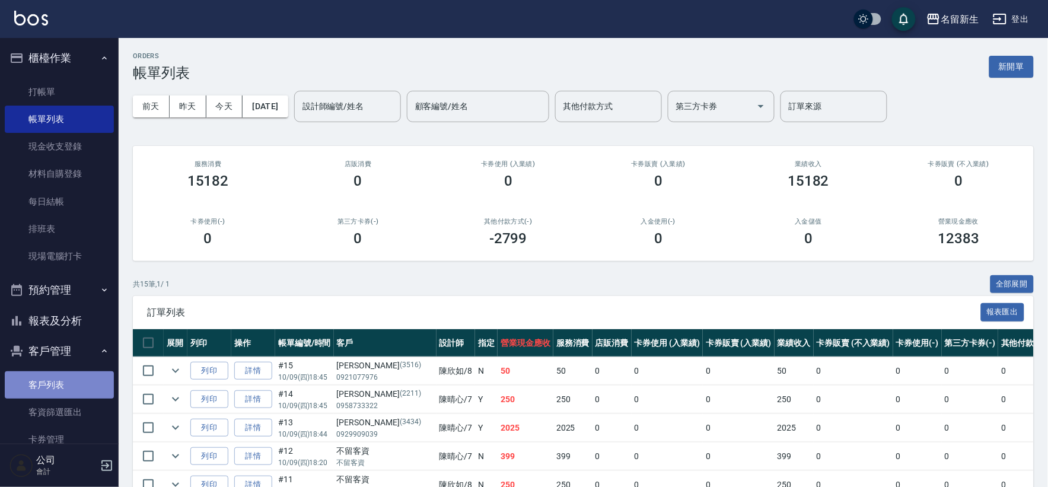
click at [66, 385] on link "客戶列表" at bounding box center [59, 384] width 109 height 27
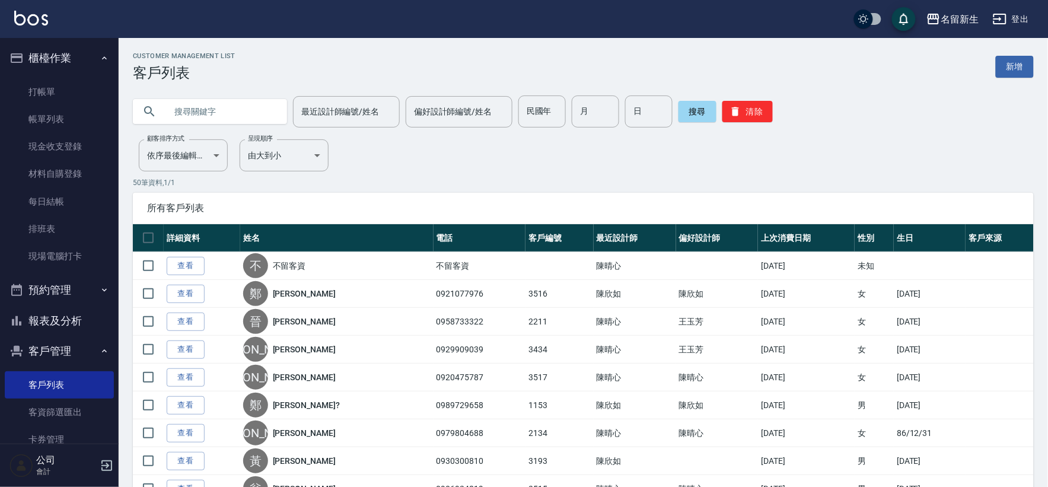
click at [263, 107] on input "text" at bounding box center [222, 112] width 112 height 32
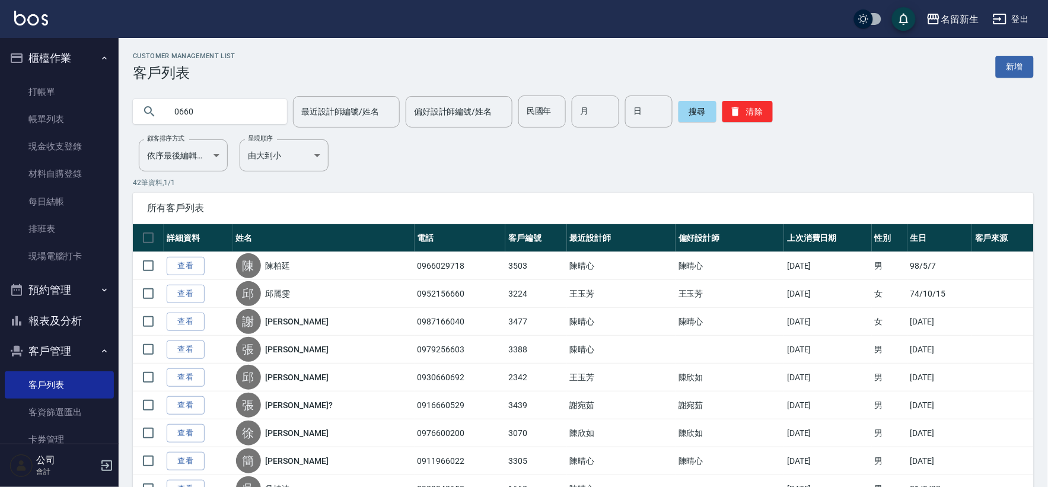
type input "0660"
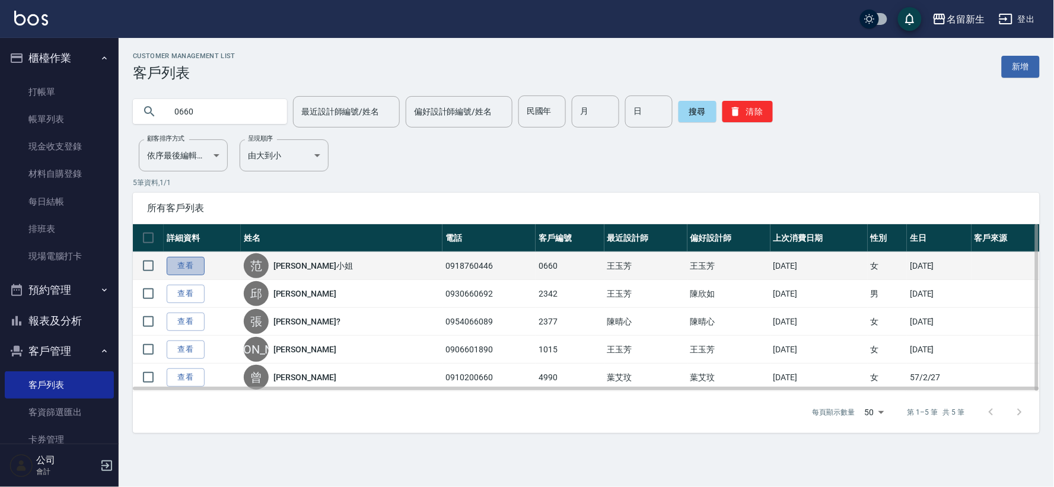
click at [181, 268] on link "查看" at bounding box center [186, 266] width 38 height 18
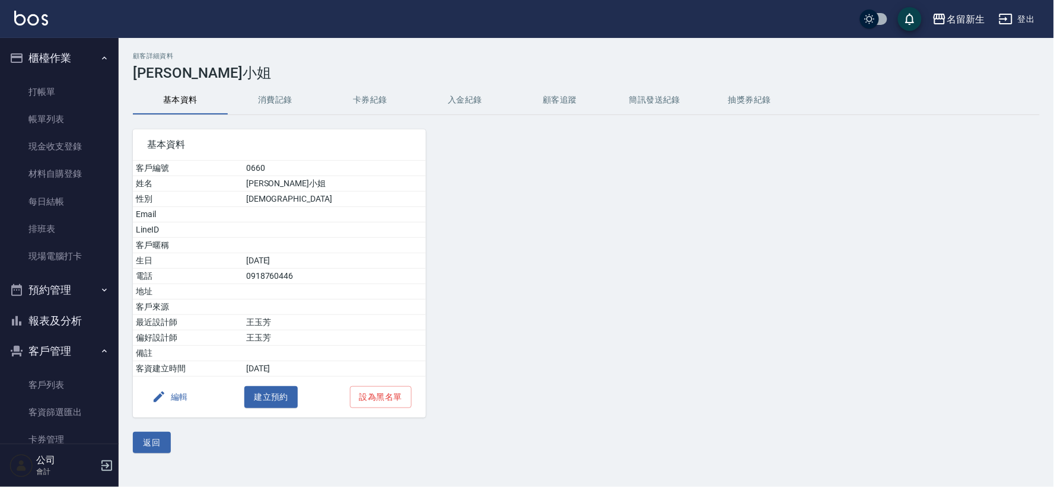
click at [263, 103] on button "消費記錄" at bounding box center [275, 100] width 95 height 28
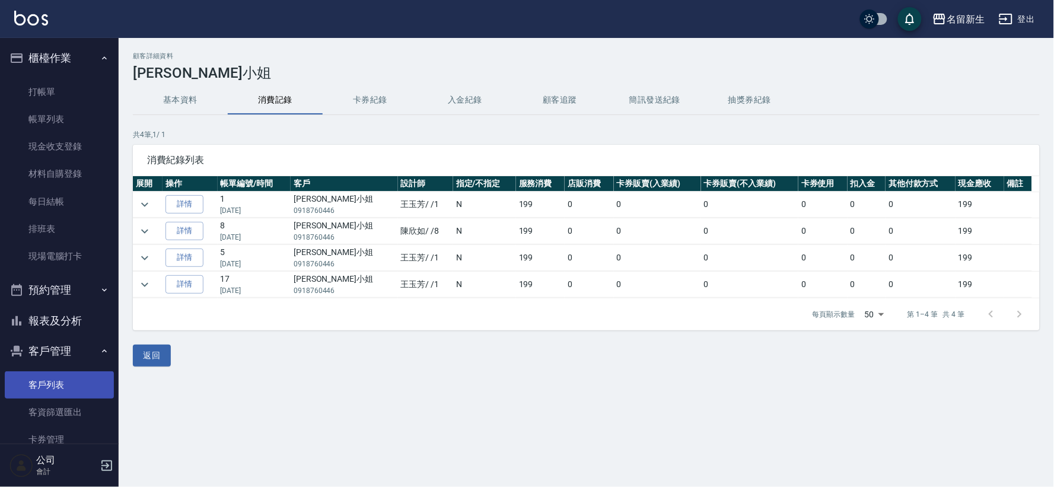
click at [60, 389] on link "客戶列表" at bounding box center [59, 384] width 109 height 27
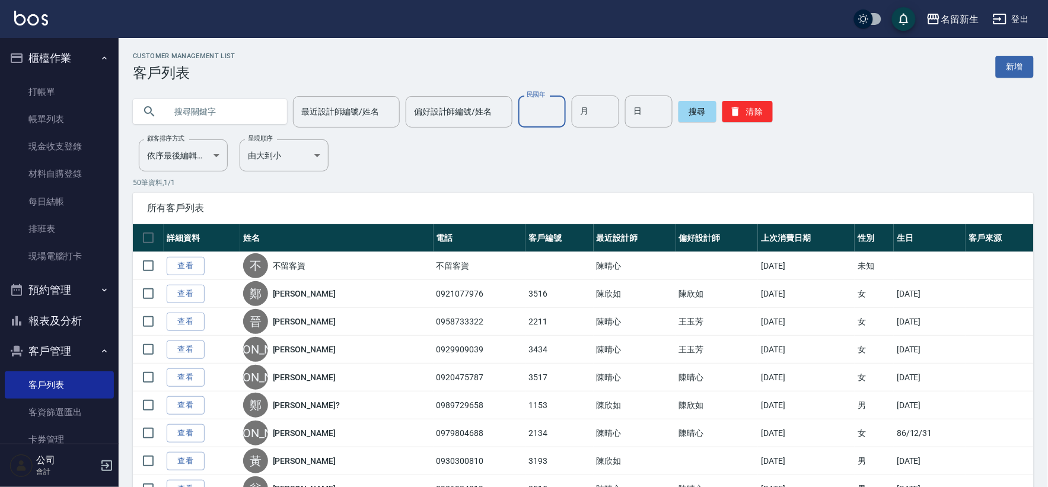
click at [553, 114] on input "民國年" at bounding box center [542, 112] width 47 height 32
type input "81"
type input "05"
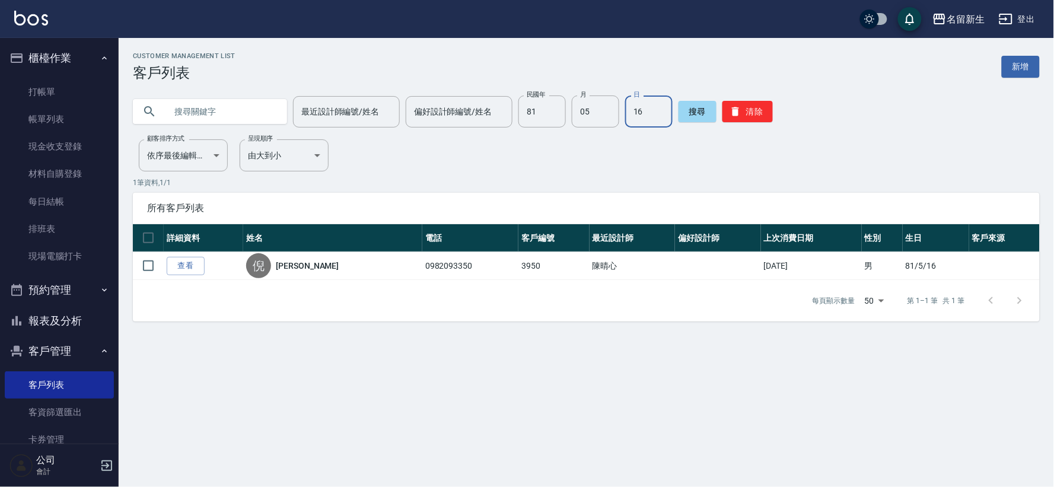
type input "16"
